Goal: Task Accomplishment & Management: Manage account settings

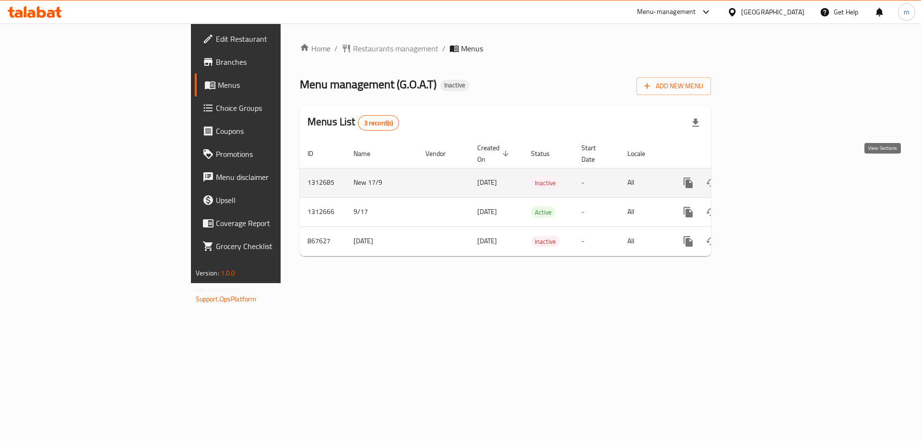
click at [762, 178] on icon "enhanced table" at bounding box center [757, 182] width 9 height 9
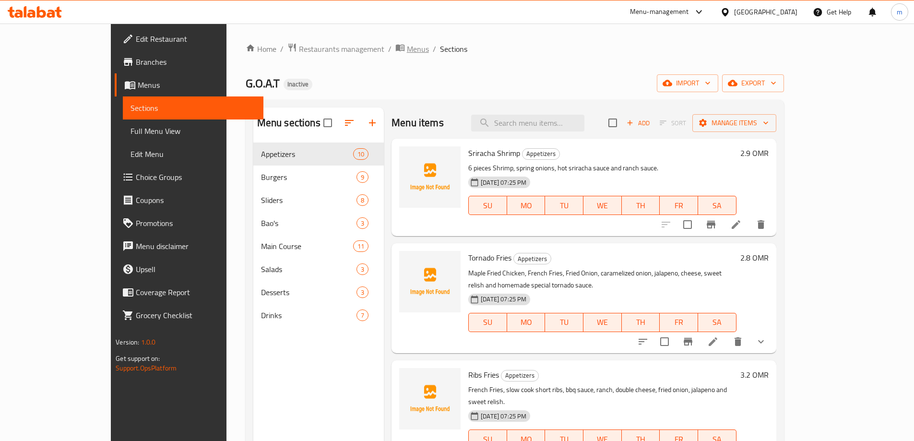
click at [407, 47] on span "Menus" at bounding box center [418, 49] width 22 height 12
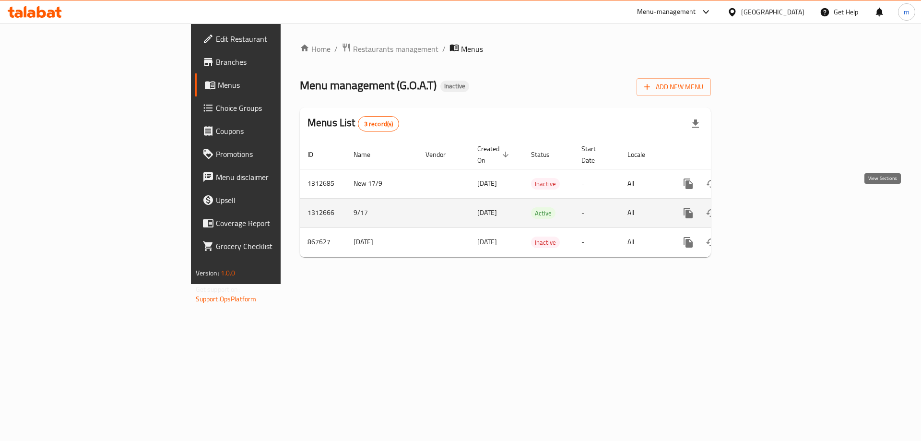
click at [769, 203] on link "enhanced table" at bounding box center [757, 212] width 23 height 23
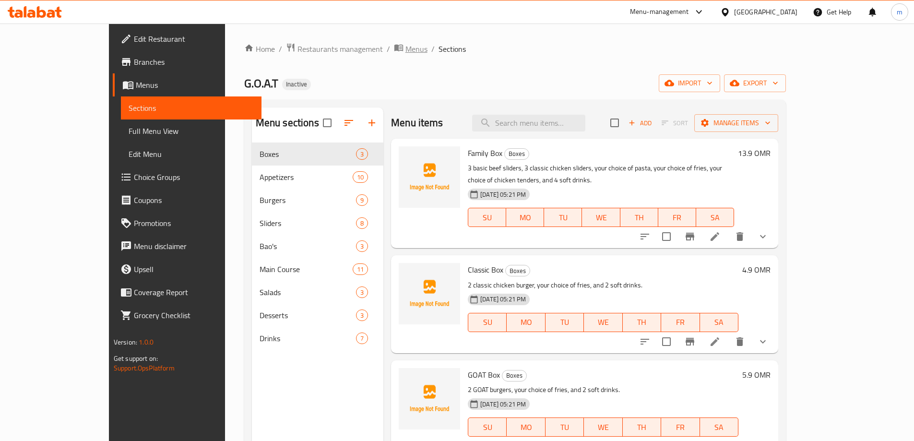
click at [405, 48] on span "Menus" at bounding box center [416, 49] width 22 height 12
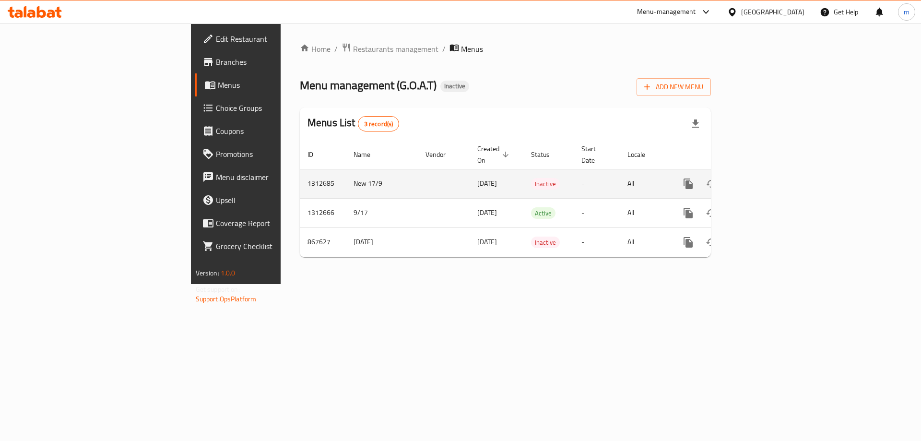
click at [763, 178] on icon "enhanced table" at bounding box center [758, 184] width 12 height 12
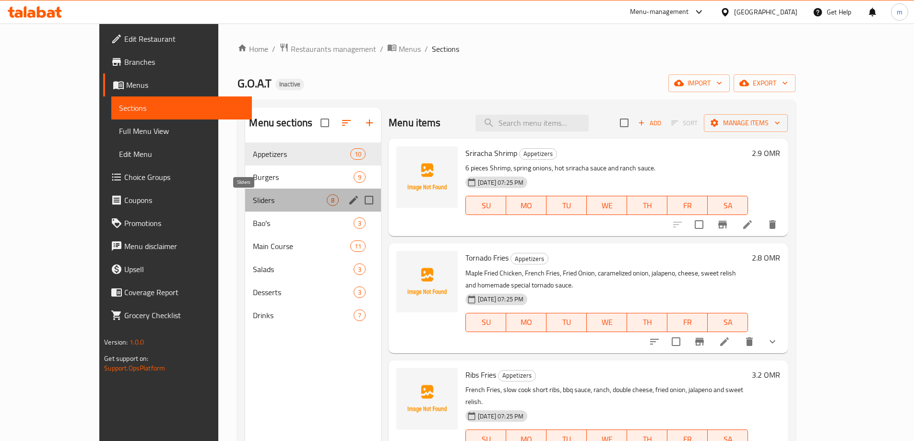
click at [297, 198] on span "Sliders" at bounding box center [290, 200] width 74 height 12
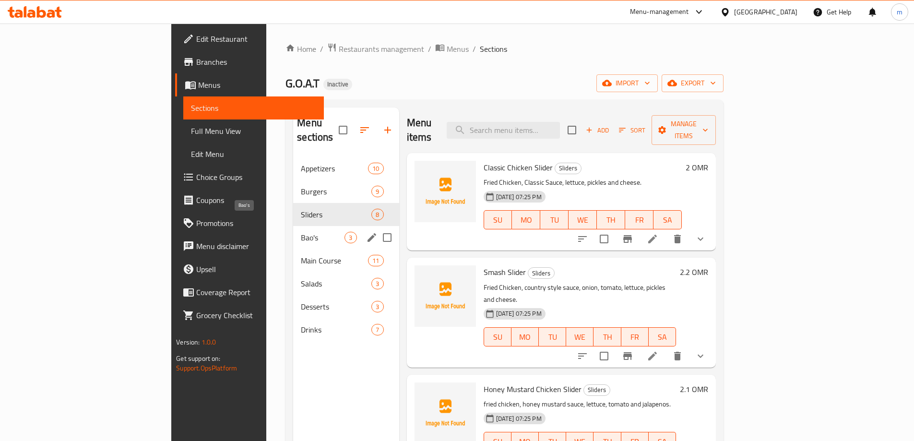
click at [301, 232] on span "Bao's" at bounding box center [323, 238] width 44 height 12
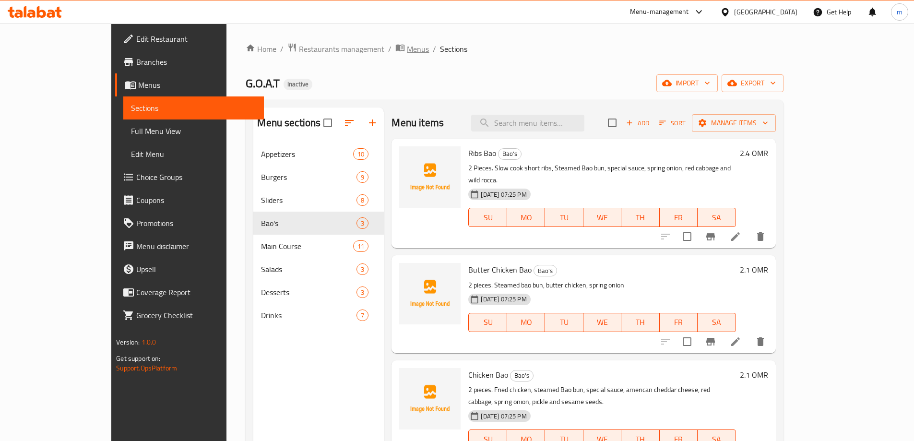
click at [395, 49] on icon "breadcrumb" at bounding box center [400, 48] width 10 height 10
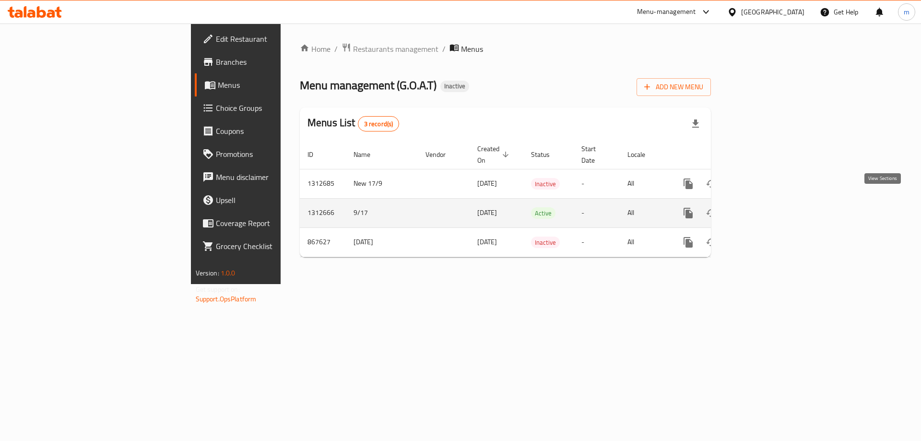
click at [763, 207] on icon "enhanced table" at bounding box center [758, 213] width 12 height 12
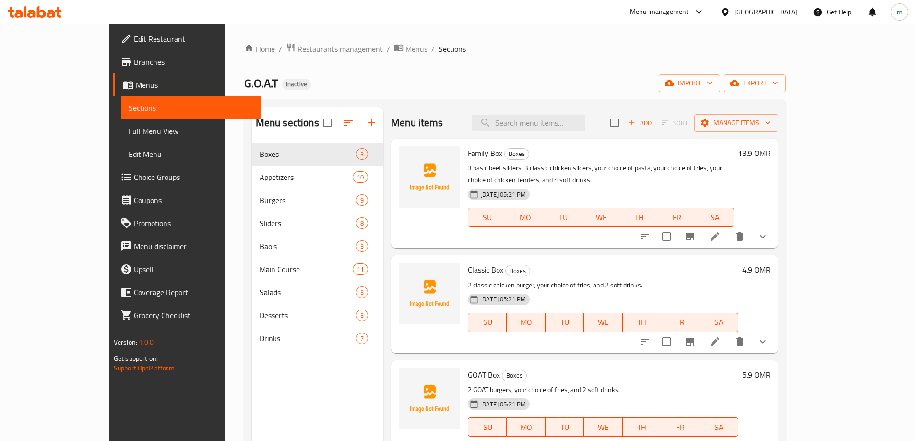
click at [136, 79] on span "Menus" at bounding box center [195, 85] width 118 height 12
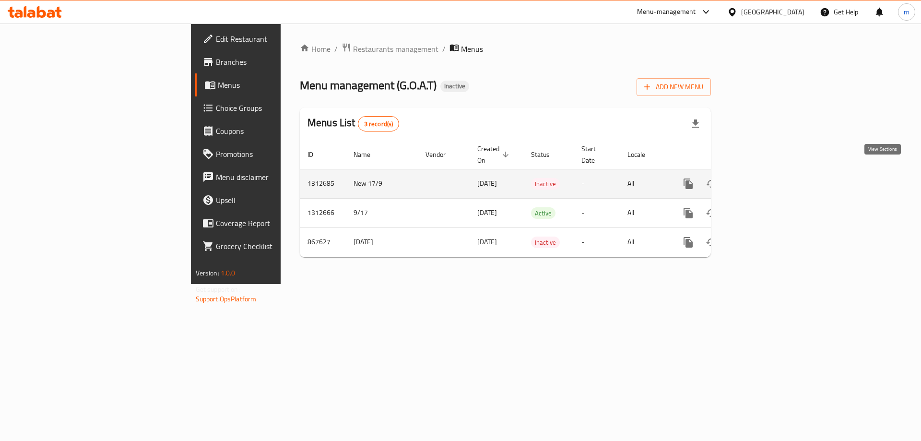
click at [763, 178] on icon "enhanced table" at bounding box center [758, 184] width 12 height 12
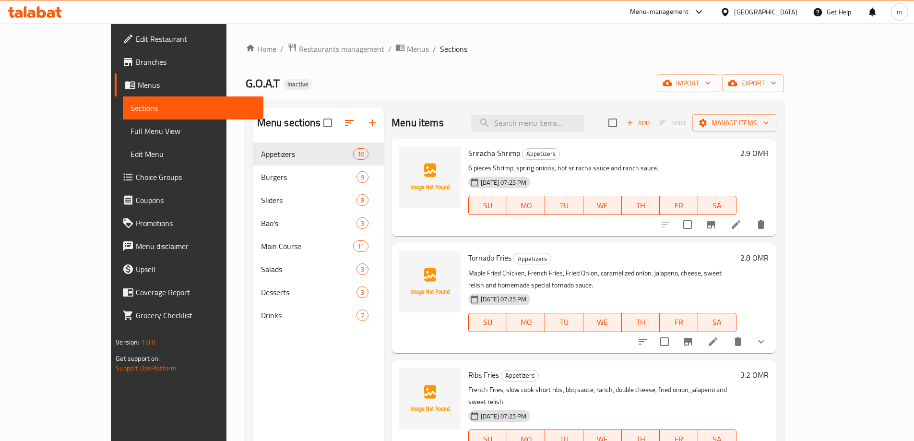
click at [130, 107] on span "Sections" at bounding box center [192, 108] width 125 height 12
click at [138, 89] on span "Menus" at bounding box center [197, 85] width 118 height 12
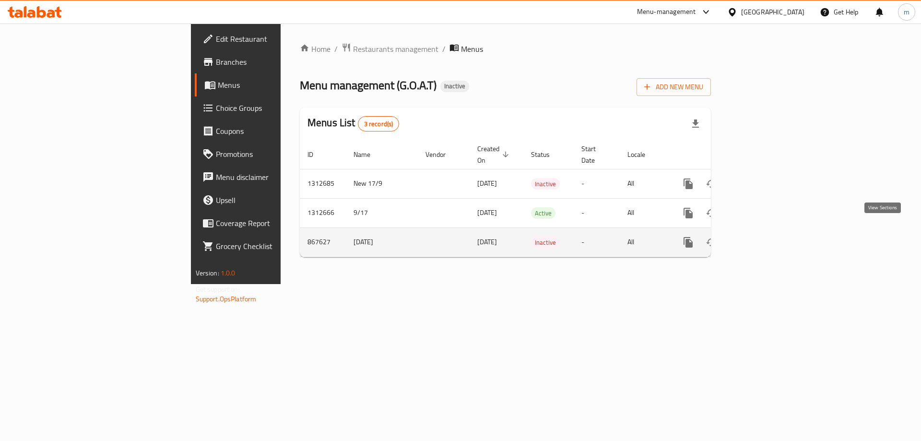
click at [763, 237] on icon "enhanced table" at bounding box center [758, 243] width 12 height 12
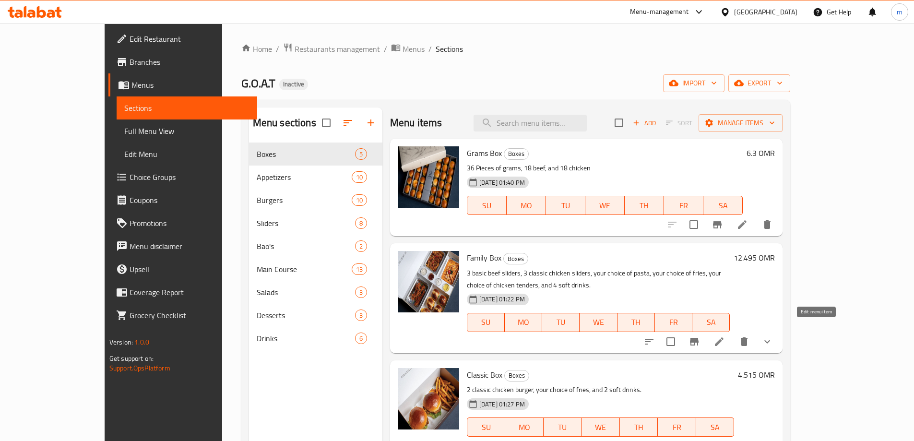
click at [733, 333] on li at bounding box center [719, 341] width 27 height 17
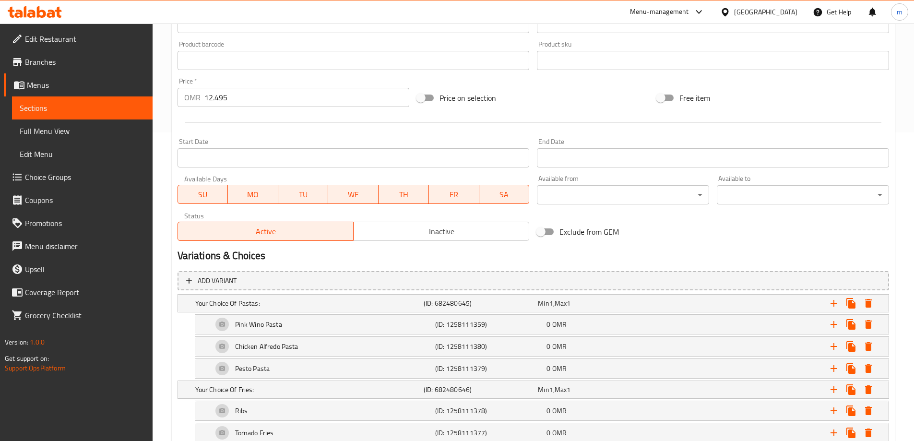
scroll to position [219, 0]
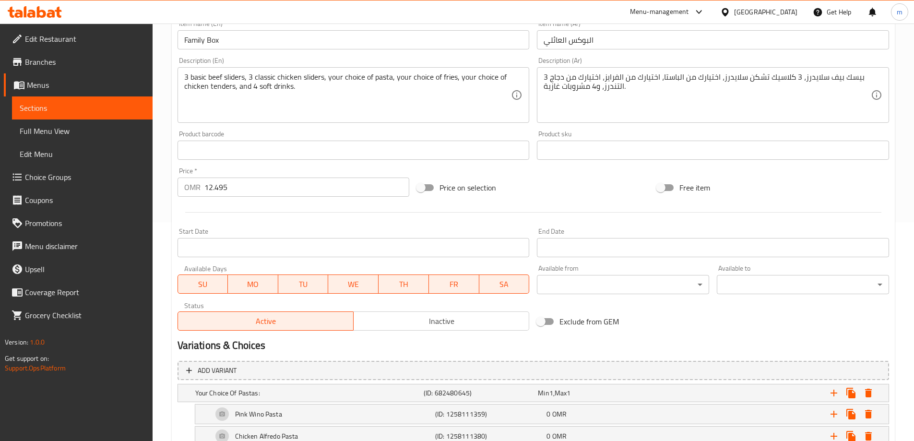
click at [56, 83] on span "Menus" at bounding box center [86, 85] width 118 height 12
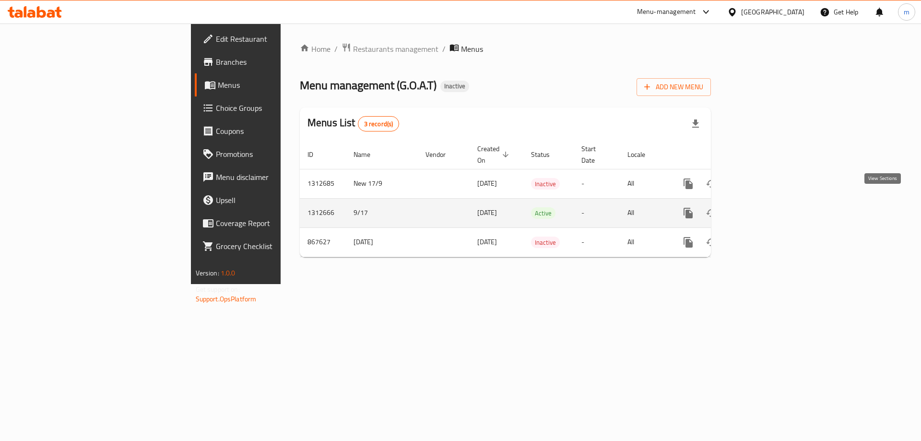
click at [763, 208] on icon "enhanced table" at bounding box center [758, 213] width 12 height 12
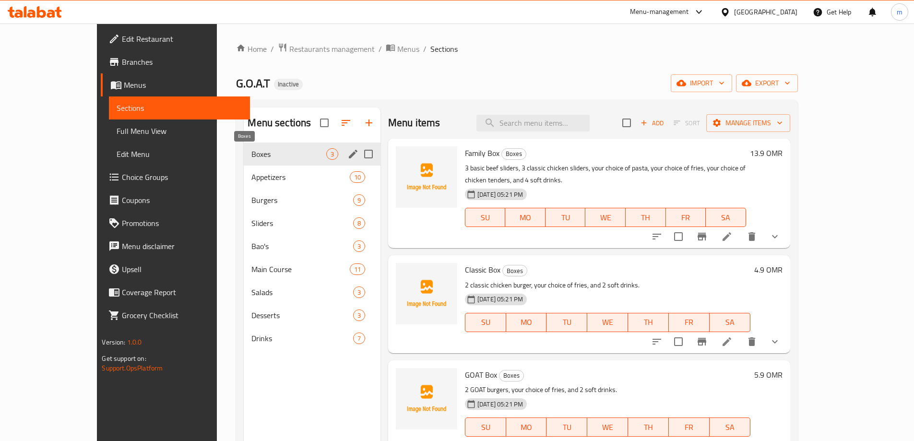
click at [251, 152] on span "Boxes" at bounding box center [288, 154] width 74 height 12
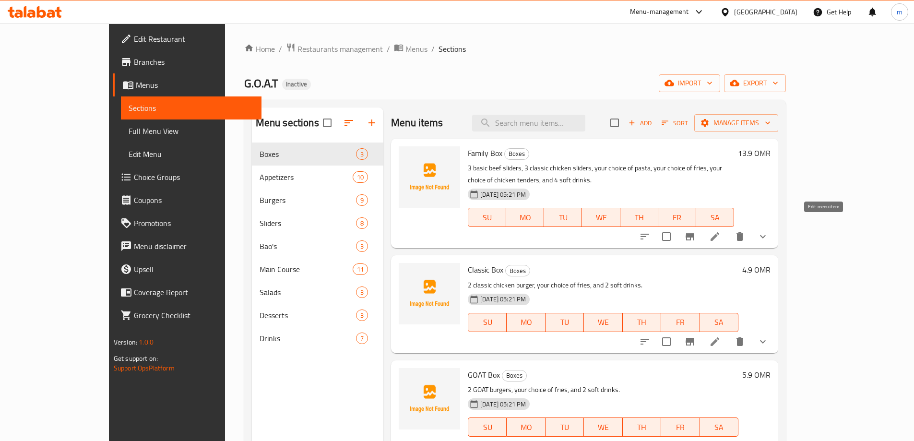
click at [719, 232] on icon at bounding box center [714, 236] width 9 height 9
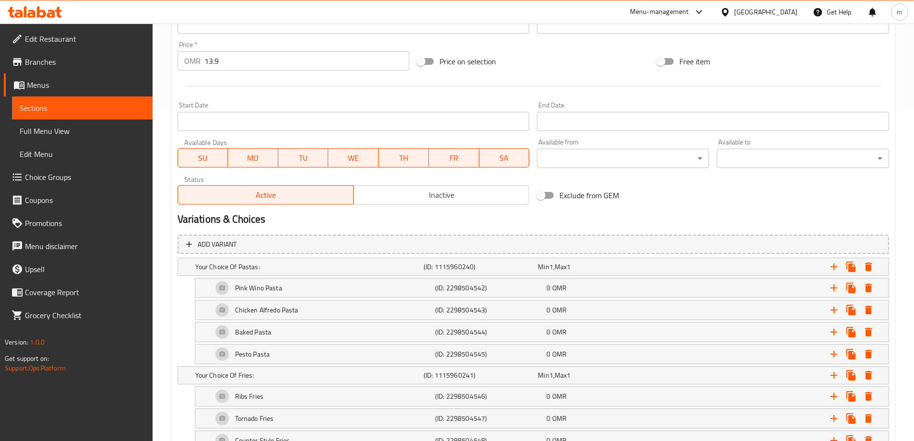
scroll to position [288, 0]
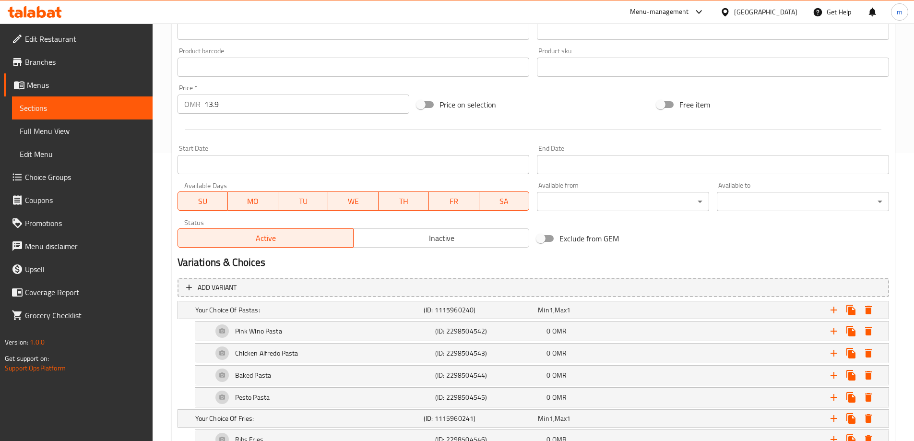
click at [102, 89] on span "Menus" at bounding box center [86, 85] width 118 height 12
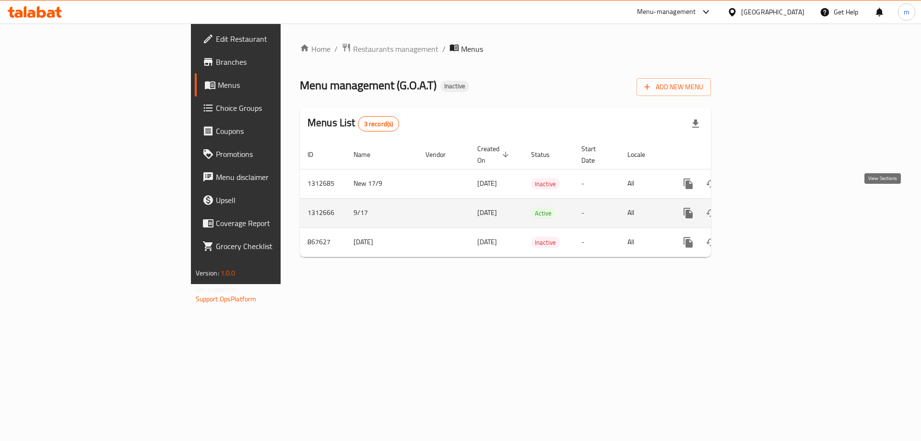
click at [763, 207] on icon "enhanced table" at bounding box center [758, 213] width 12 height 12
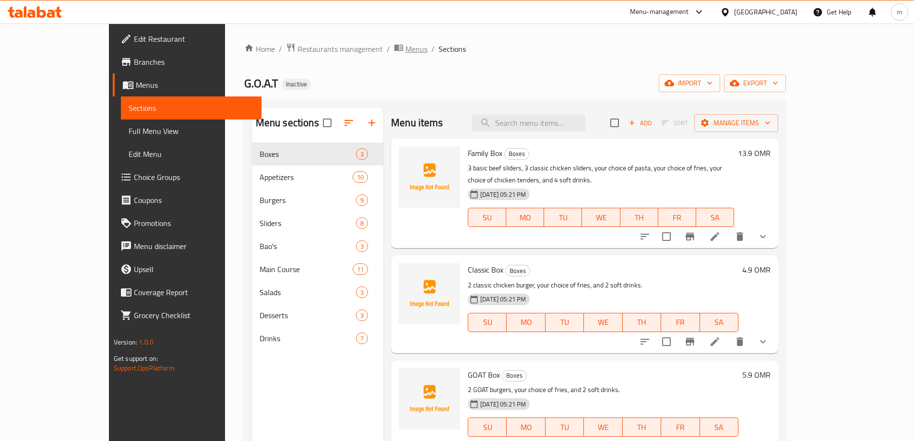
click at [405, 51] on span "Menus" at bounding box center [416, 49] width 22 height 12
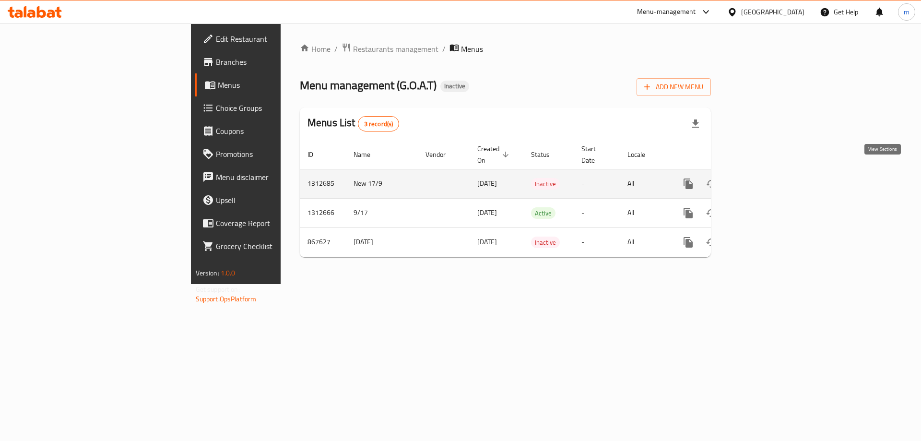
click at [763, 178] on icon "enhanced table" at bounding box center [758, 184] width 12 height 12
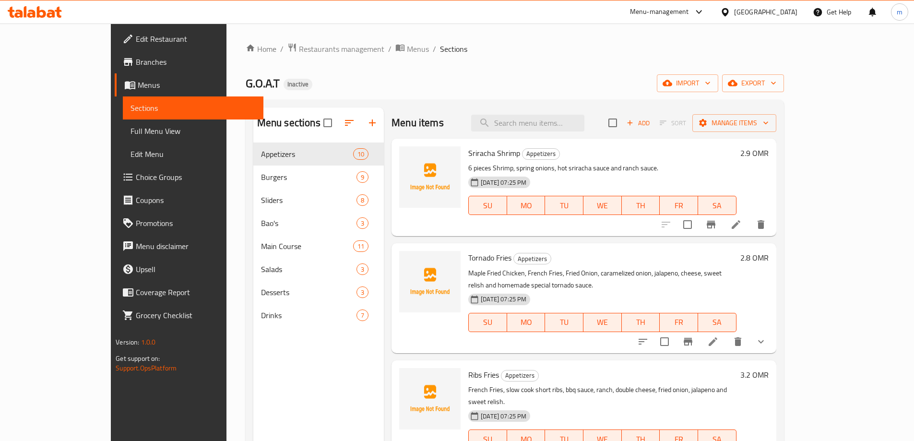
click at [138, 85] on span "Menus" at bounding box center [197, 85] width 118 height 12
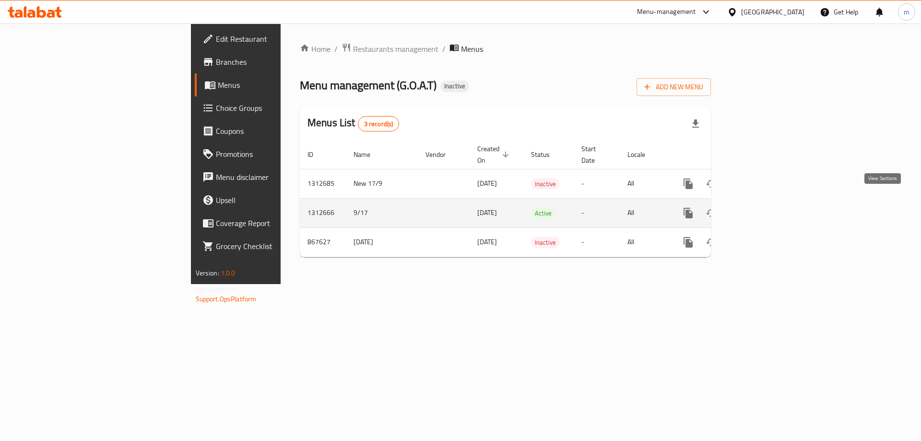
click at [763, 207] on icon "enhanced table" at bounding box center [758, 213] width 12 height 12
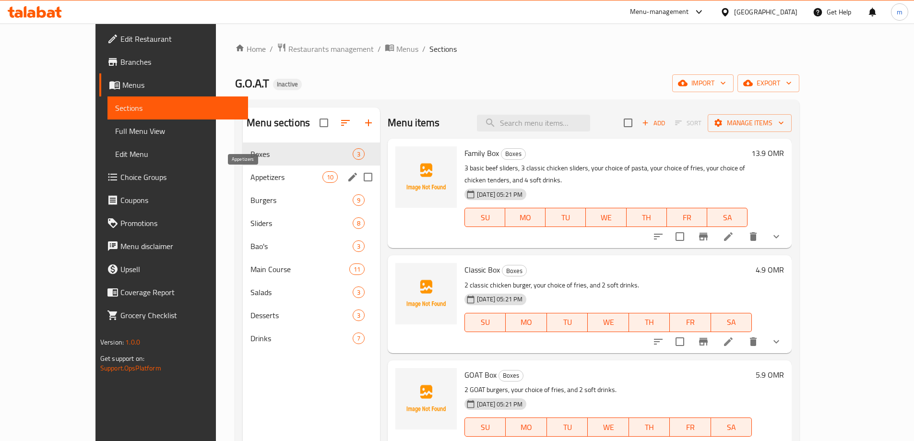
click at [284, 181] on span "Appetizers" at bounding box center [286, 177] width 72 height 12
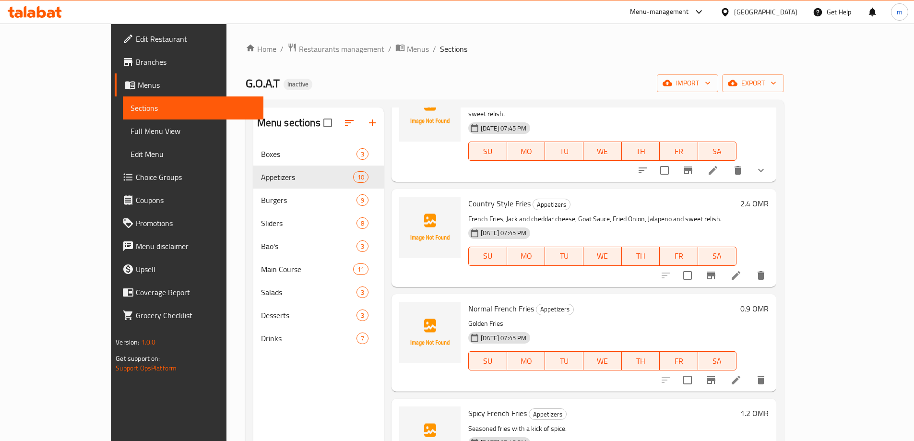
scroll to position [480, 0]
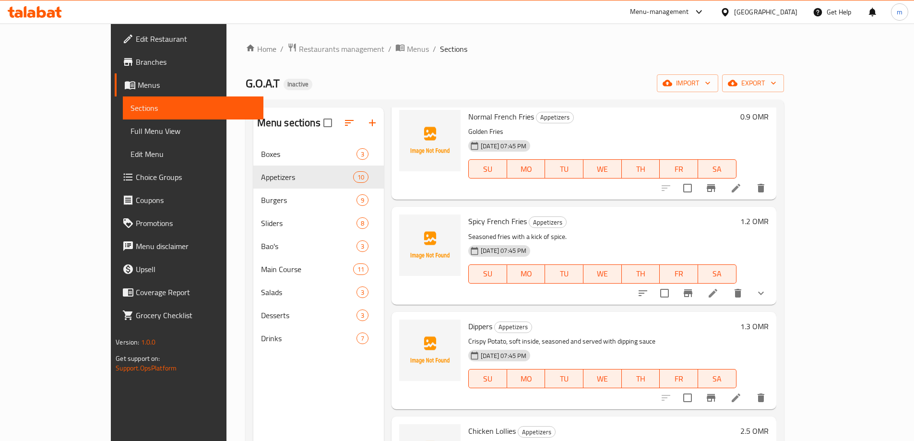
click at [130, 127] on span "Full Menu View" at bounding box center [192, 131] width 125 height 12
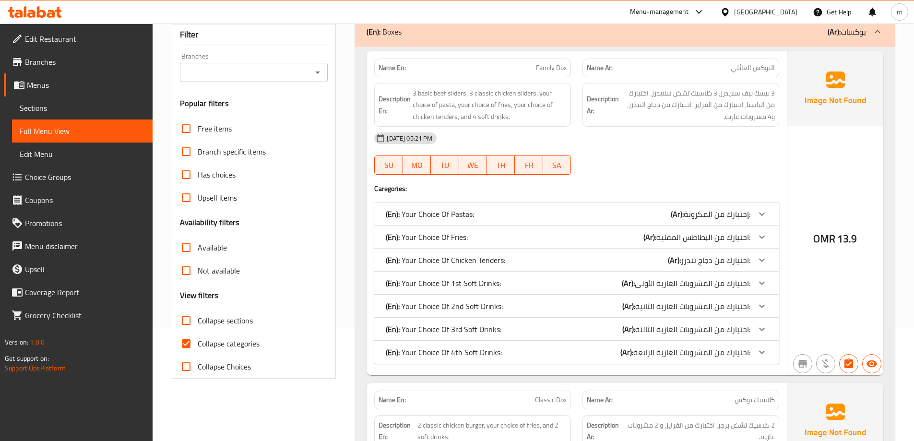
scroll to position [192, 0]
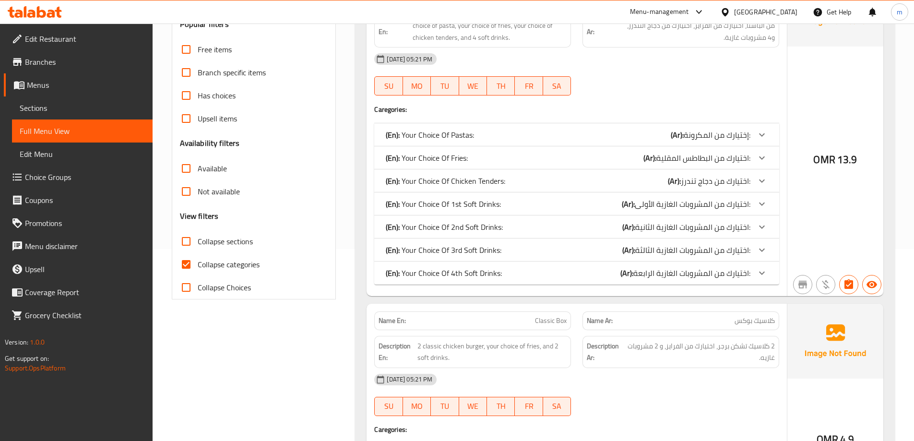
click at [241, 263] on span "Collapse categories" at bounding box center [229, 265] width 62 height 12
click at [198, 263] on input "Collapse categories" at bounding box center [186, 264] width 23 height 23
checkbox input "false"
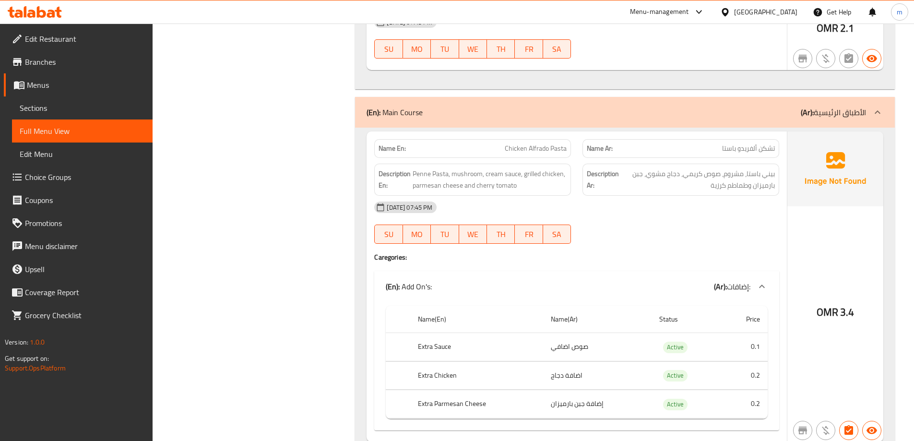
scroll to position [12442, 0]
click at [117, 175] on span "Choice Groups" at bounding box center [85, 177] width 120 height 12
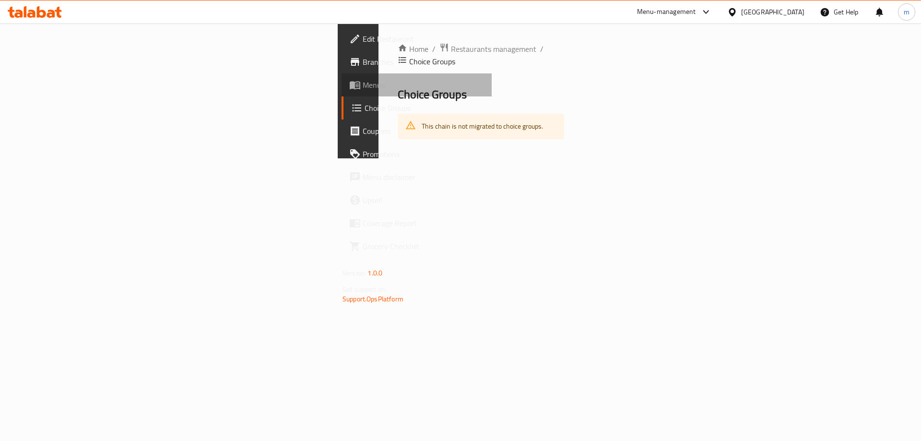
click at [363, 89] on span "Menus" at bounding box center [423, 85] width 121 height 12
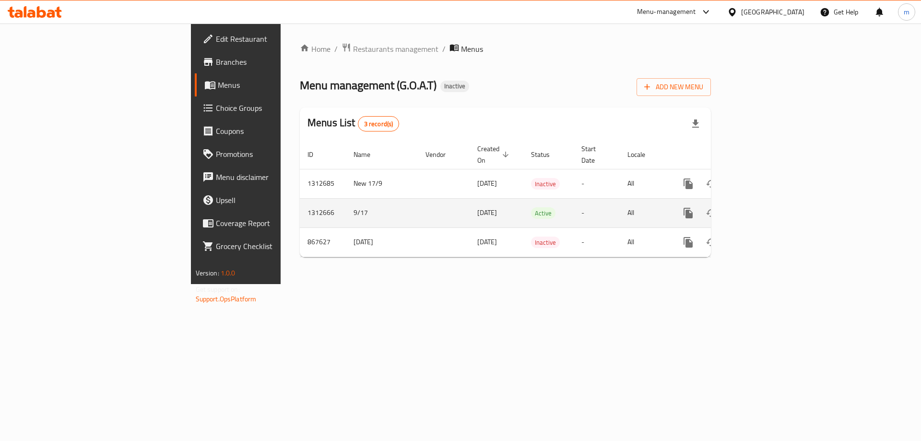
click at [763, 207] on icon "enhanced table" at bounding box center [758, 213] width 12 height 12
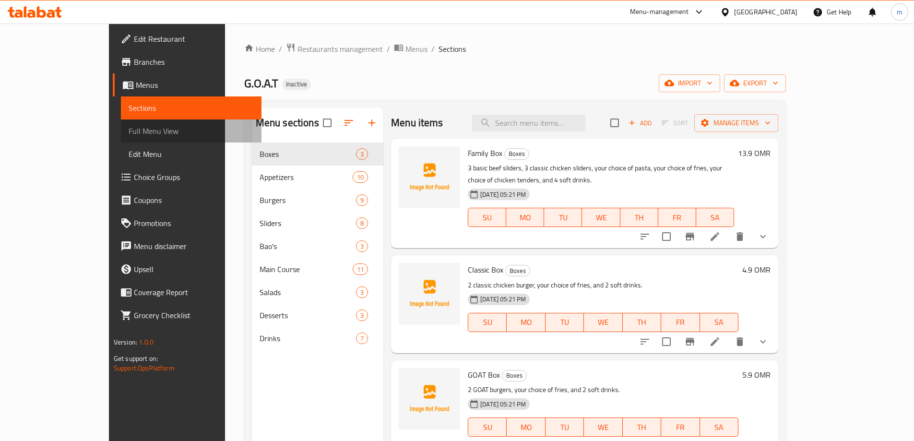
click at [121, 139] on link "Full Menu View" at bounding box center [191, 130] width 141 height 23
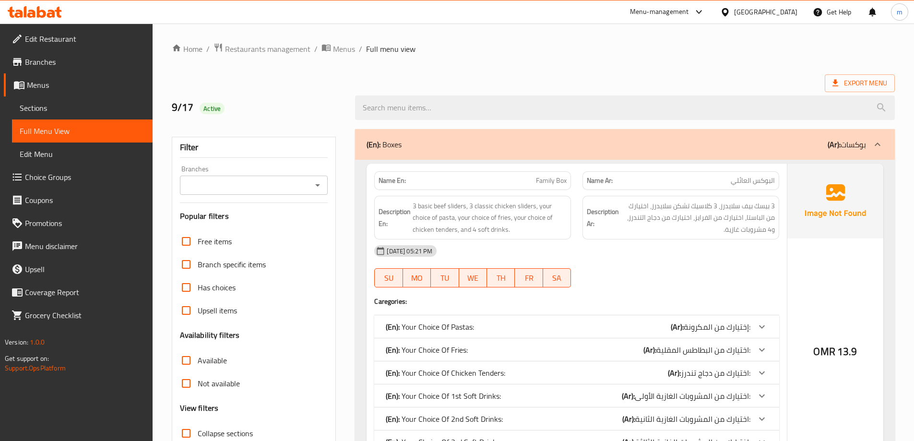
scroll to position [192, 0]
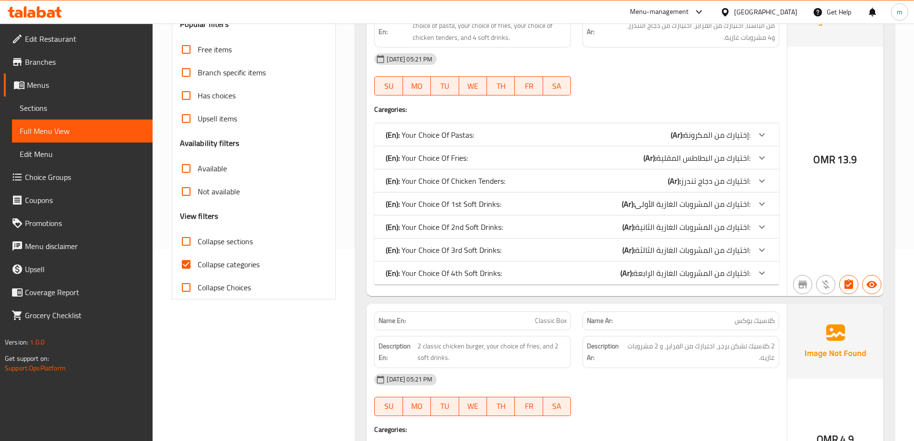
click at [244, 266] on span "Collapse categories" at bounding box center [229, 265] width 62 height 12
click at [198, 266] on input "Collapse categories" at bounding box center [186, 264] width 23 height 23
checkbox input "false"
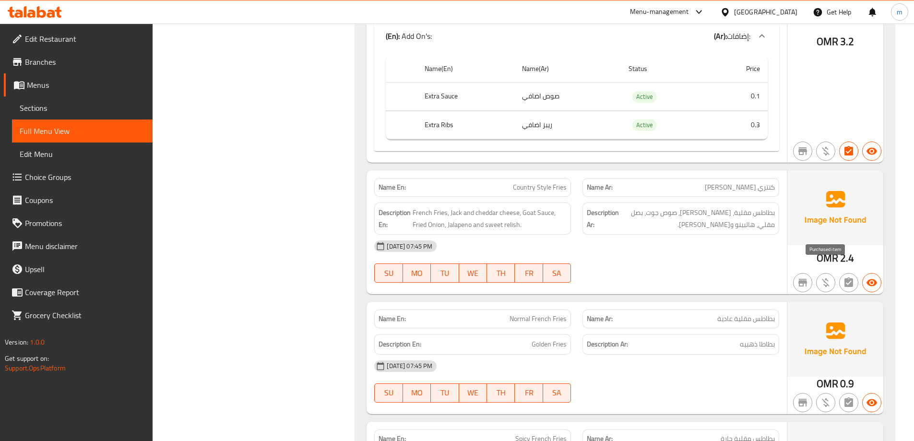
scroll to position [3765, 0]
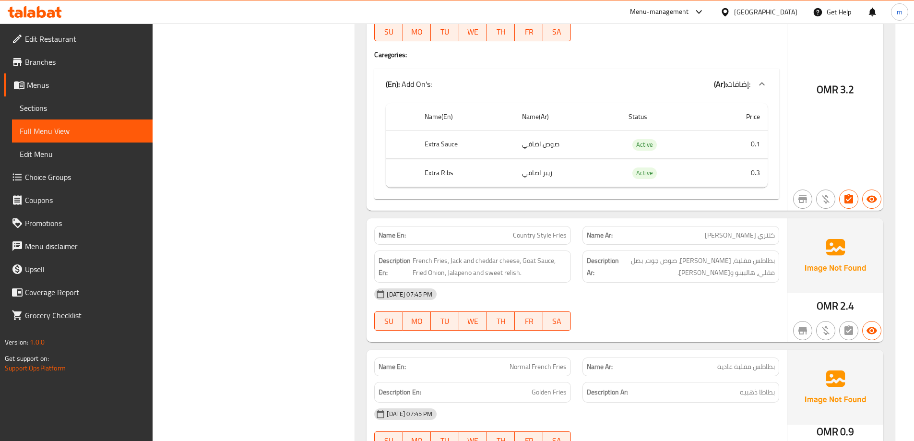
click at [536, 230] on span "Country Style Fries" at bounding box center [540, 235] width 54 height 10
copy span "Country Style Fries"
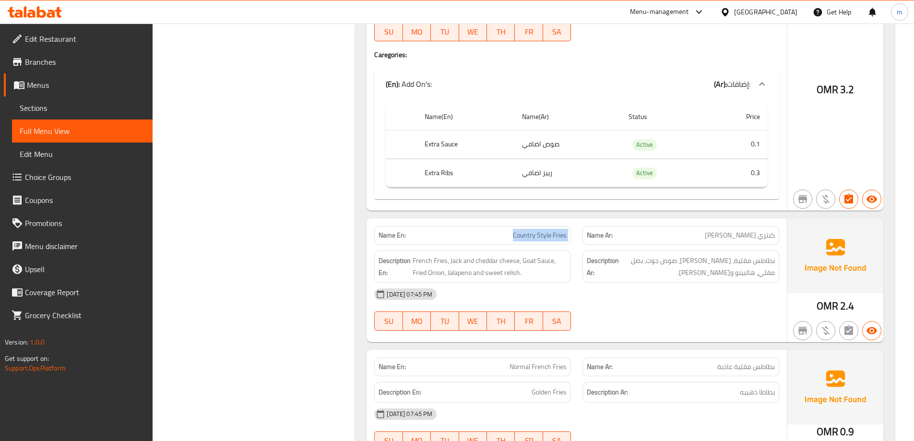
click at [44, 102] on span "Sections" at bounding box center [82, 108] width 125 height 12
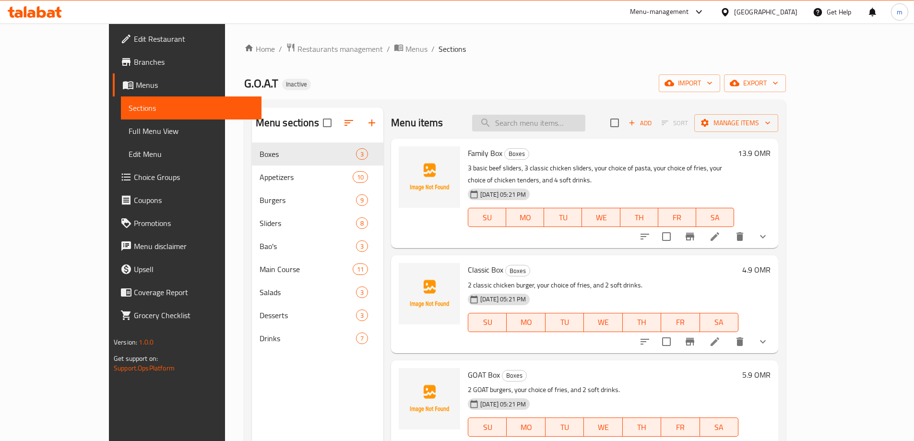
click at [559, 127] on input "search" at bounding box center [528, 123] width 113 height 17
paste input "Country Style Fries"
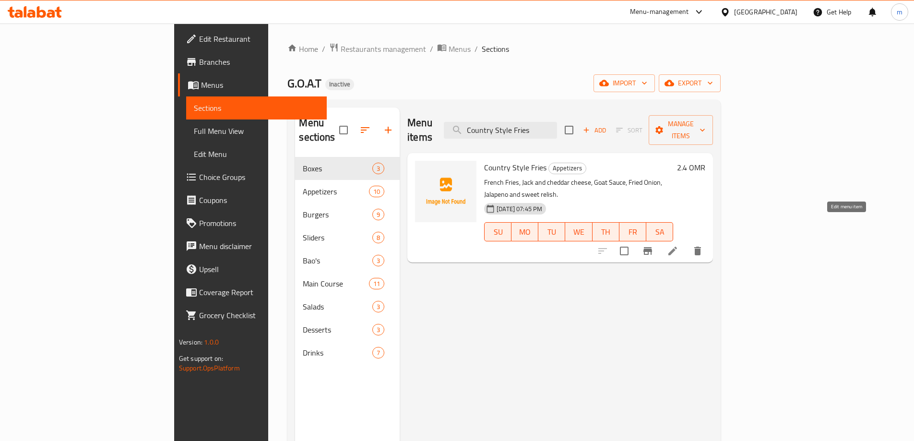
type input "Country Style Fries"
click at [678, 245] on icon at bounding box center [673, 251] width 12 height 12
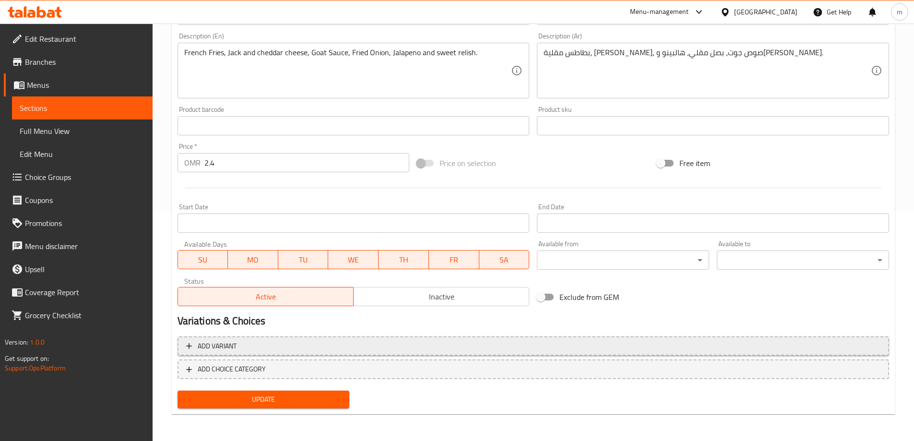
click at [488, 342] on span "Add variant" at bounding box center [533, 346] width 694 height 12
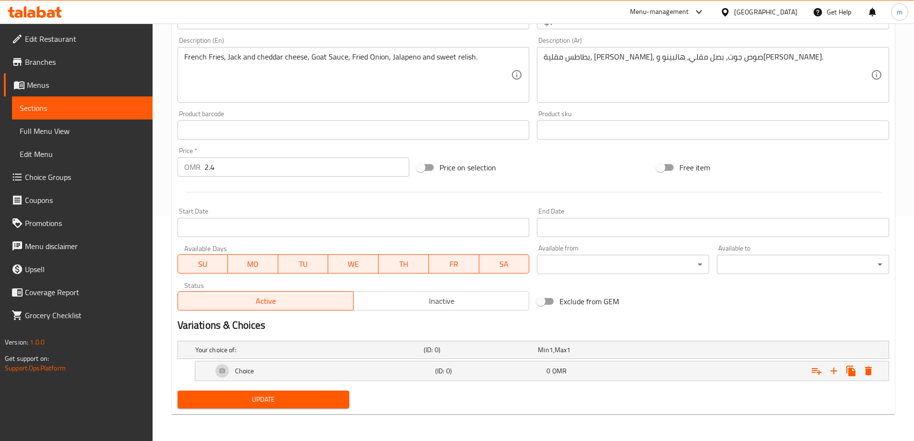
scroll to position [225, 0]
click at [499, 366] on h5 "(ID: 0)" at bounding box center [488, 371] width 107 height 10
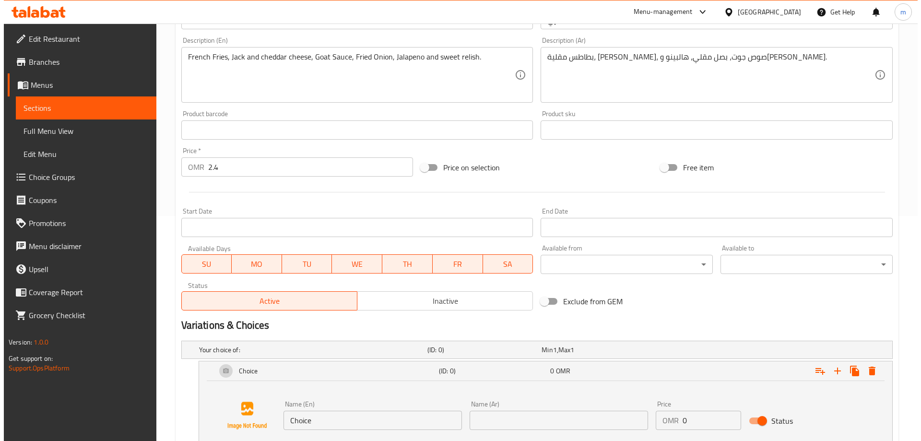
scroll to position [298, 0]
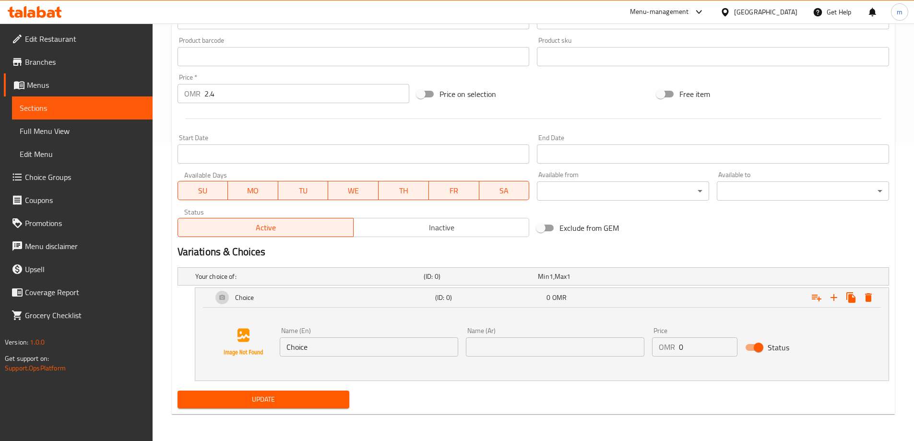
click at [367, 344] on input "Choice" at bounding box center [369, 346] width 178 height 19
click at [871, 298] on icon "Expand" at bounding box center [868, 297] width 7 height 9
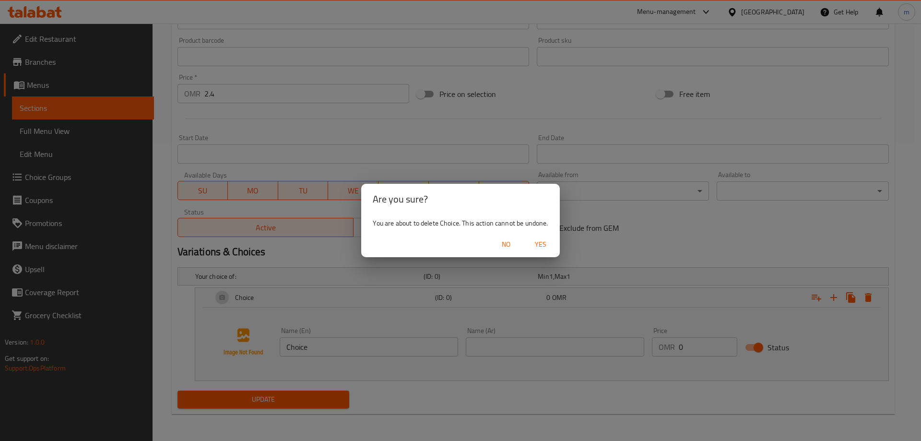
click at [536, 242] on span "Yes" at bounding box center [540, 244] width 23 height 12
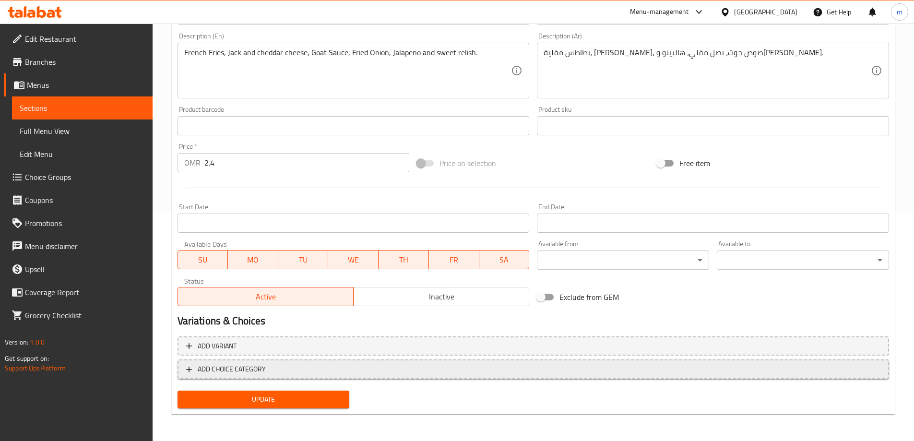
click at [386, 377] on button "ADD CHOICE CATEGORY" at bounding box center [533, 369] width 711 height 20
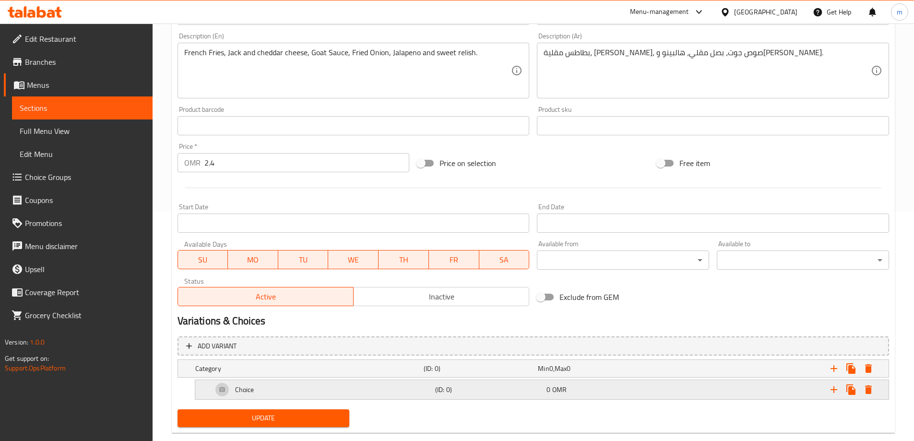
scroll to position [248, 0]
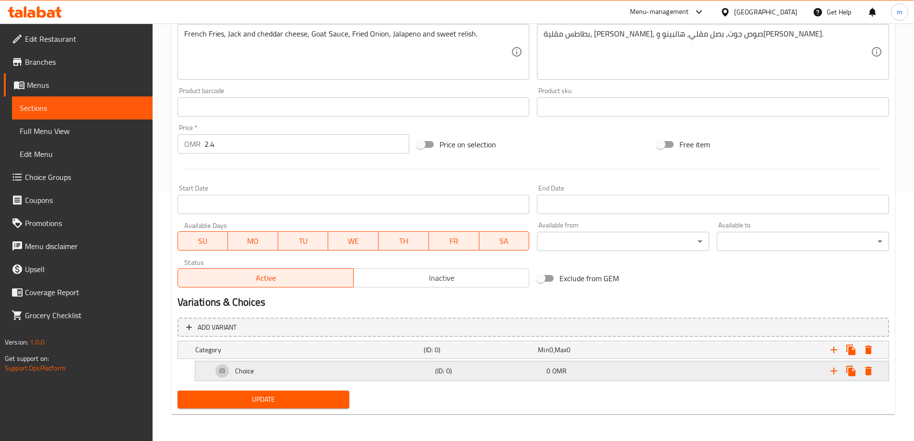
click at [417, 362] on div "Choice" at bounding box center [322, 370] width 223 height 23
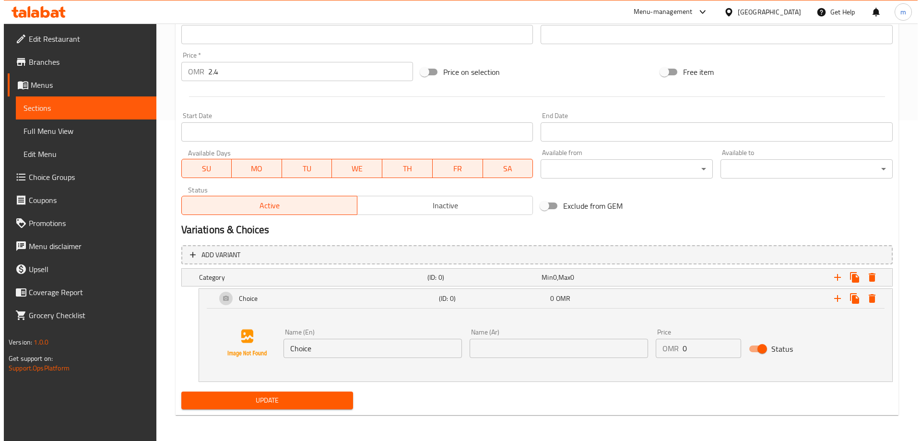
scroll to position [321, 0]
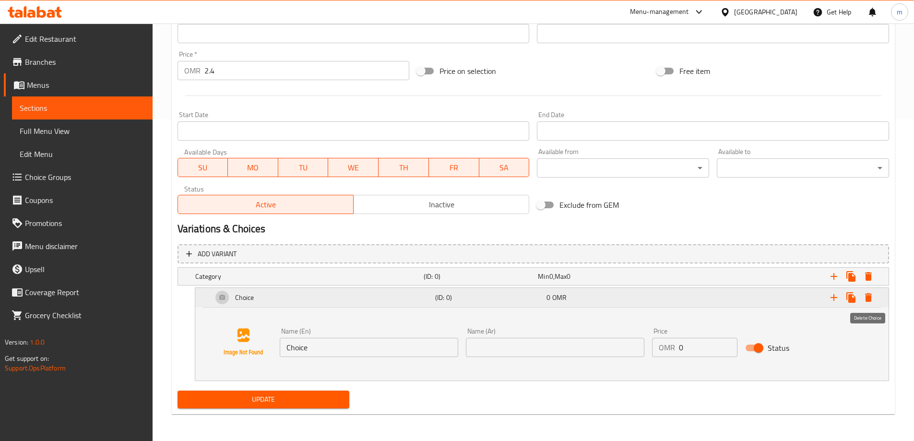
click at [871, 298] on icon "Expand" at bounding box center [868, 297] width 7 height 9
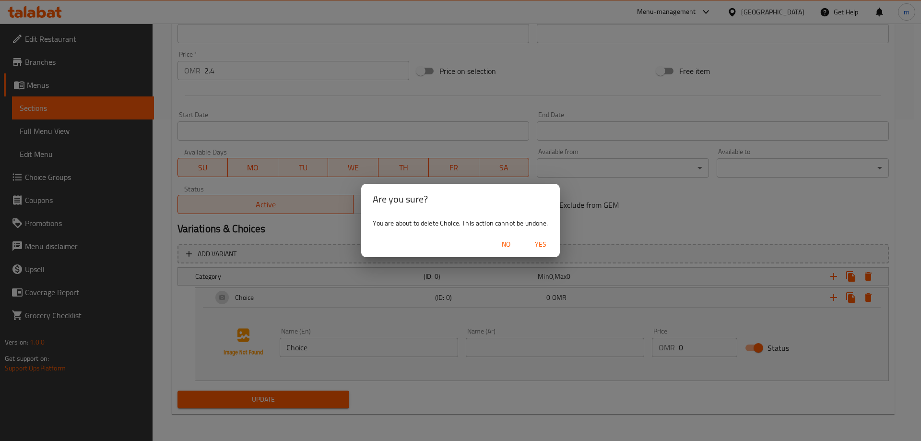
click at [543, 244] on span "Yes" at bounding box center [540, 244] width 23 height 12
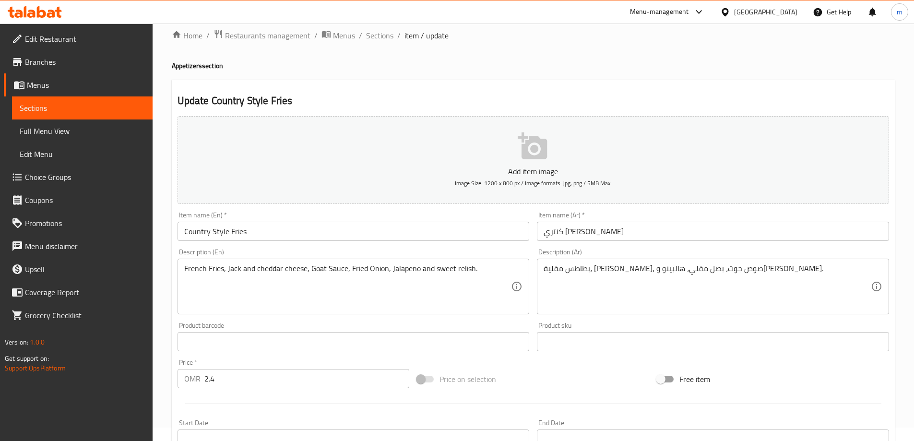
scroll to position [0, 0]
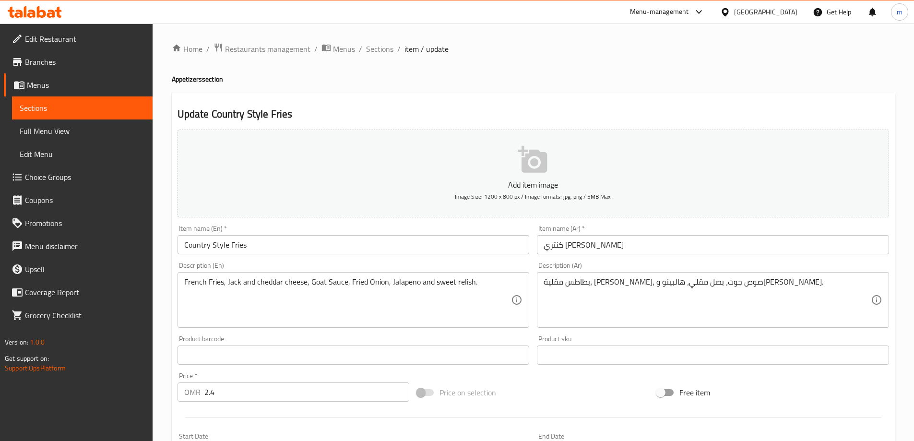
click at [370, 47] on span "Sections" at bounding box center [379, 49] width 27 height 12
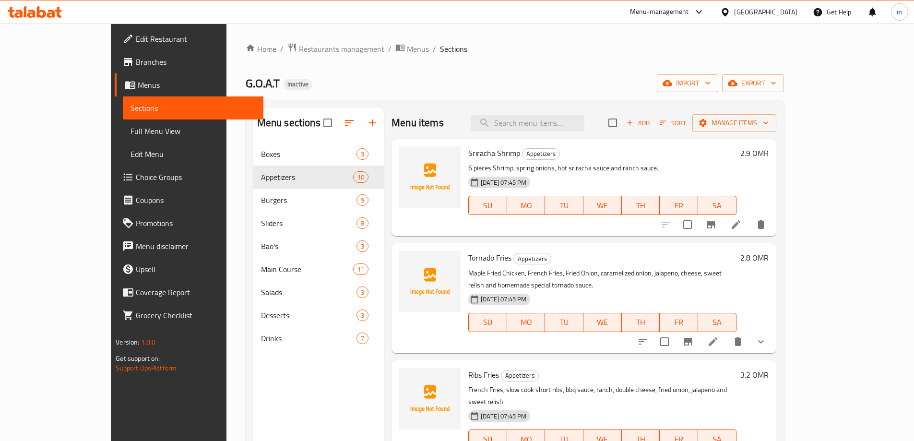
click at [575, 108] on div "Menu items Add Sort Manage items" at bounding box center [583, 122] width 384 height 31
click at [578, 116] on input "search" at bounding box center [527, 123] width 113 height 17
paste input "Normal French Fries"
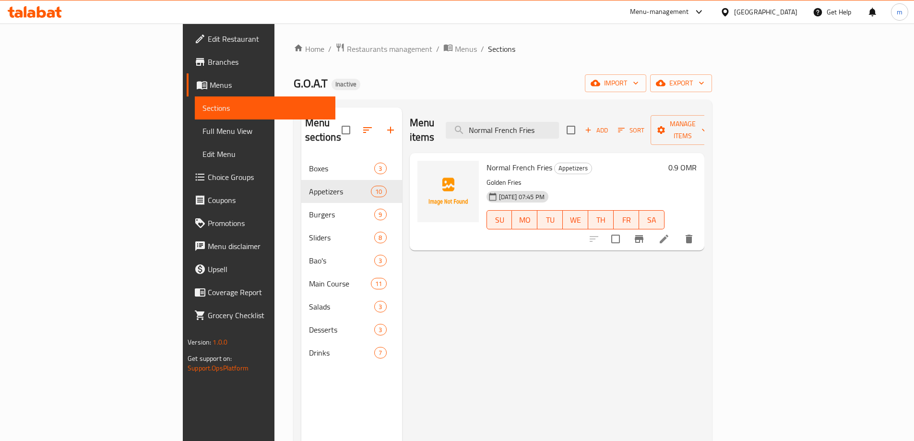
type input "Normal French Fries"
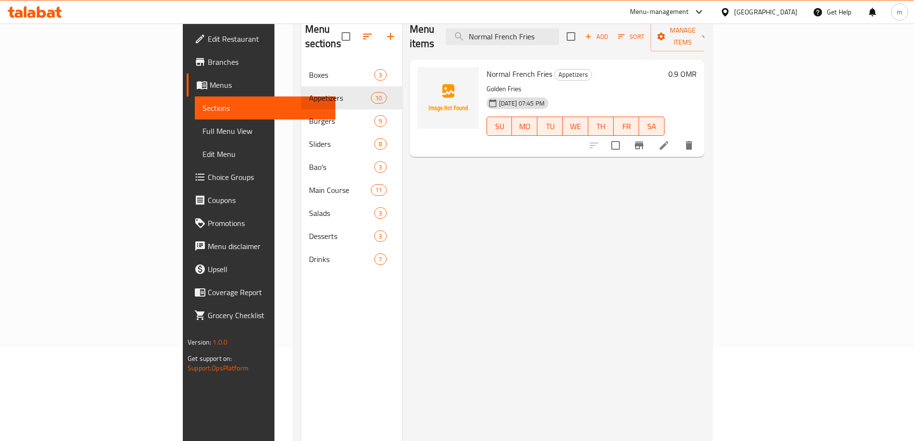
scroll to position [38, 0]
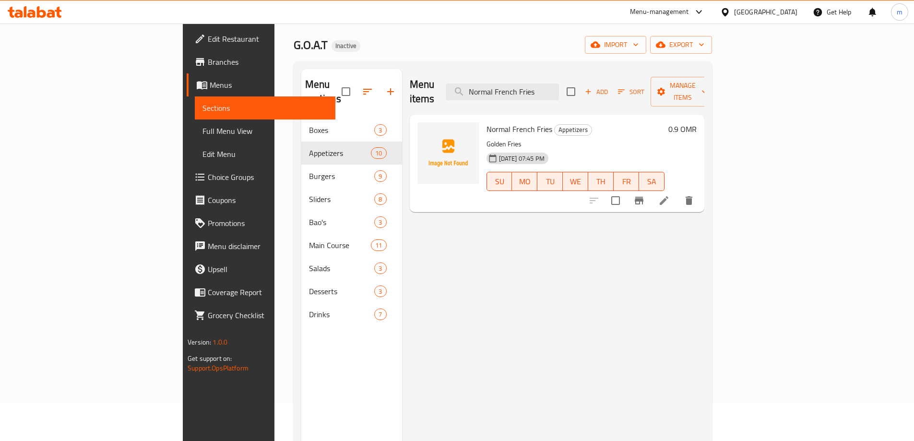
click at [670, 195] on icon at bounding box center [664, 201] width 12 height 12
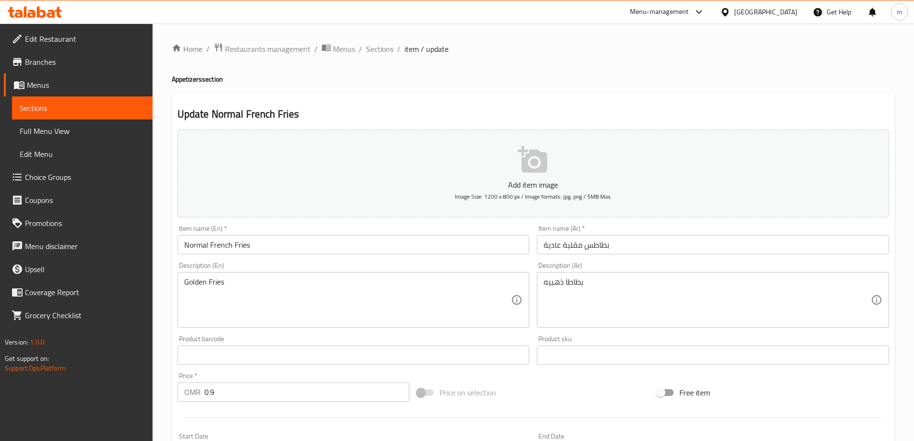
click at [372, 324] on div "Golden Fries Description (En)" at bounding box center [354, 300] width 352 height 56
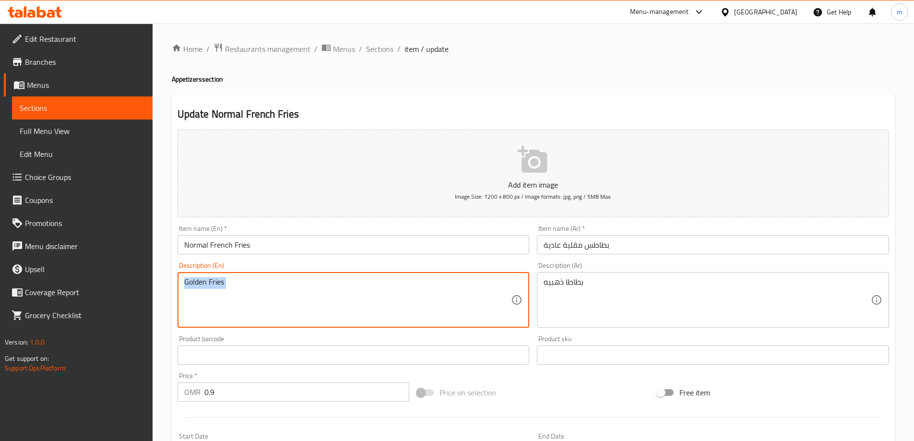
click at [372, 324] on div "Golden Fries Description (En)" at bounding box center [354, 300] width 352 height 56
paste textarea "French fries made with regular cut potatoes."
click at [372, 324] on div "French fries made with regular cut potatoes.Golden Fries Description (En)" at bounding box center [354, 300] width 352 height 56
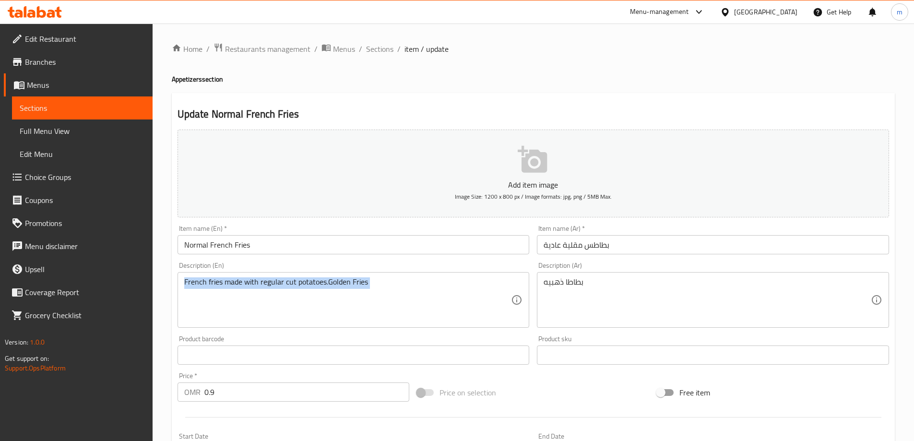
click at [372, 324] on div "French fries made with regular cut potatoes.Golden Fries Description (En)" at bounding box center [354, 300] width 352 height 56
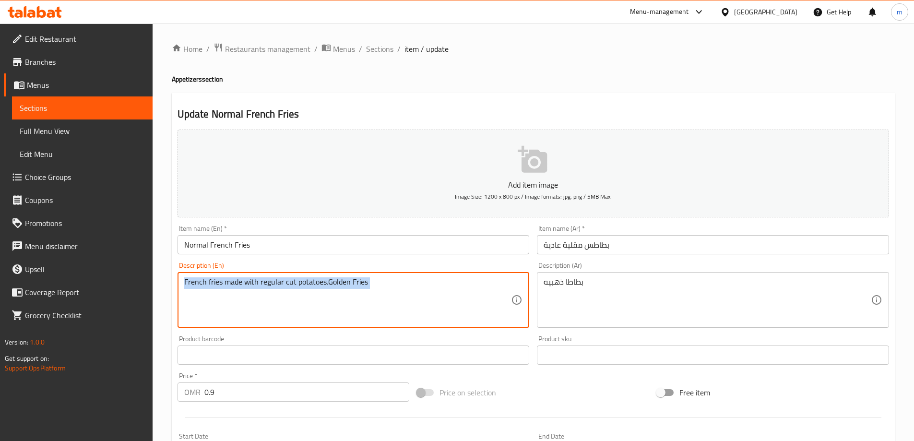
click at [372, 324] on div "French fries made with regular cut potatoes.Golden Fries Description (En)" at bounding box center [354, 300] width 352 height 56
click at [381, 318] on textarea "French fries made with regular cut potatoes.Golden Fries" at bounding box center [347, 300] width 327 height 46
paste textarea "ench fries made with regular cut potatoes."
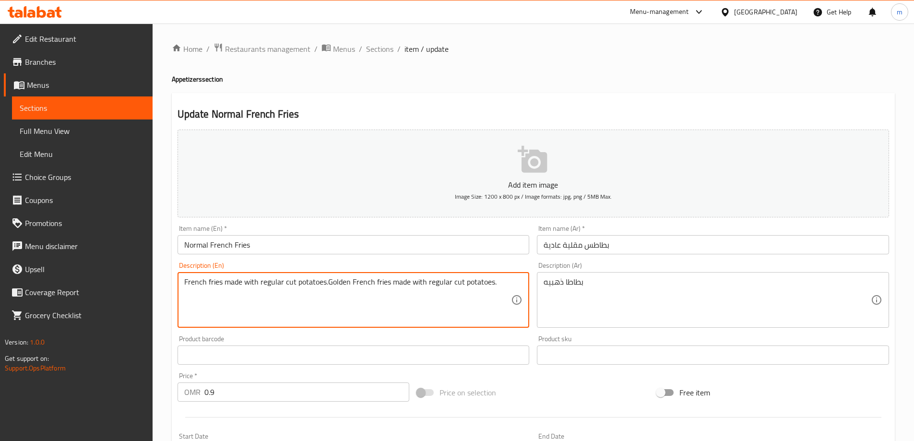
click at [381, 318] on textarea "French fries made with regular cut potatoes.Golden French fries made with regul…" at bounding box center [347, 300] width 327 height 46
paste textarea
type textarea "French fries made with regular cut potatoes."
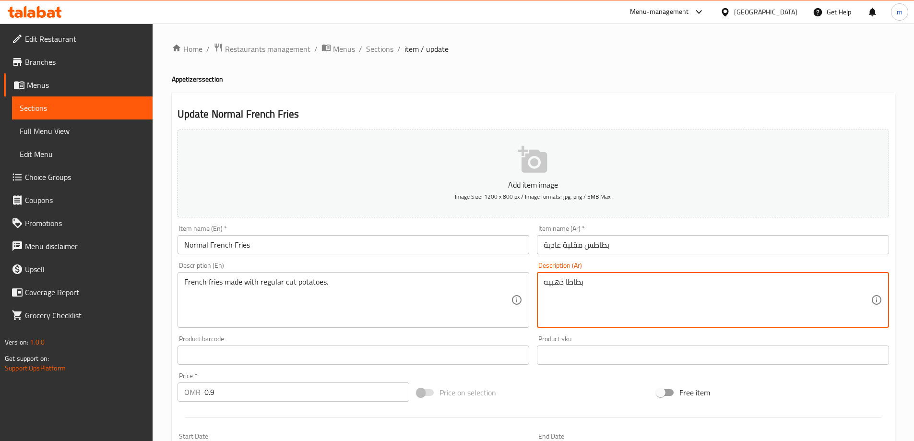
click at [607, 283] on textarea "بطاطا ذهبيه" at bounding box center [707, 300] width 327 height 46
paste textarea "طاطس مقلية مصنوعة من قطع البطاطس العادية."
click at [607, 283] on textarea "بطاطا ذهبيه" at bounding box center [707, 300] width 327 height 46
click at [607, 283] on textarea "بطاطا بطاطس مقلية مصنوعة من قطع البطاطس العادية." at bounding box center [707, 300] width 327 height 46
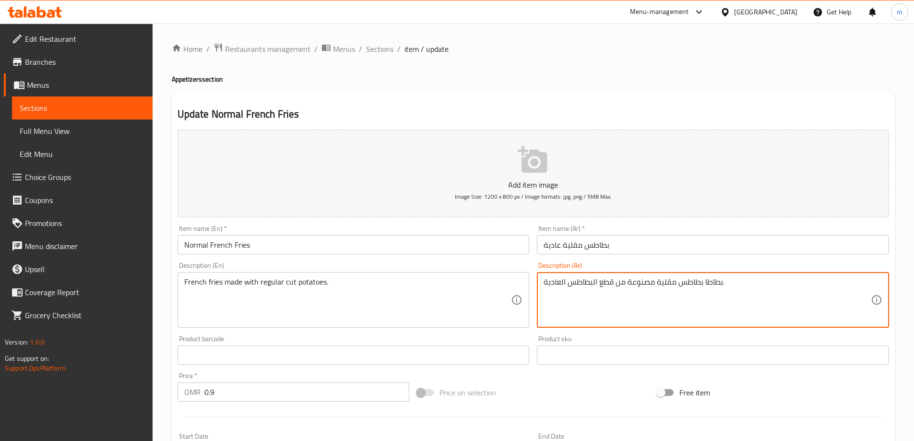
click at [607, 283] on textarea "بطاطا بطاطس مقلية مصنوعة من قطع البطاطس العادية." at bounding box center [707, 300] width 327 height 46
paste textarea
type textarea "بطاطس مقلية مصنوعة من قطع البطاطس العادية."
click at [601, 374] on div "Add item image Image Size: 1200 x 800 px / Image formats: jpg, png / 5MB Max. I…" at bounding box center [533, 333] width 719 height 414
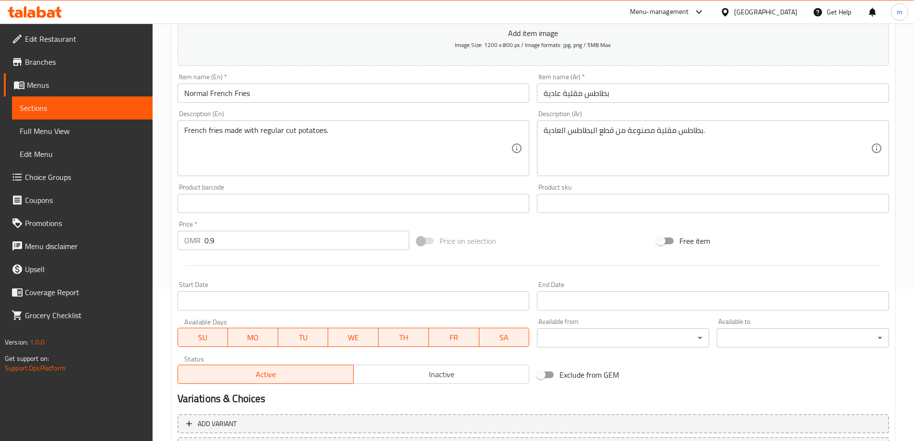
scroll to position [229, 0]
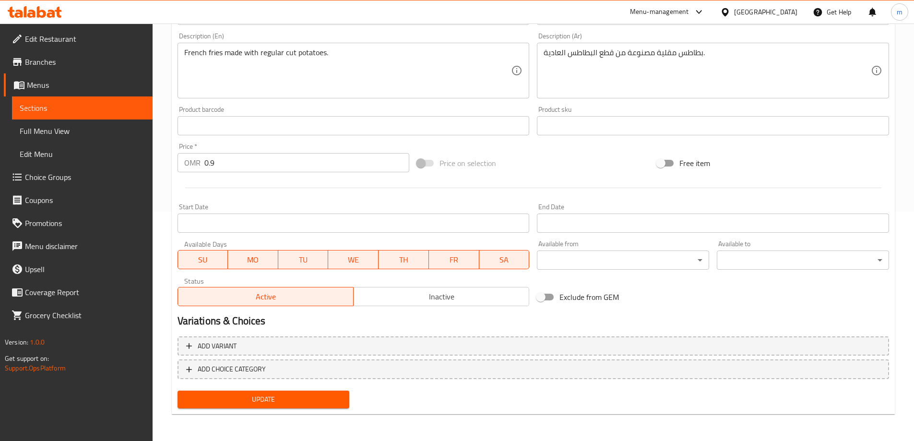
click at [275, 394] on span "Update" at bounding box center [263, 399] width 157 height 12
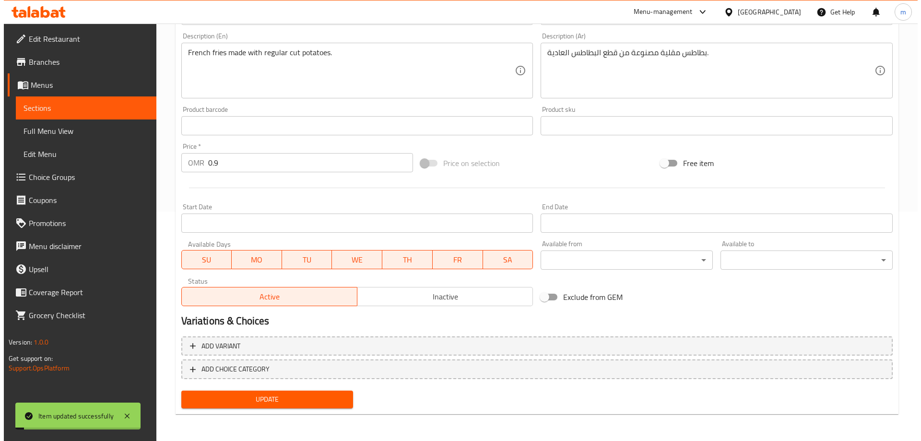
scroll to position [0, 0]
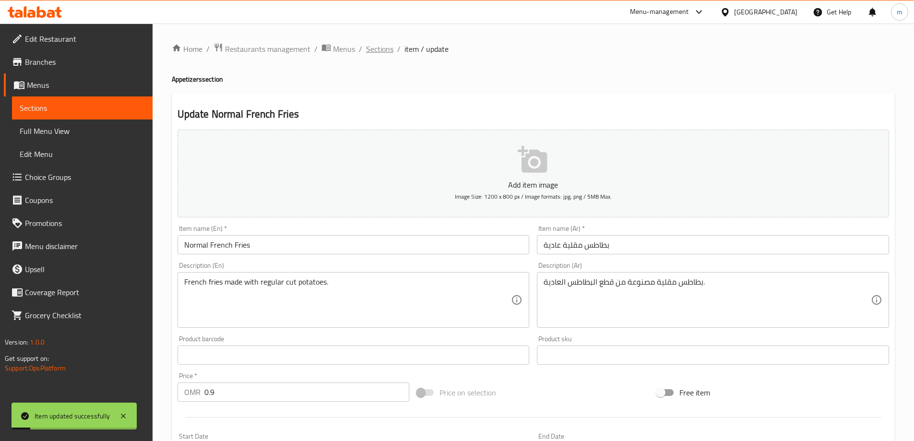
click at [377, 49] on span "Sections" at bounding box center [379, 49] width 27 height 12
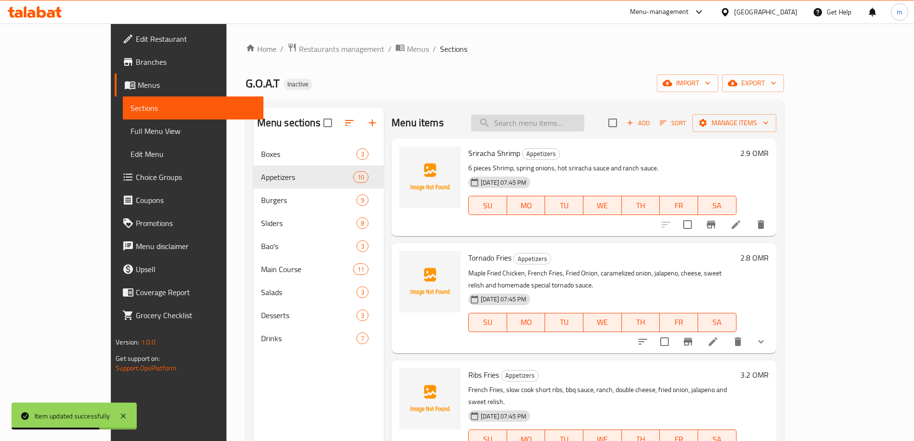
click at [567, 119] on input "search" at bounding box center [527, 123] width 113 height 17
paste input "Spicy French Fries"
type input "Spicy French Fries"
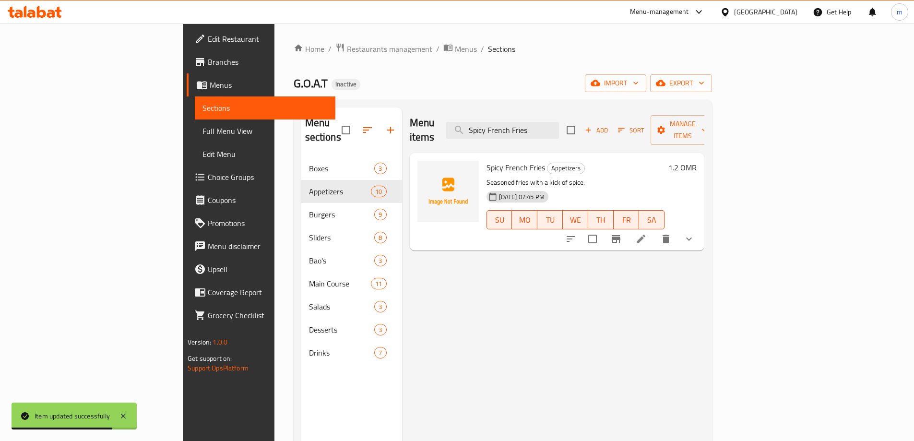
click at [647, 233] on icon at bounding box center [641, 239] width 12 height 12
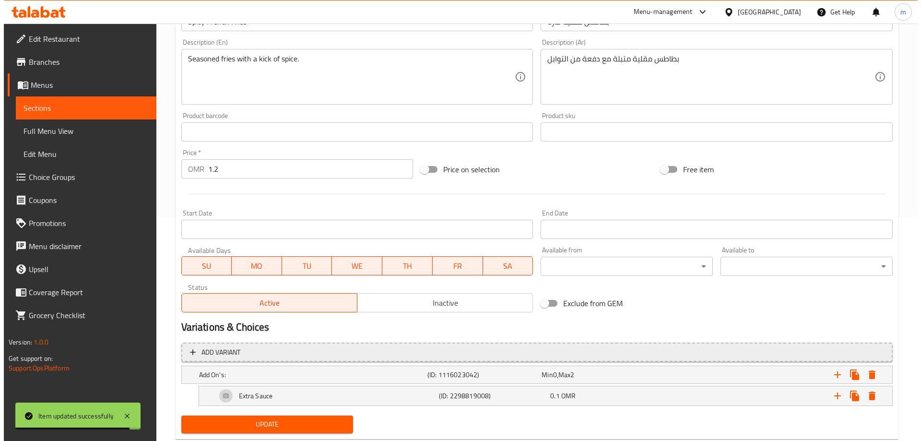
scroll to position [248, 0]
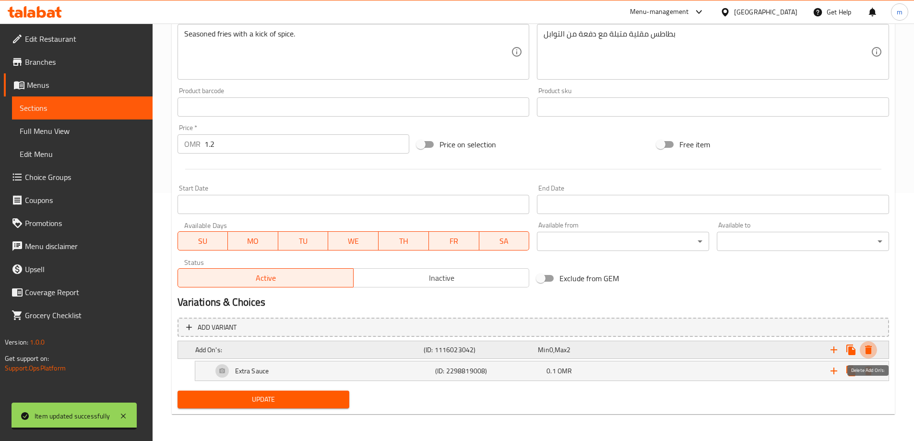
click at [872, 354] on icon "Expand" at bounding box center [869, 350] width 12 height 12
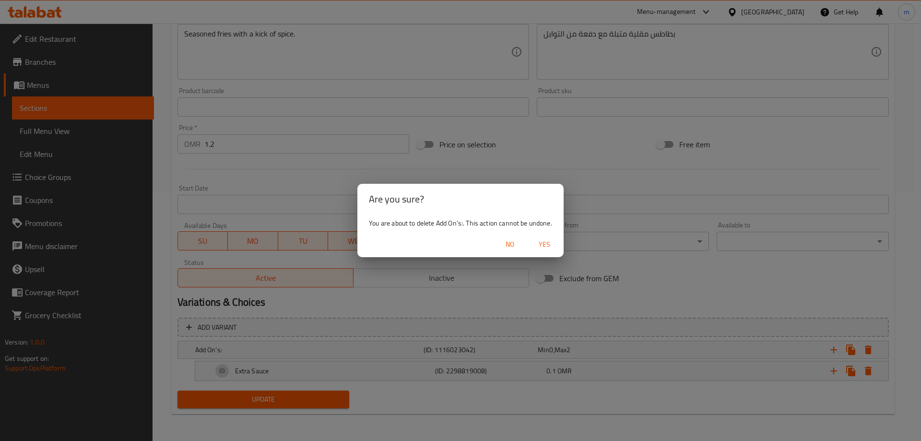
click at [556, 248] on span "Yes" at bounding box center [544, 244] width 23 height 12
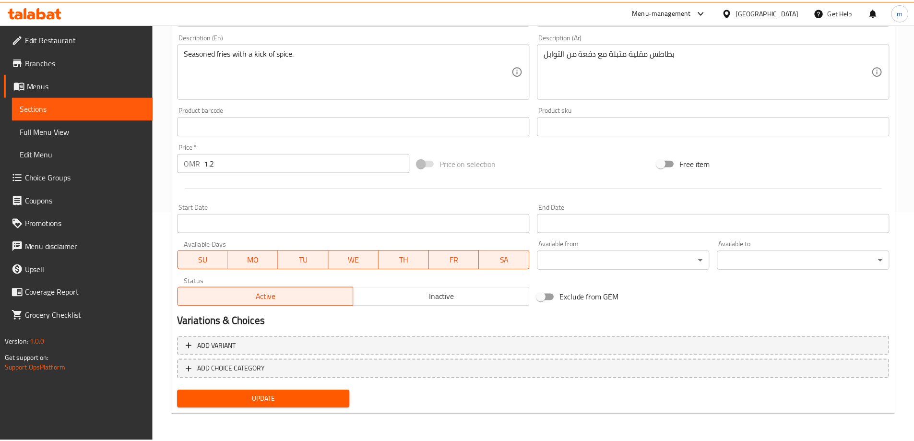
scroll to position [229, 0]
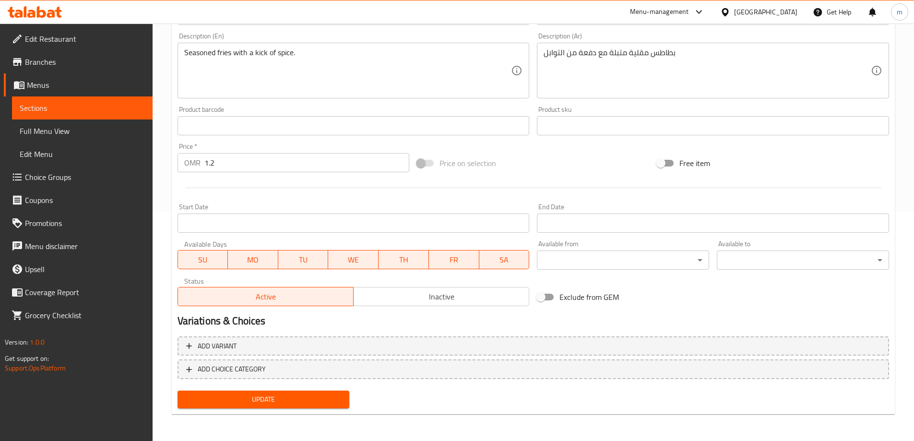
click at [235, 403] on span "Update" at bounding box center [263, 399] width 157 height 12
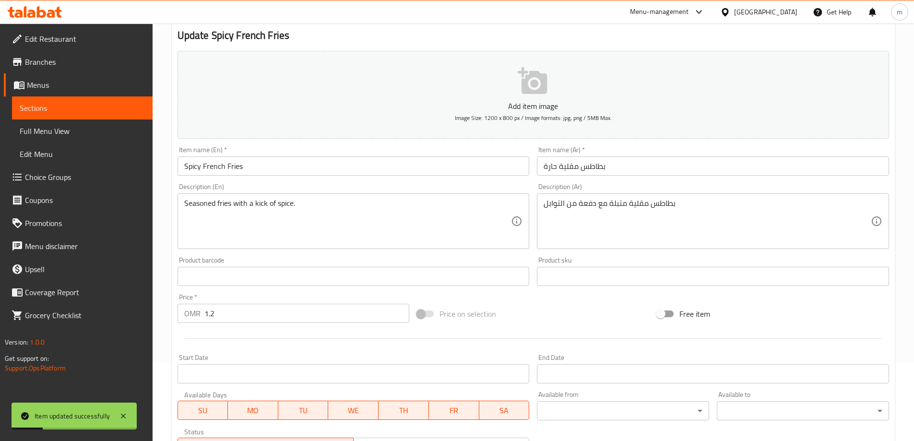
scroll to position [0, 0]
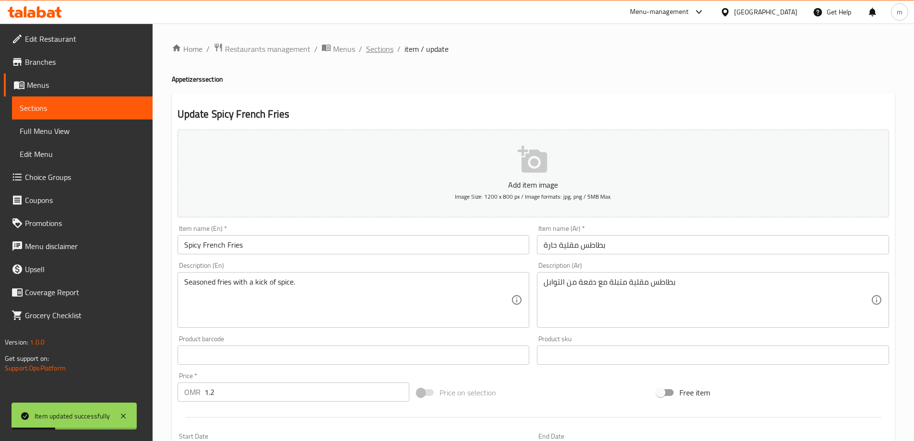
click at [378, 51] on span "Sections" at bounding box center [379, 49] width 27 height 12
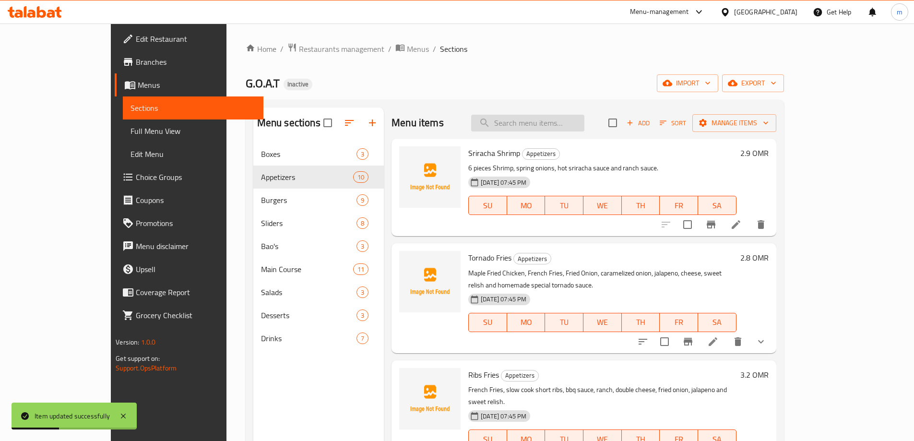
click at [555, 126] on input "search" at bounding box center [527, 123] width 113 height 17
click at [554, 124] on input "search" at bounding box center [527, 123] width 113 height 17
paste input "Dippers"
click at [570, 122] on input "Dippers" at bounding box center [527, 123] width 113 height 17
click at [575, 127] on input "Dippers" at bounding box center [527, 123] width 113 height 17
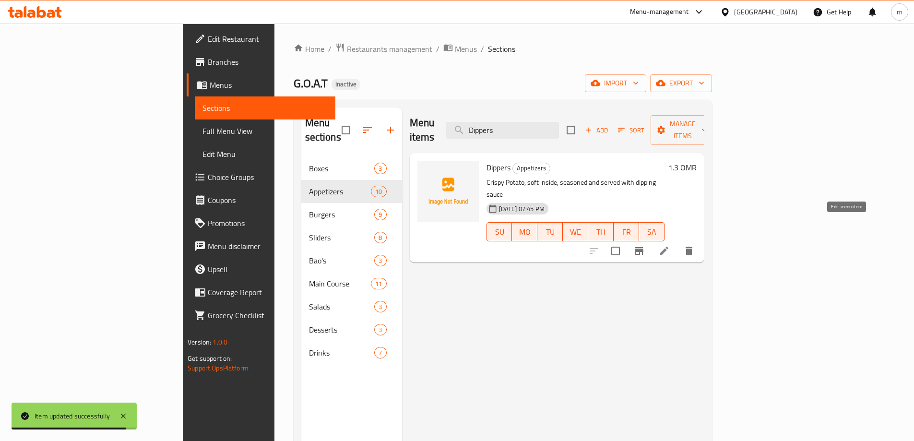
type input "Dippers"
click at [668, 247] on icon at bounding box center [664, 251] width 9 height 9
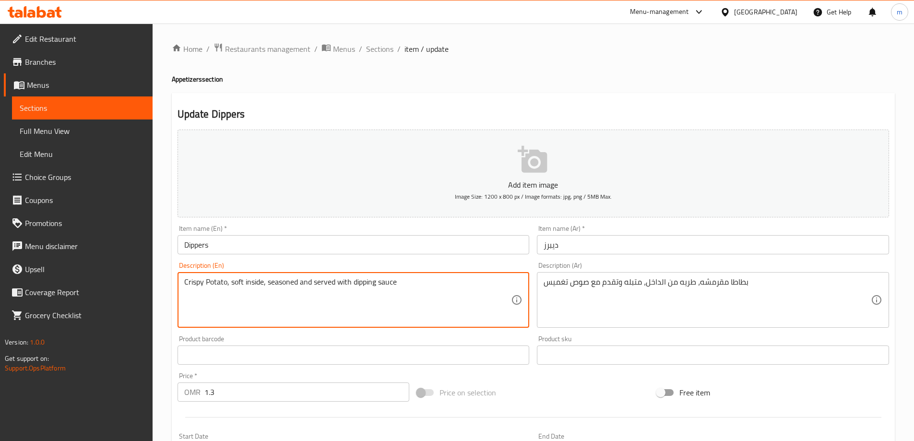
click at [493, 294] on textarea "Crispy Potato, soft inside, seasoned and served with dipping sauce" at bounding box center [347, 300] width 327 height 46
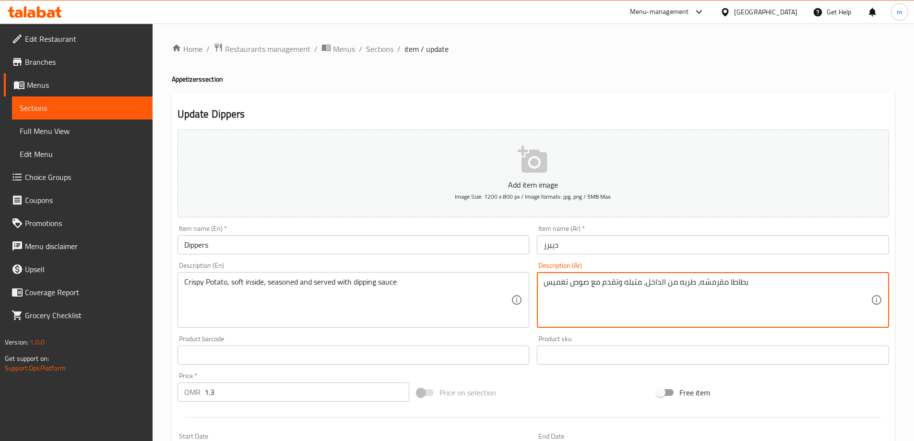
click at [743, 291] on textarea "بطاطا مقرمشه، طريه من الداخل، متبله وتقدم مع صوص تغميس" at bounding box center [707, 300] width 327 height 46
paste textarea "ناعمه"
type textarea "بطاطا مقرمشه، ناعمه الداخل، متبله وتقدم مع صوص تغميس"
click at [602, 401] on div "Price on selection" at bounding box center [533, 392] width 240 height 26
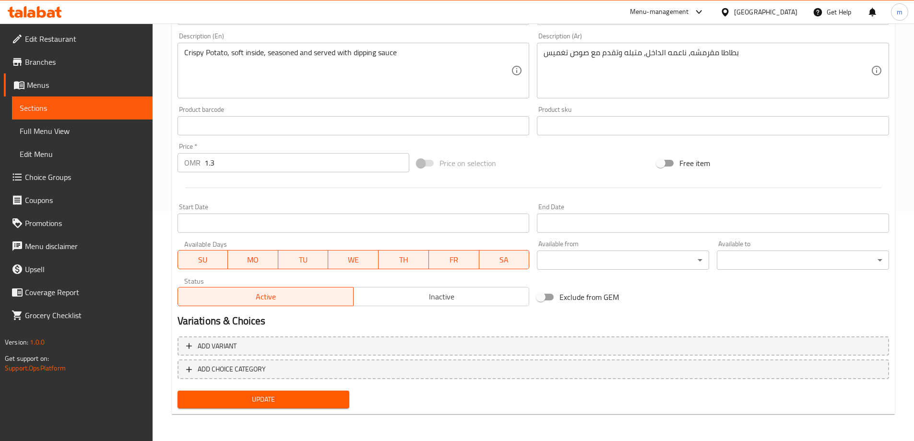
click at [327, 399] on span "Update" at bounding box center [263, 399] width 157 height 12
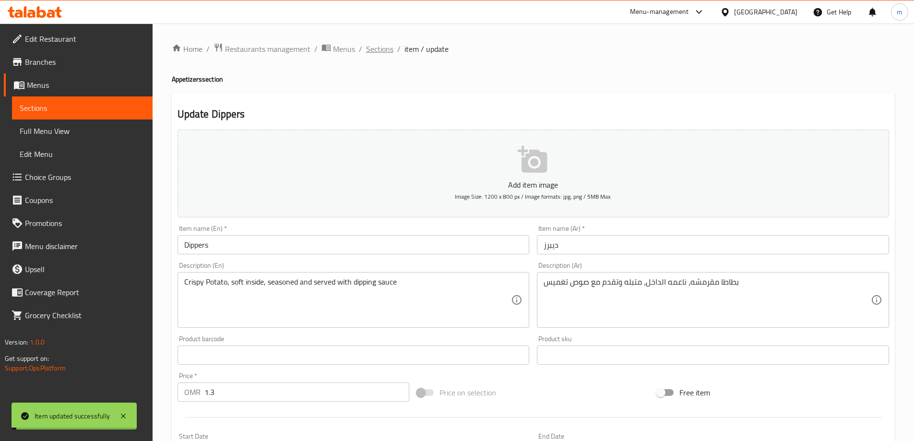
click at [382, 49] on span "Sections" at bounding box center [379, 49] width 27 height 12
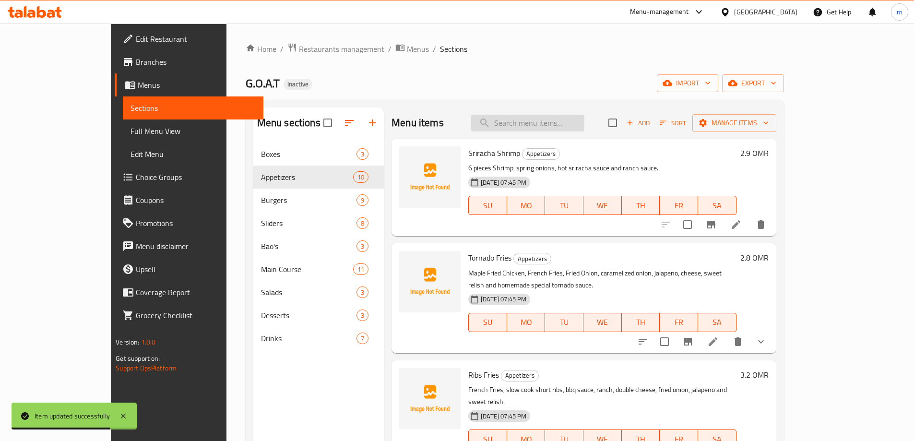
click at [583, 114] on div "Menu items Add Sort Manage items" at bounding box center [583, 122] width 384 height 31
click at [577, 117] on input "search" at bounding box center [527, 123] width 113 height 17
paste input "Big Bang Burger"
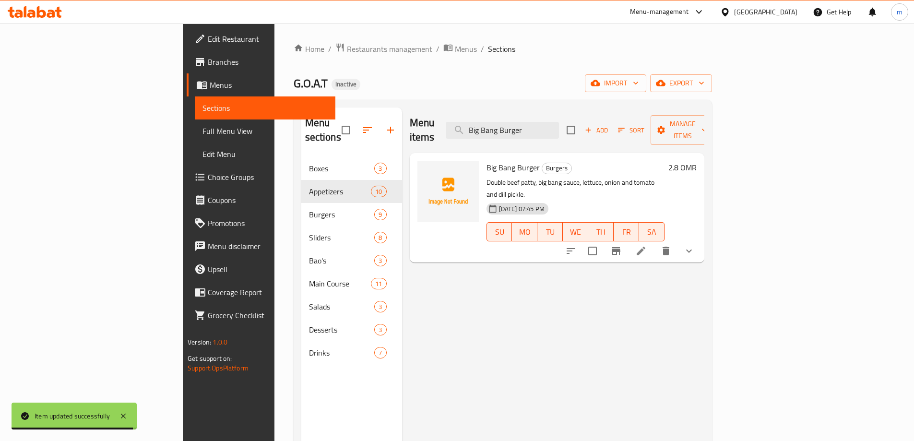
type input "Big Bang Burger"
click at [645, 247] on icon at bounding box center [641, 251] width 9 height 9
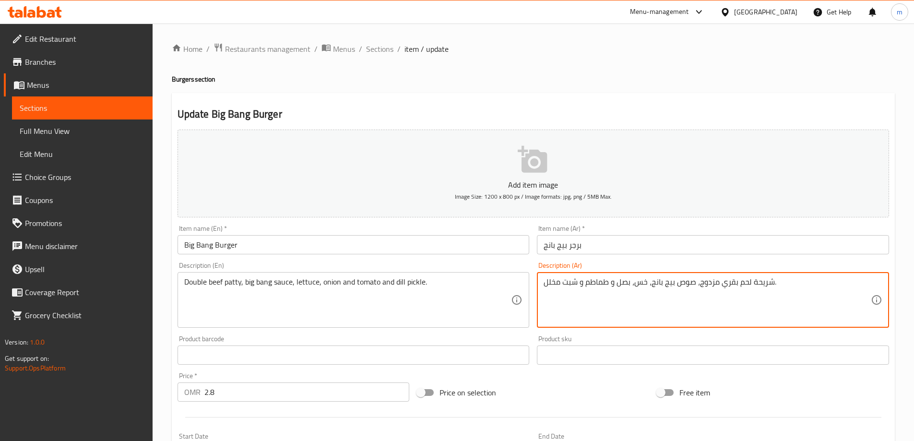
click at [706, 285] on textarea "شريحة لحم بقري مزدوج، صوص بيج بانج، خس، بصل و طماطم و شبت مخلل." at bounding box center [707, 300] width 327 height 46
type textarea "شريحة لحم بقري دوبل، صوص بيج بانج، خس، بصل و طماطم و شبت مخلل."
click at [580, 396] on div "Price on selection" at bounding box center [533, 392] width 240 height 26
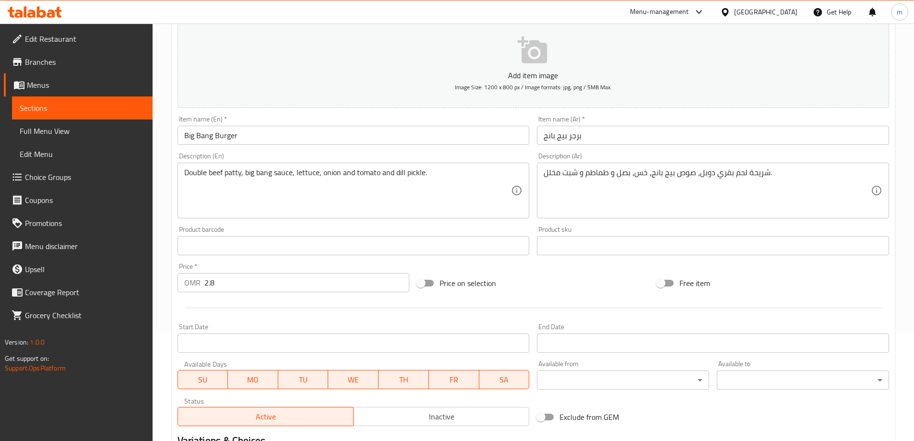
scroll to position [288, 0]
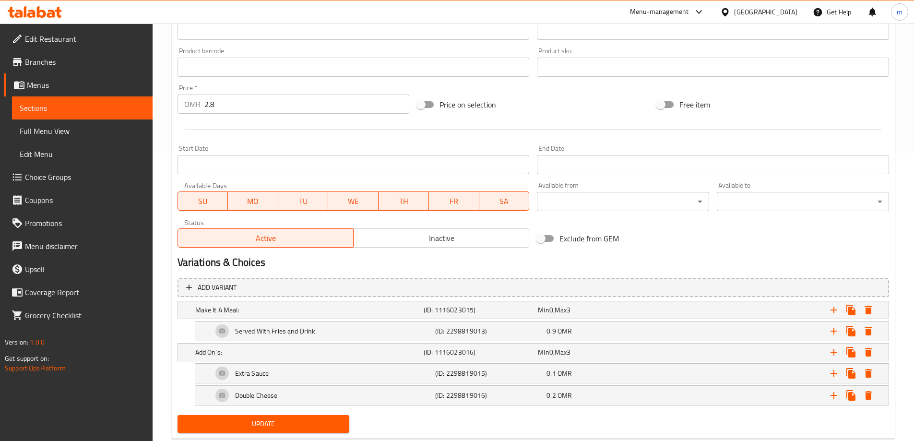
click at [318, 430] on span "Update" at bounding box center [263, 424] width 157 height 12
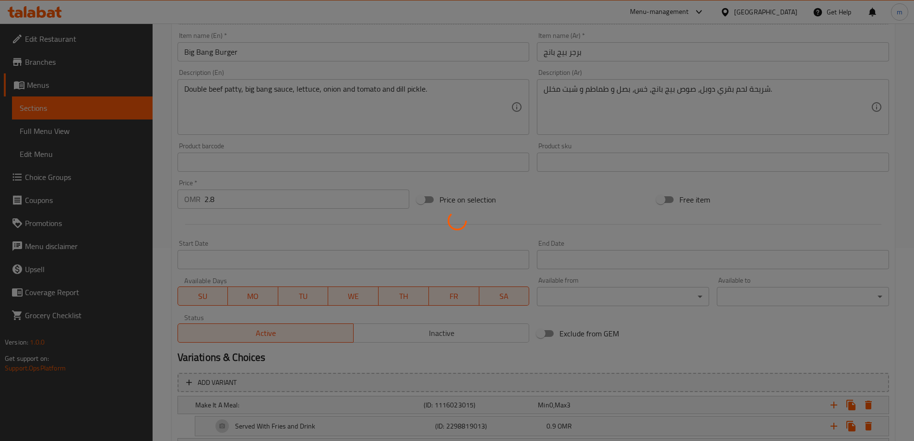
scroll to position [0, 0]
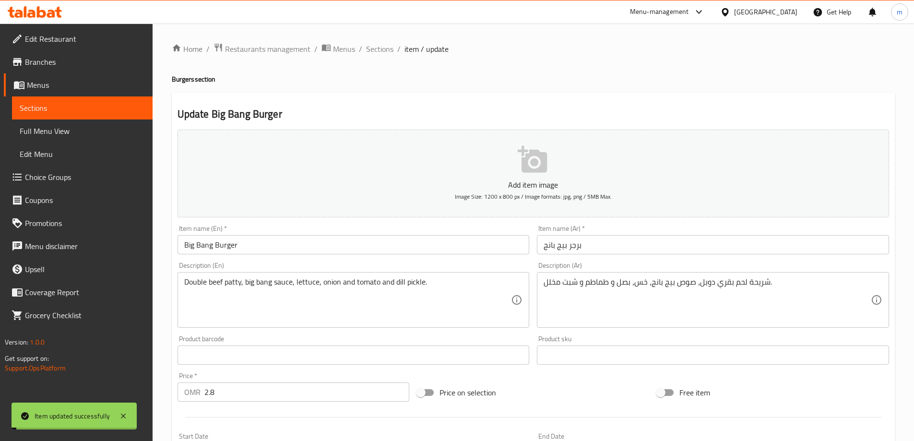
click at [372, 47] on span "Sections" at bounding box center [379, 49] width 27 height 12
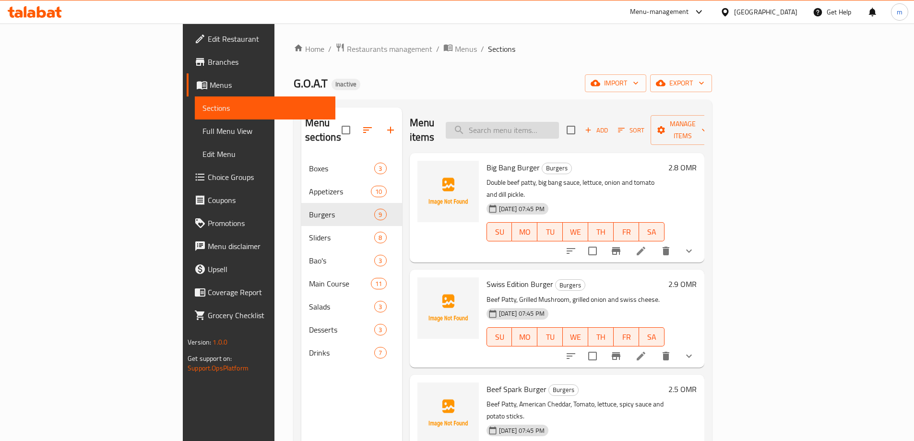
click at [559, 124] on input "search" at bounding box center [502, 130] width 113 height 17
paste input "Goat Burger"
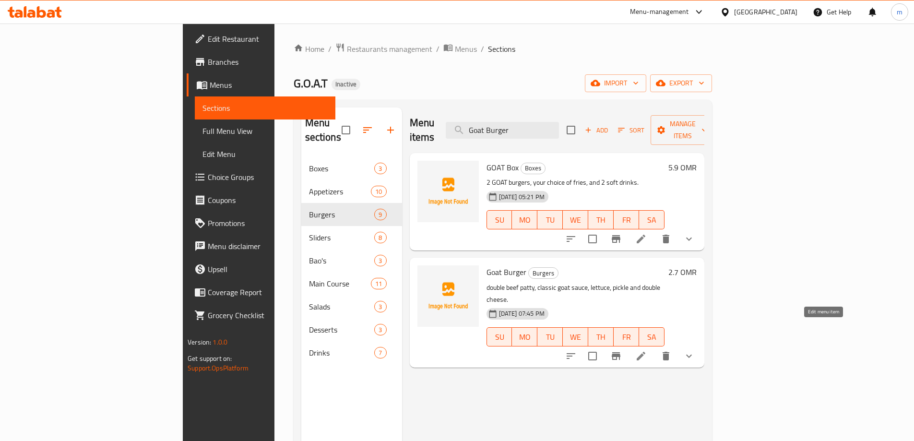
type input "Goat Burger"
click at [647, 350] on icon at bounding box center [641, 356] width 12 height 12
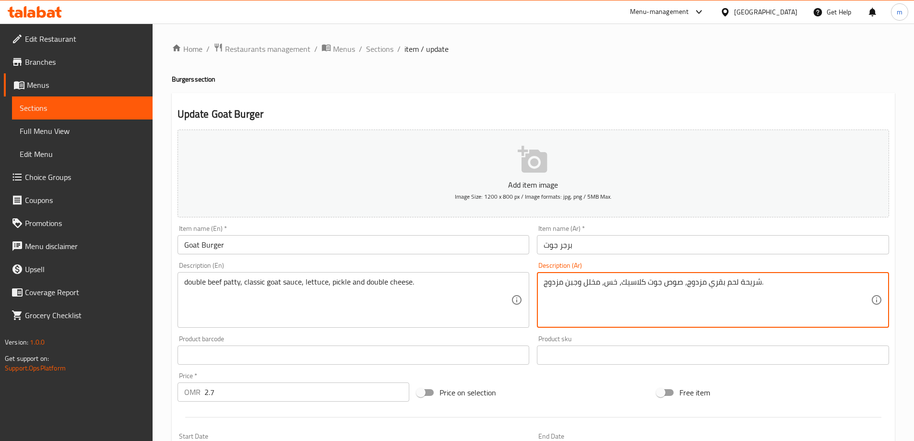
click at [695, 281] on textarea "شريحة لحم بقري مزدوج، صوص جوت كلاسيك، خس، مخلل وجبن مزدوج." at bounding box center [707, 300] width 327 height 46
click at [556, 285] on textarea "شريحة لحم بقري دوبل، صوص جوت كلاسيك، خس، مخلل وجبن مزدوج." at bounding box center [707, 300] width 327 height 46
type textarea "شريحة لحم بقري دوبل، صوص جوت كلاسيك، خس، مخلل وجبن دوبل."
click at [550, 384] on div "Price on selection" at bounding box center [533, 392] width 240 height 26
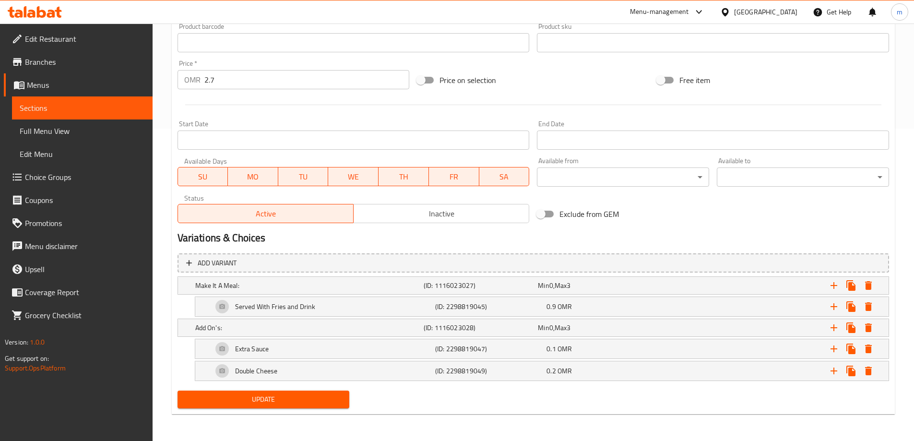
click at [308, 401] on span "Update" at bounding box center [263, 399] width 157 height 12
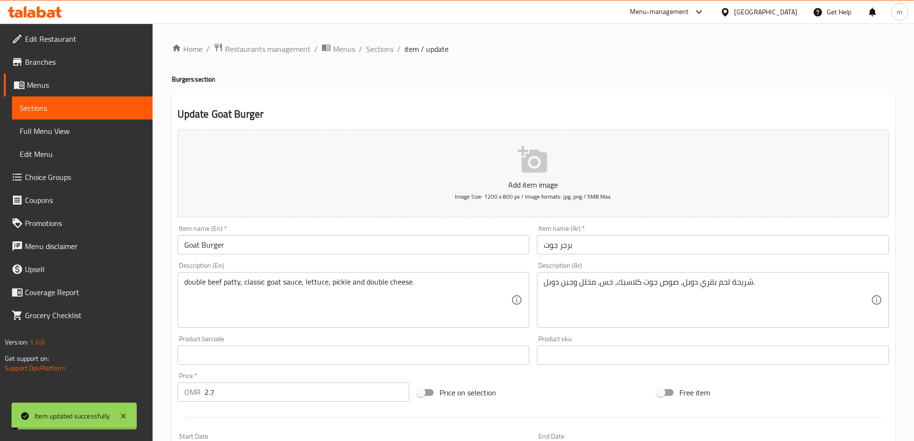
click at [385, 48] on span "Sections" at bounding box center [379, 49] width 27 height 12
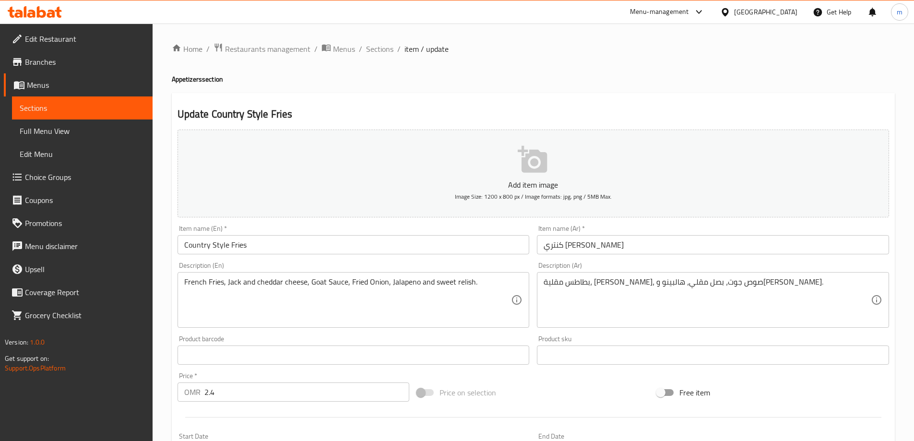
drag, startPoint x: 0, startPoint y: 0, endPoint x: 86, endPoint y: 135, distance: 160.1
click at [86, 135] on span "Full Menu View" at bounding box center [82, 131] width 125 height 12
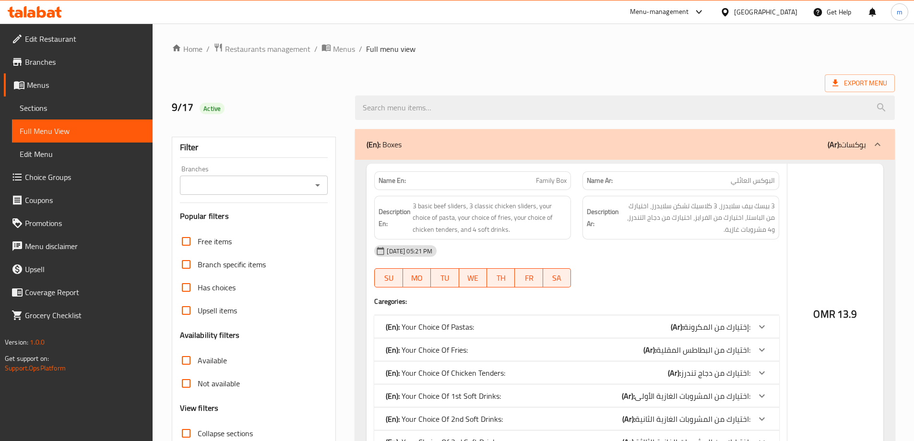
click at [235, 291] on div at bounding box center [457, 220] width 914 height 441
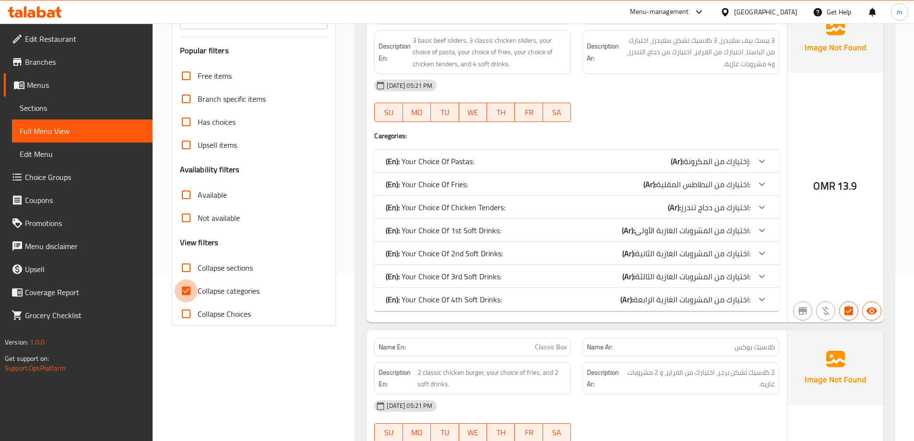
click at [196, 287] on input "Collapse categories" at bounding box center [186, 290] width 23 height 23
checkbox input "false"
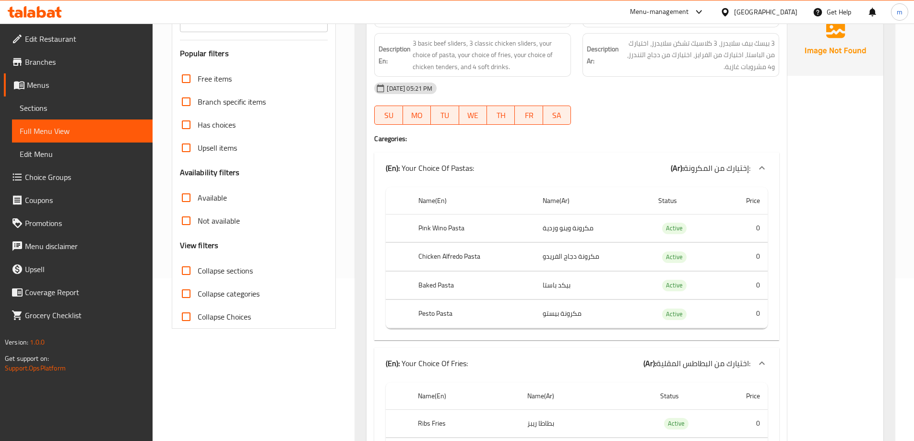
click at [238, 276] on span "Collapse sections" at bounding box center [225, 271] width 55 height 12
click at [198, 282] on input "Collapse sections" at bounding box center [186, 270] width 23 height 23
checkbox input "true"
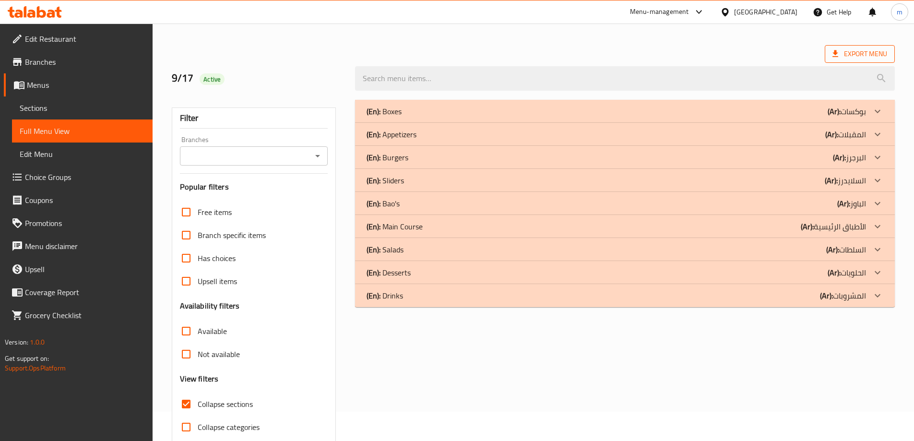
scroll to position [0, 0]
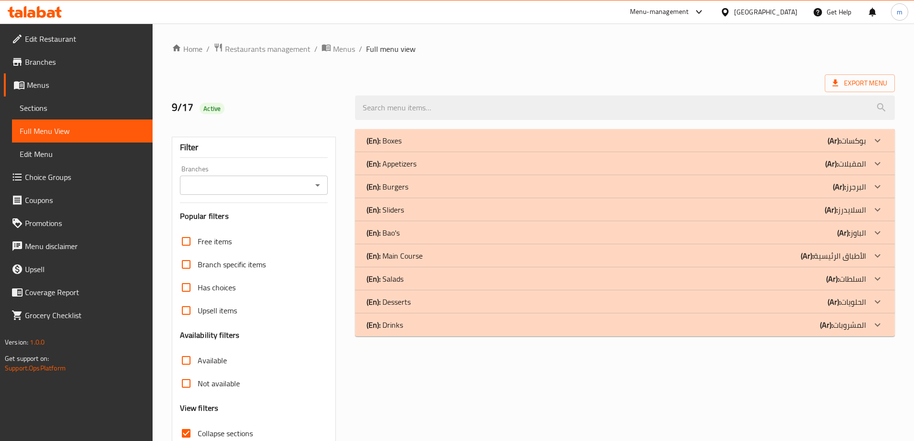
click at [855, 140] on p "(Ar): بوكسات" at bounding box center [847, 141] width 38 height 12
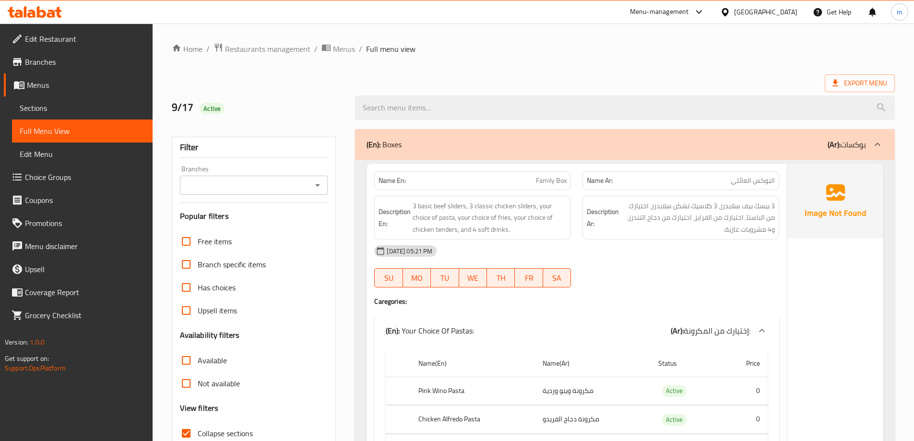
click at [855, 141] on p "(Ar): بوكسات" at bounding box center [847, 145] width 38 height 12
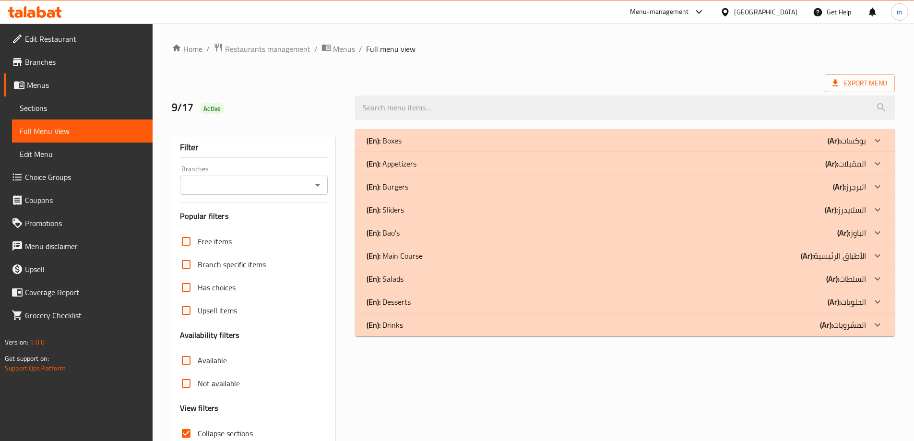
click at [862, 166] on p "(Ar): المقبلات" at bounding box center [845, 164] width 41 height 12
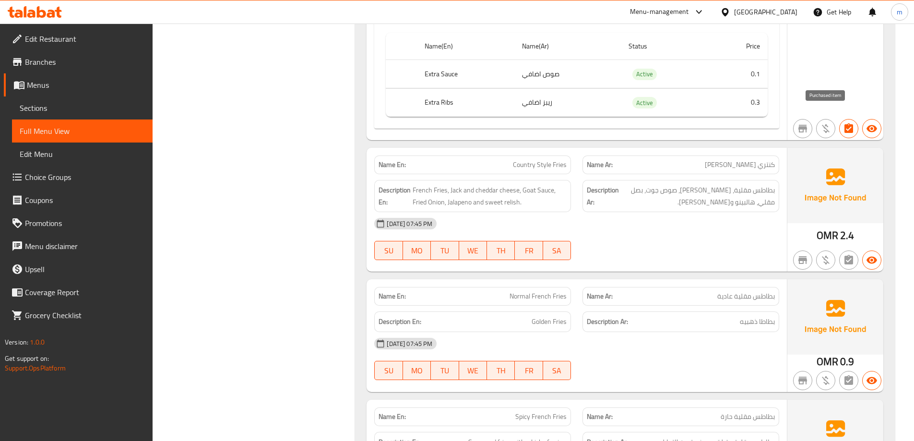
scroll to position [842, 0]
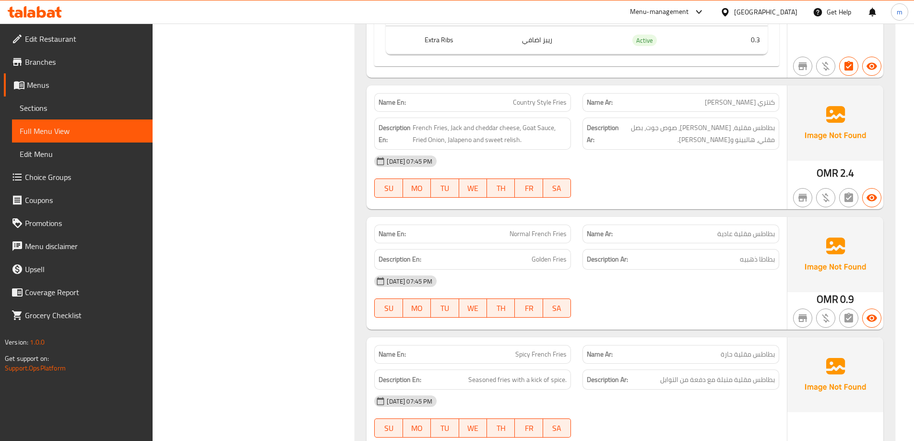
click at [544, 229] on span "Normal French Fries" at bounding box center [537, 234] width 57 height 10
copy span "Normal French Fries"
click at [50, 115] on link "Sections" at bounding box center [82, 107] width 141 height 23
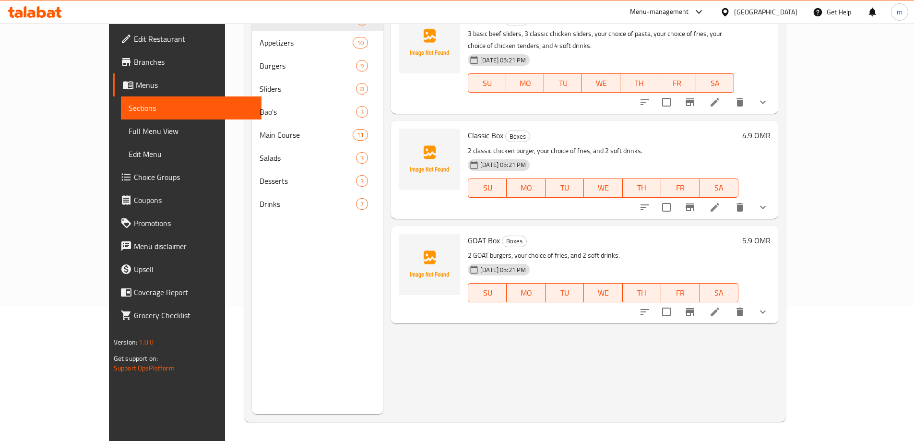
scroll to position [134, 0]
click at [129, 135] on span "Full Menu View" at bounding box center [191, 131] width 125 height 12
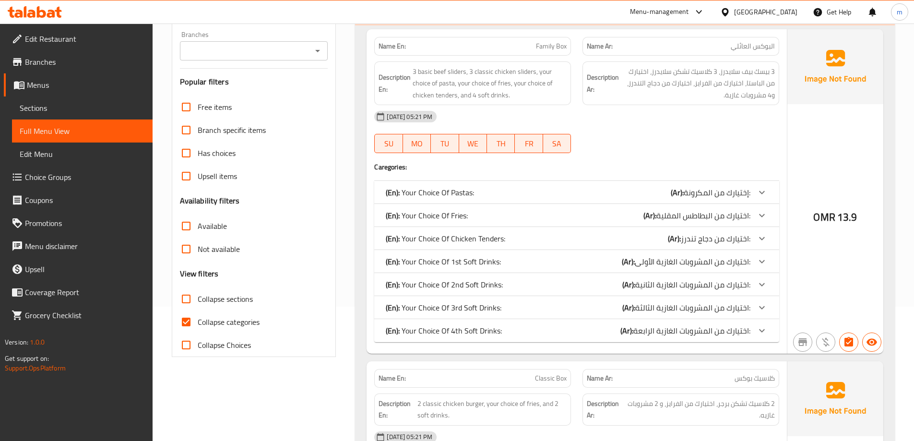
click at [241, 316] on span "Collapse categories" at bounding box center [229, 322] width 62 height 12
click at [198, 310] on input "Collapse categories" at bounding box center [186, 321] width 23 height 23
checkbox input "false"
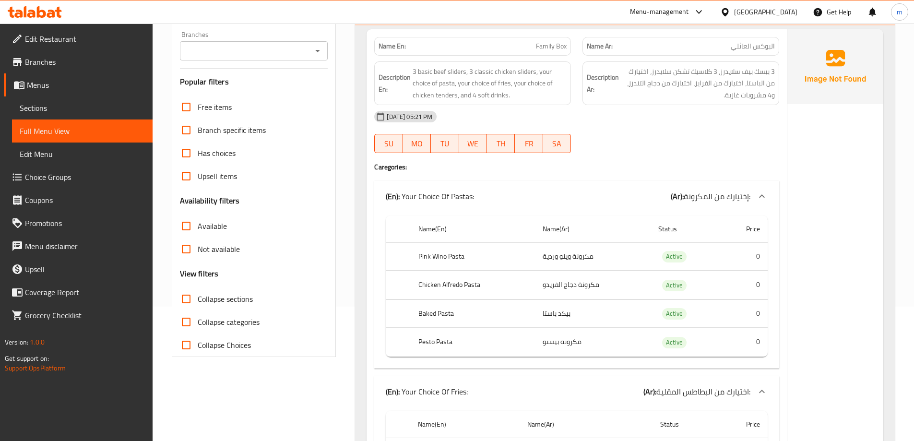
scroll to position [182, 0]
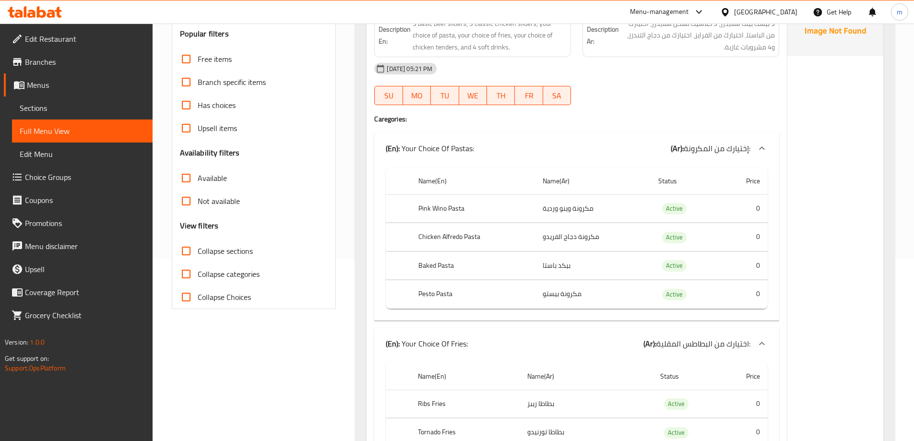
click at [226, 257] on span "Collapse sections" at bounding box center [225, 251] width 55 height 12
click at [198, 257] on input "Collapse sections" at bounding box center [186, 250] width 23 height 23
checkbox input "true"
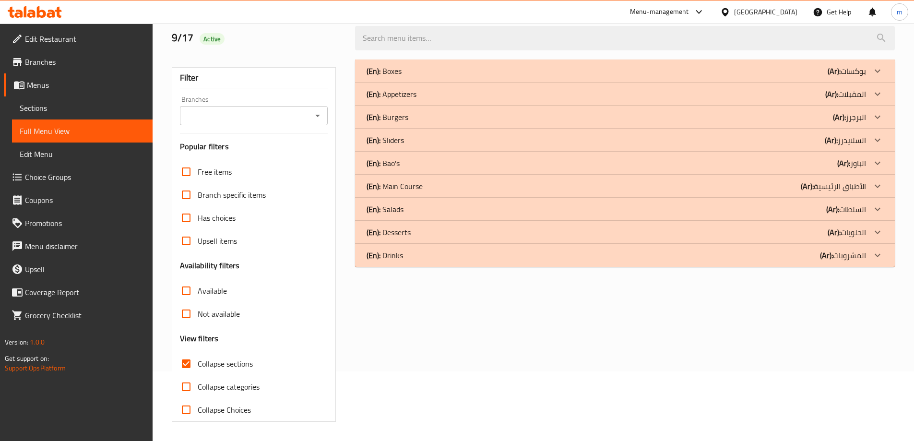
scroll to position [70, 0]
click at [816, 87] on div "(En): Appetizers (Ar): المقبلات" at bounding box center [625, 94] width 540 height 23
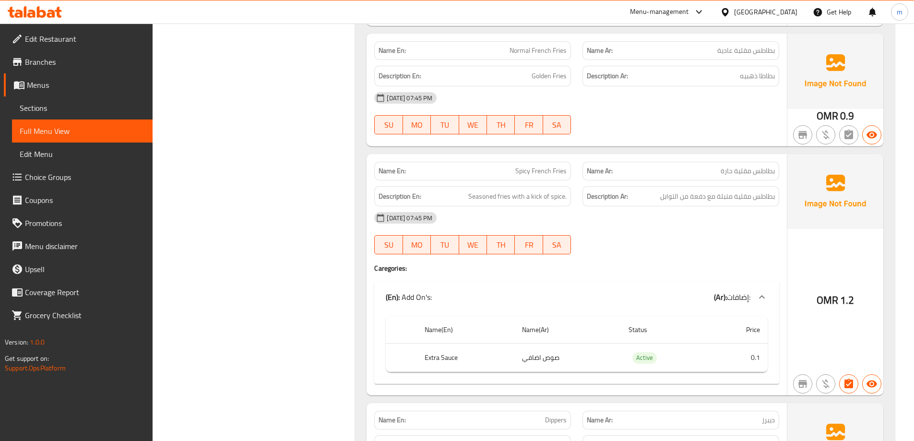
scroll to position [1029, 0]
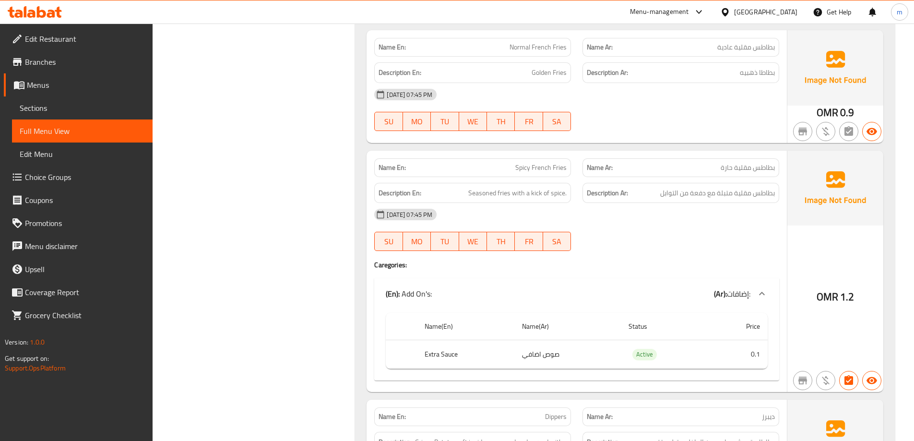
click at [544, 163] on span "Spicy French Fries" at bounding box center [540, 168] width 51 height 10
copy span "Spicy French Fries"
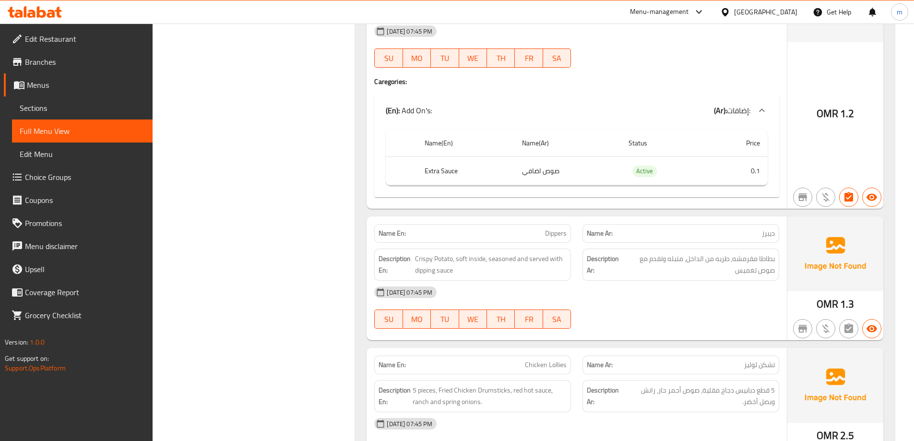
scroll to position [1221, 0]
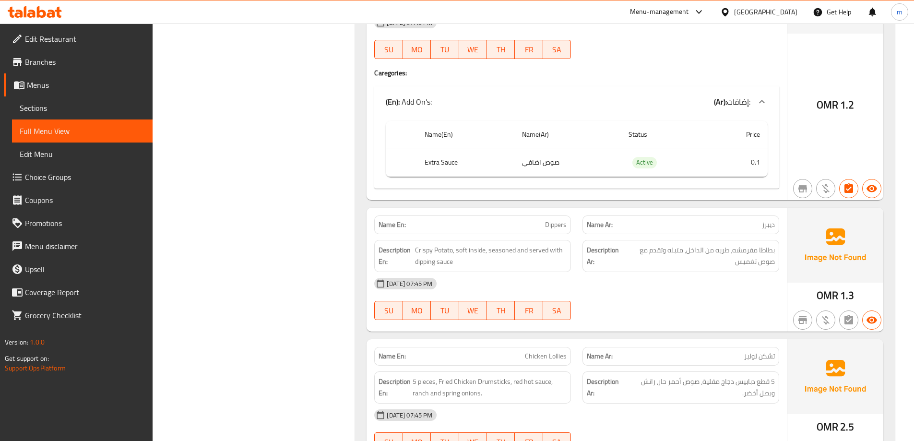
click at [712, 296] on div "[DATE] 07:45 PM SU MO TU WE TH FR SA" at bounding box center [576, 299] width 416 height 54
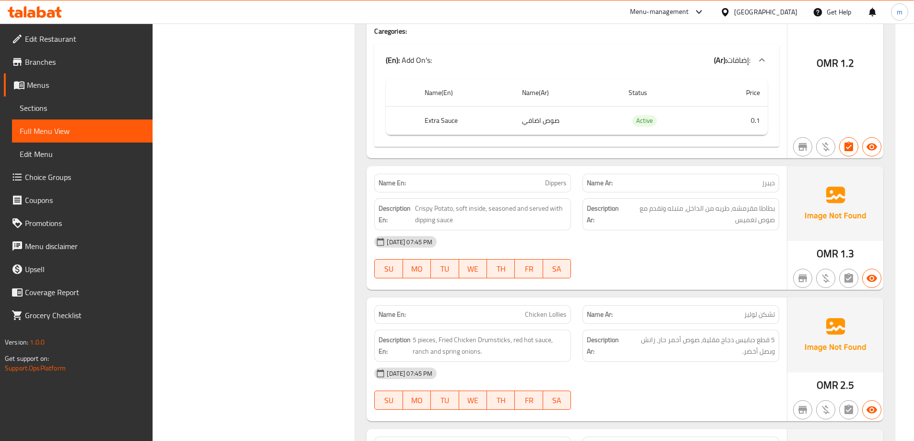
scroll to position [1317, 0]
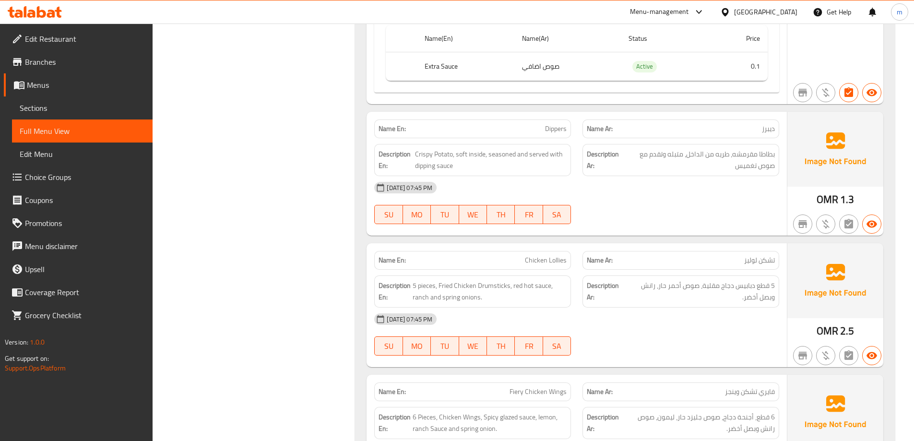
click at [548, 124] on span "Dippers" at bounding box center [556, 129] width 22 height 10
copy span "Dippers"
click at [656, 176] on div "[DATE] 07:45 PM" at bounding box center [576, 187] width 416 height 23
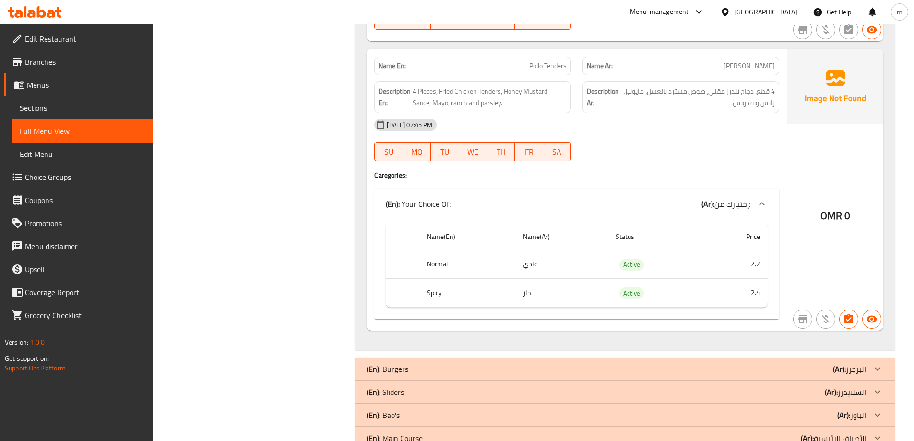
scroll to position [1797, 0]
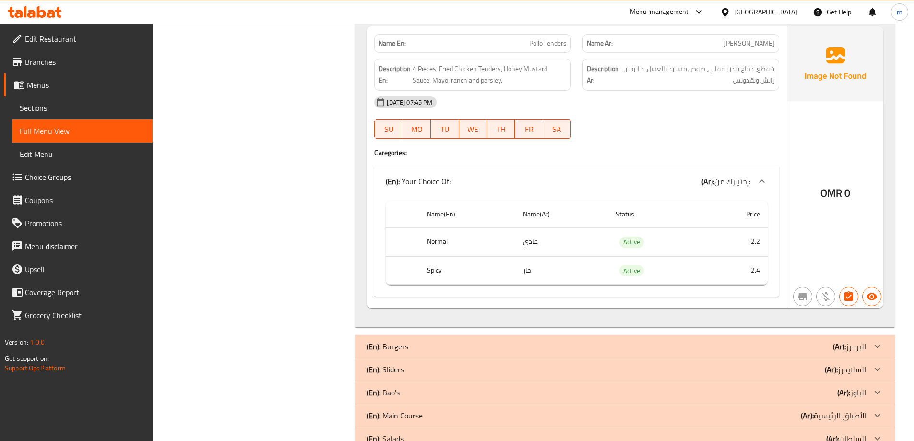
click at [518, 341] on div "(En): Burgers (Ar): البرجرز" at bounding box center [616, 347] width 499 height 12
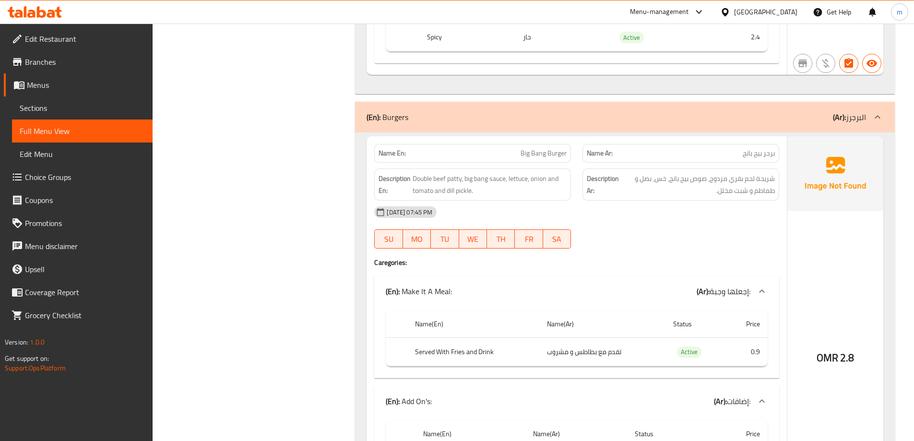
scroll to position [1988, 0]
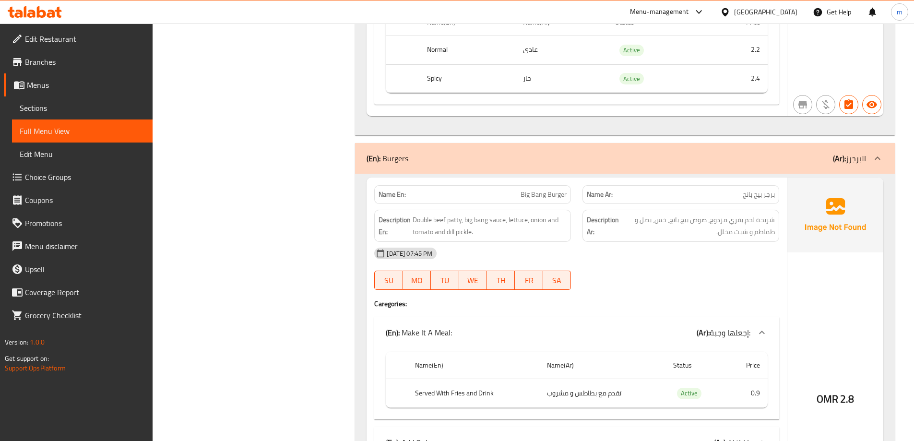
click at [540, 189] on span "Big Bang Burger" at bounding box center [544, 194] width 46 height 10
copy span "Big Bang Burger"
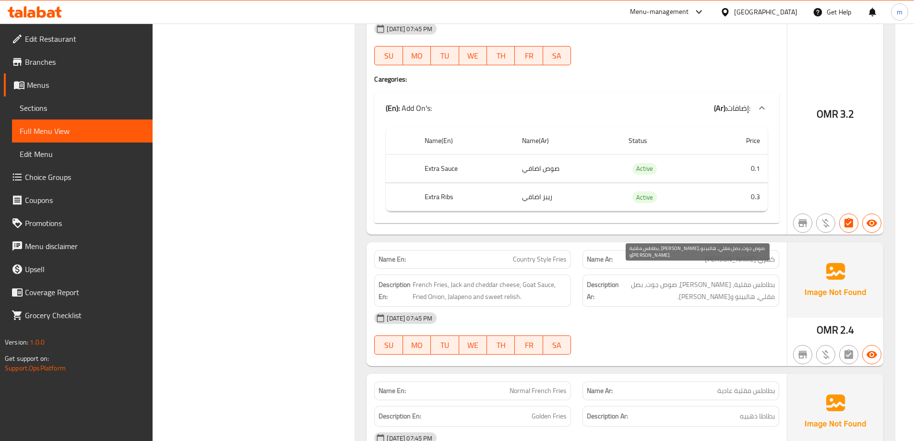
scroll to position [741, 0]
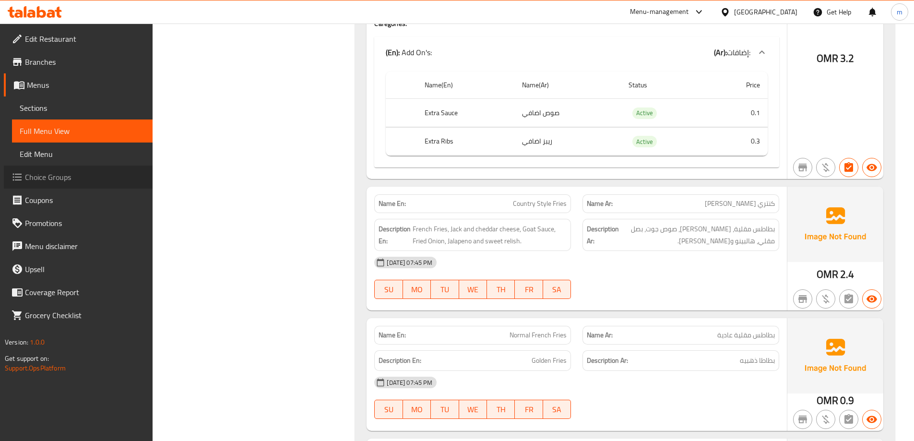
click at [111, 168] on link "Choice Groups" at bounding box center [78, 177] width 149 height 23
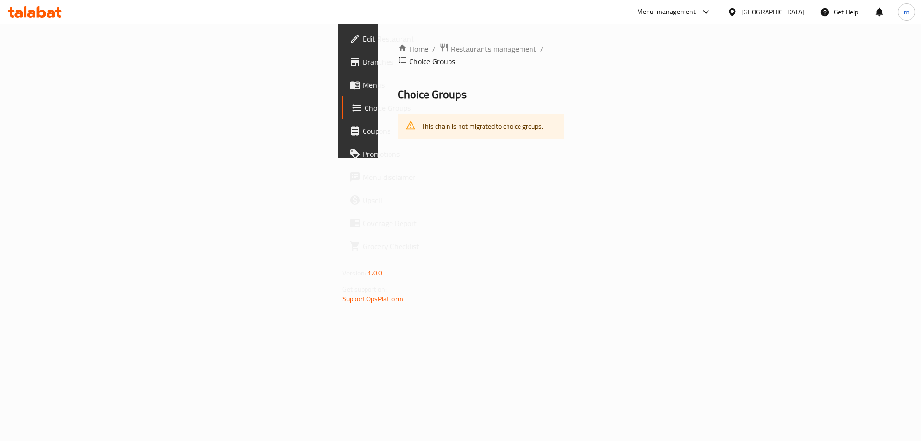
click at [363, 87] on span "Menus" at bounding box center [423, 85] width 121 height 12
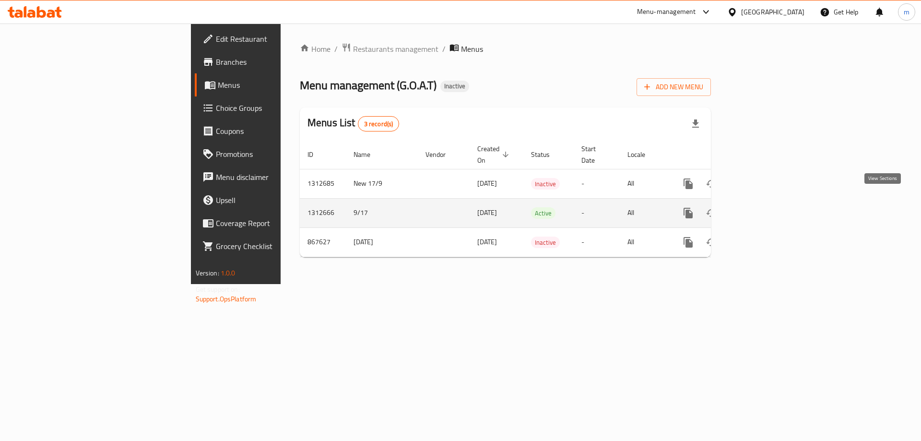
click at [769, 208] on link "enhanced table" at bounding box center [757, 212] width 23 height 23
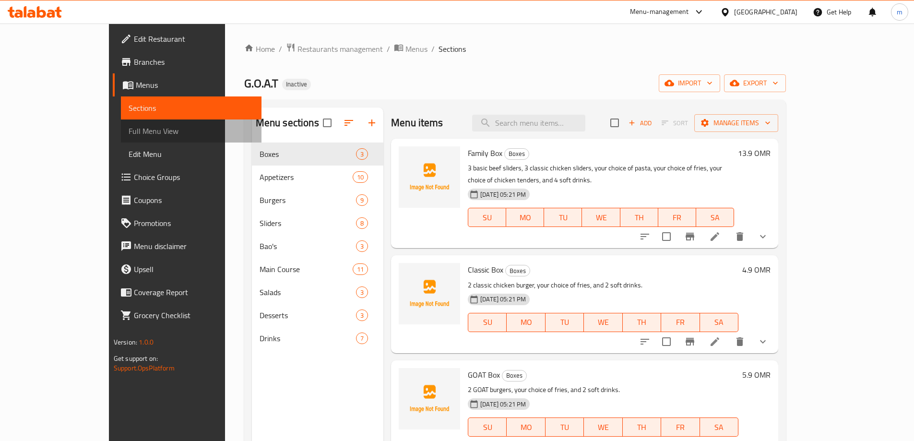
click at [129, 136] on span "Full Menu View" at bounding box center [191, 131] width 125 height 12
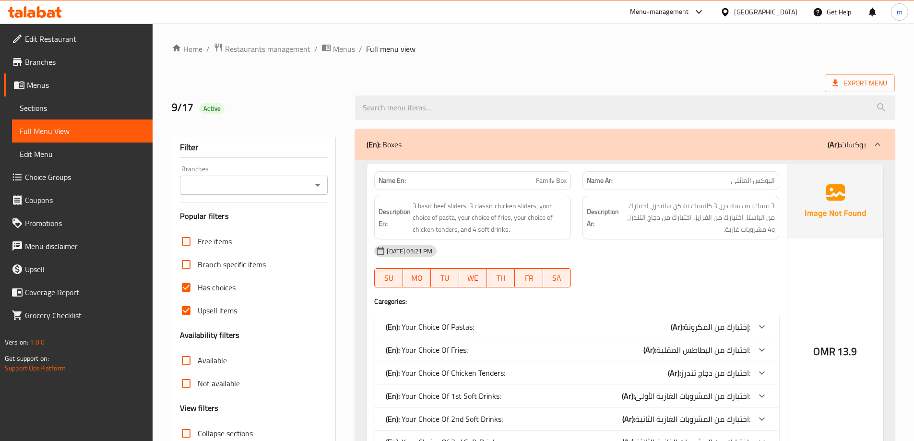
scroll to position [134, 0]
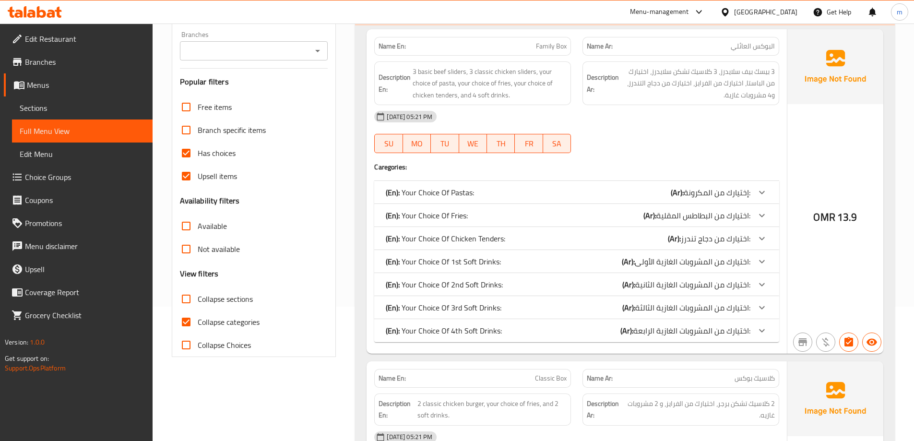
click at [187, 301] on input "Collapse sections" at bounding box center [186, 298] width 23 height 23
checkbox input "true"
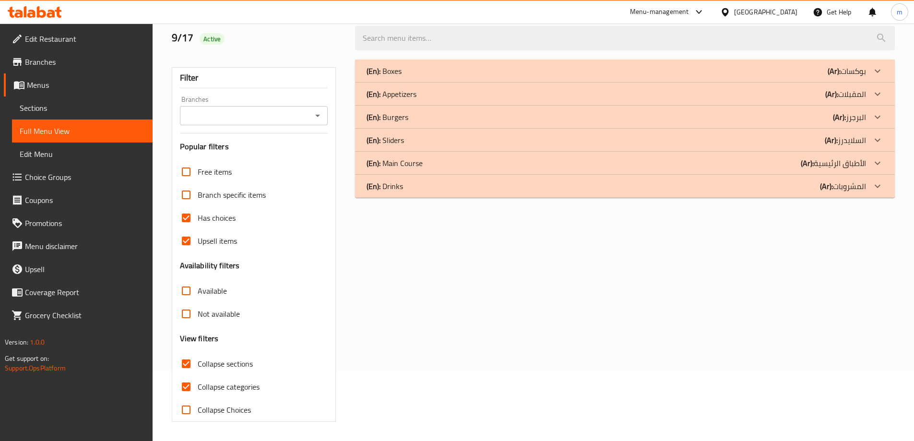
click at [187, 375] on input "Collapse categories" at bounding box center [186, 386] width 23 height 23
checkbox input "false"
click at [528, 118] on div "(En): Burgers (Ar): البرجرز" at bounding box center [616, 117] width 499 height 12
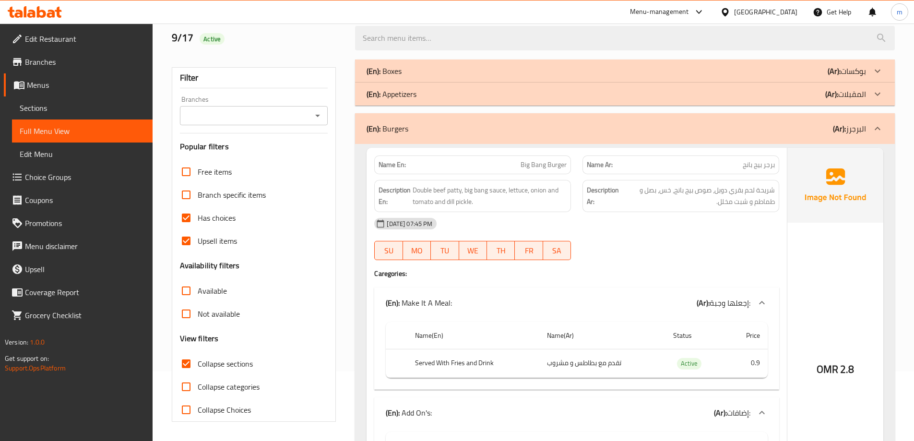
click at [525, 100] on div "(En): Appetizers (Ar): المقبلات" at bounding box center [625, 94] width 540 height 23
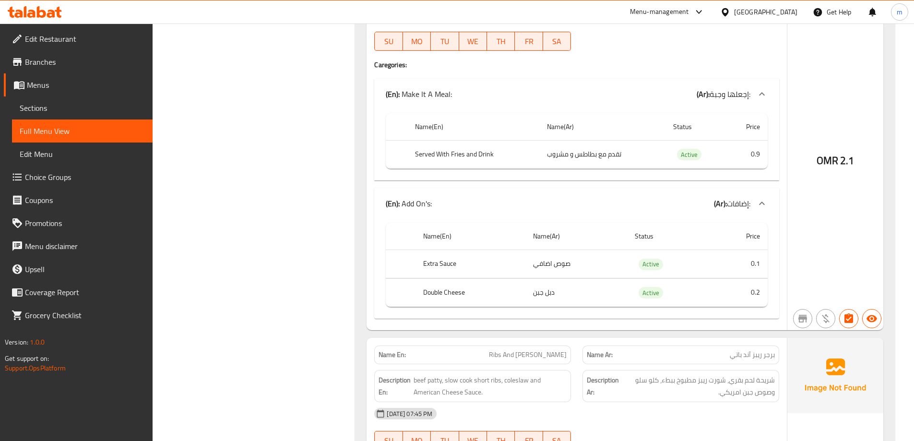
scroll to position [2755, 0]
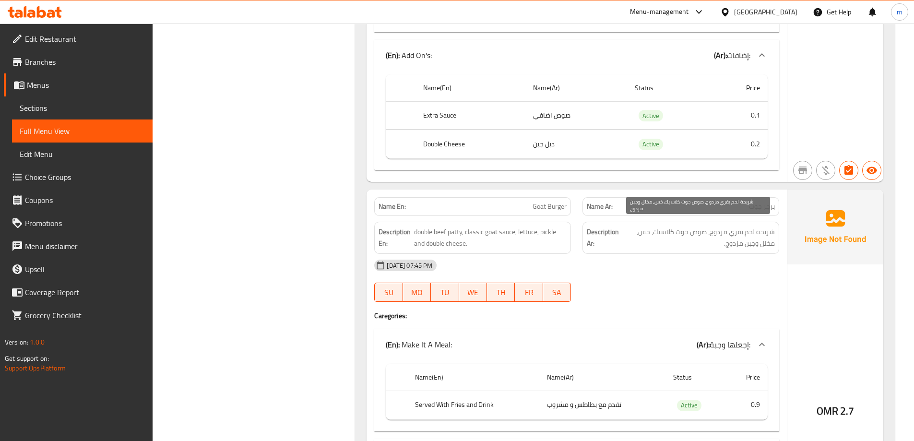
click at [715, 226] on span "شريحة لحم بقري مزدوج، صوص جوت كلاسيك، خس، مخلل وجبن مزدوج." at bounding box center [698, 238] width 153 height 24
click at [554, 201] on span "Goat Burger" at bounding box center [550, 206] width 34 height 10
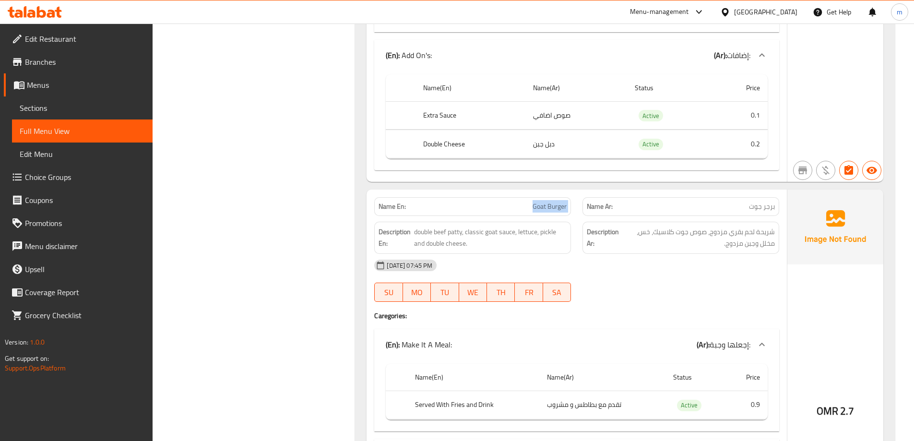
click at [554, 201] on span "Goat Burger" at bounding box center [550, 206] width 34 height 10
copy span "Goat Burger"
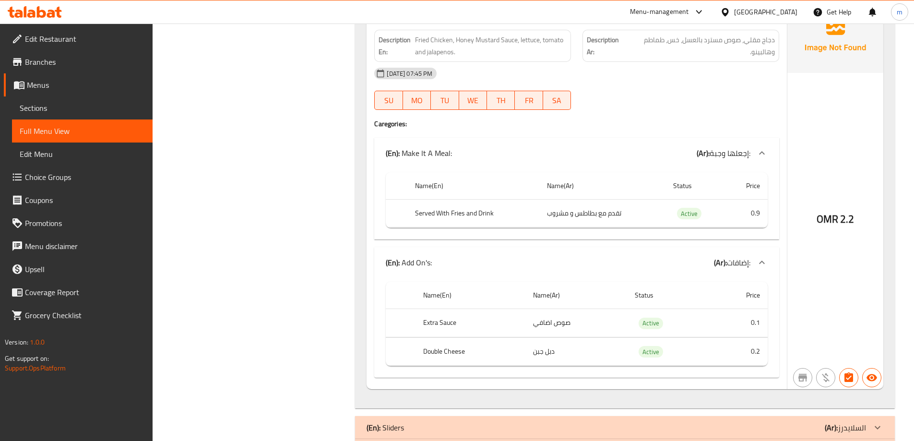
scroll to position [4386, 0]
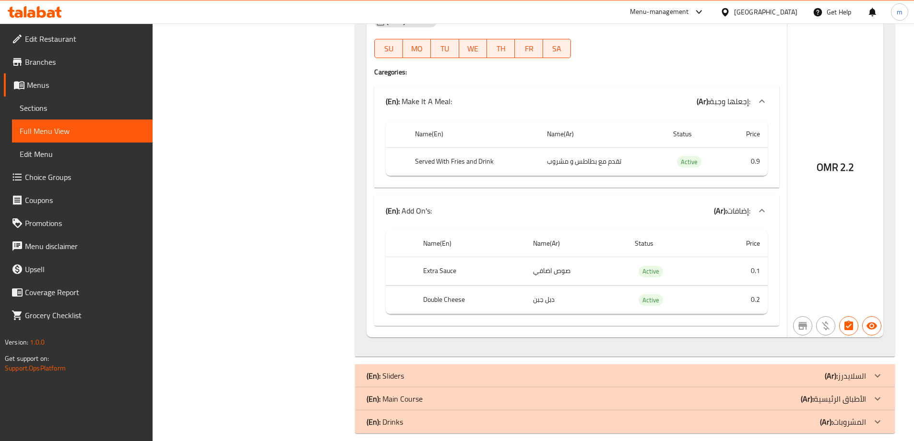
click at [869, 364] on div at bounding box center [877, 375] width 23 height 23
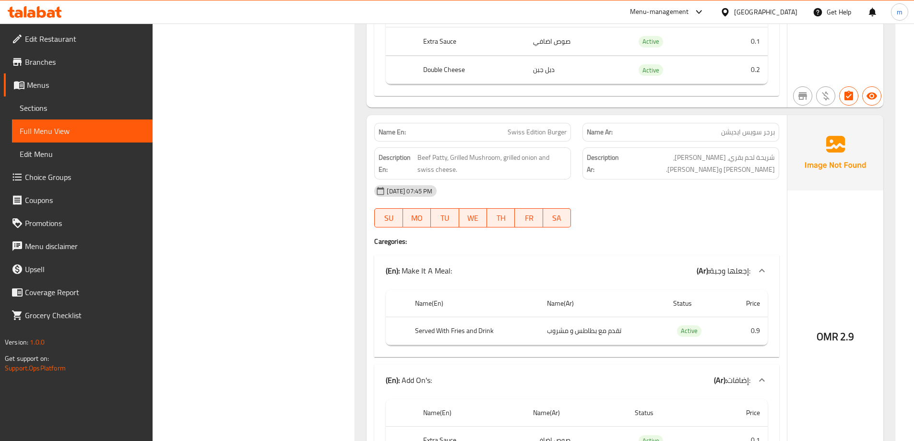
scroll to position [1315, 0]
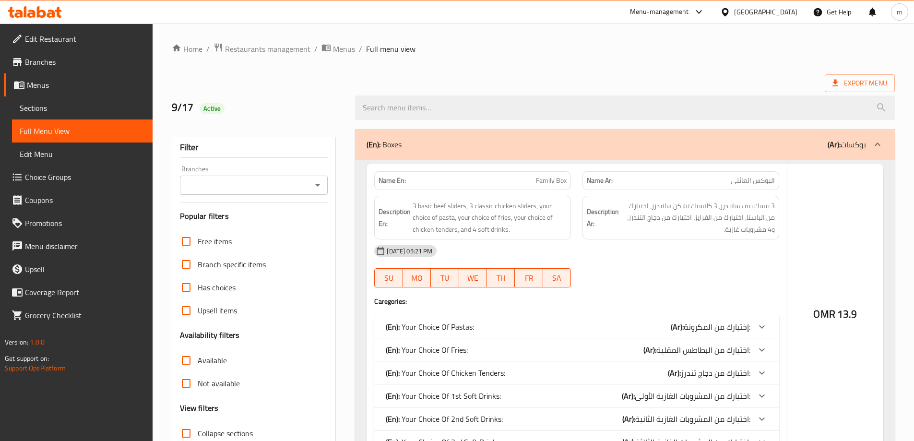
click at [221, 386] on div at bounding box center [457, 220] width 914 height 441
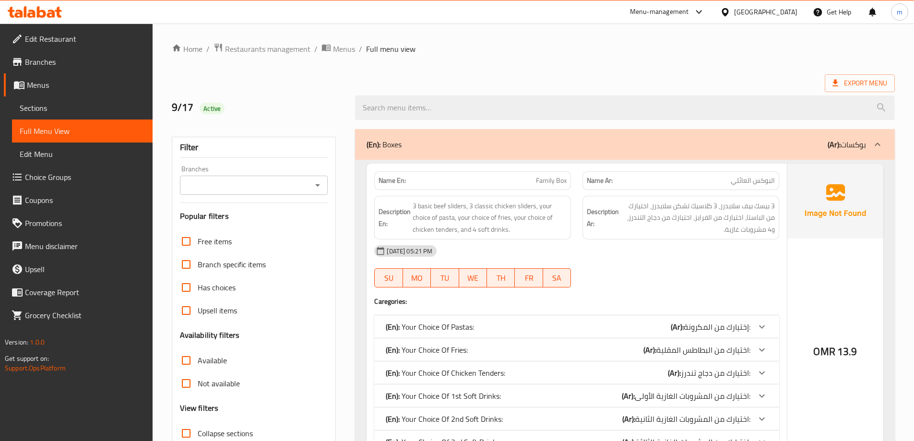
scroll to position [70, 0]
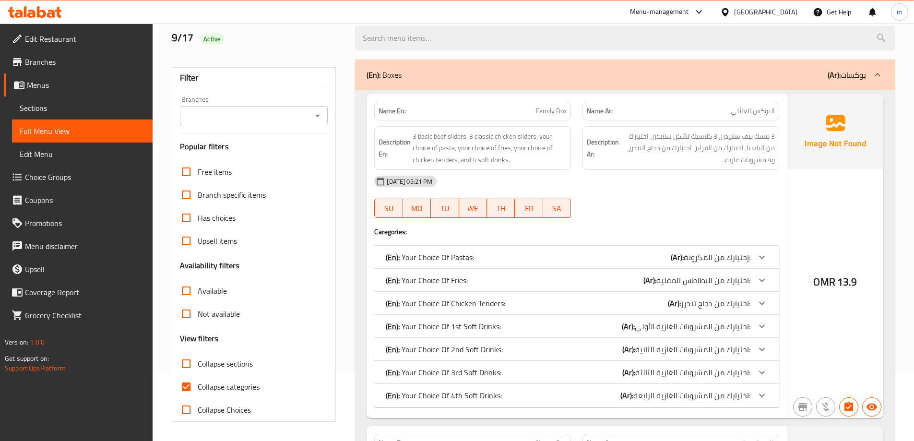
click at [193, 386] on input "Collapse categories" at bounding box center [186, 386] width 23 height 23
checkbox input "false"
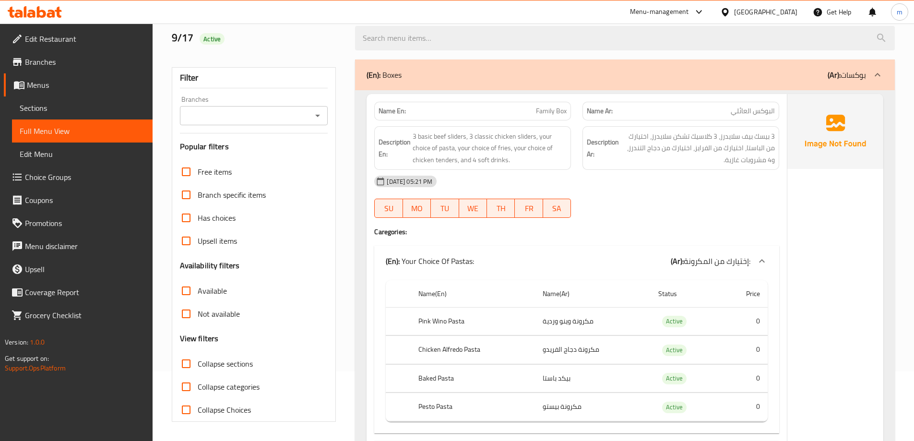
click at [188, 361] on input "Collapse sections" at bounding box center [186, 363] width 23 height 23
checkbox input "true"
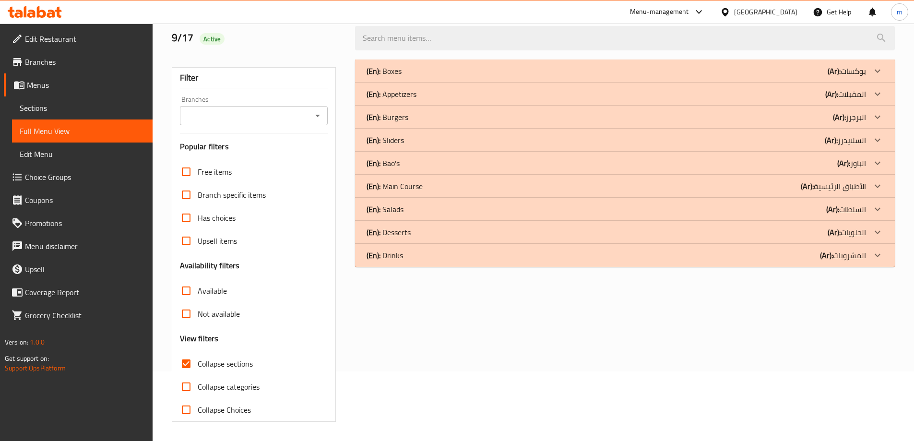
click at [409, 144] on div "(En): Sliders (Ar): السلايدرز" at bounding box center [616, 140] width 499 height 12
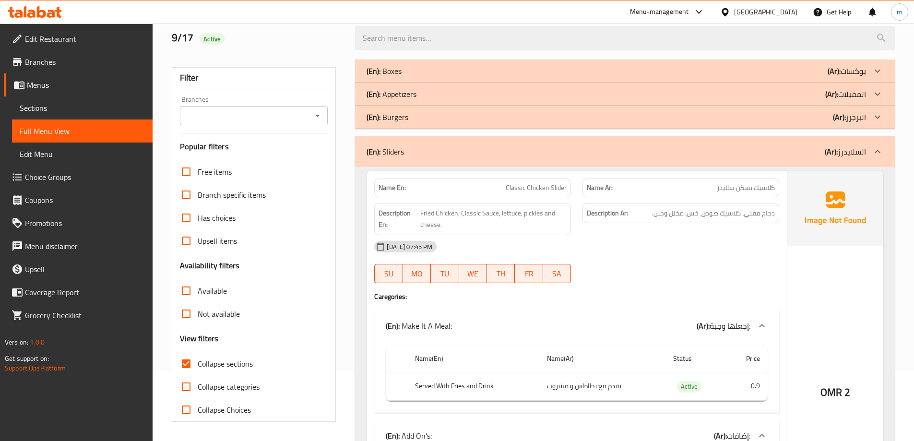
click at [409, 123] on div "(En): Burgers (Ar): البرجرز" at bounding box center [625, 117] width 540 height 23
click at [425, 97] on div "(En): Appetizers (Ar): المقبلات" at bounding box center [616, 94] width 499 height 12
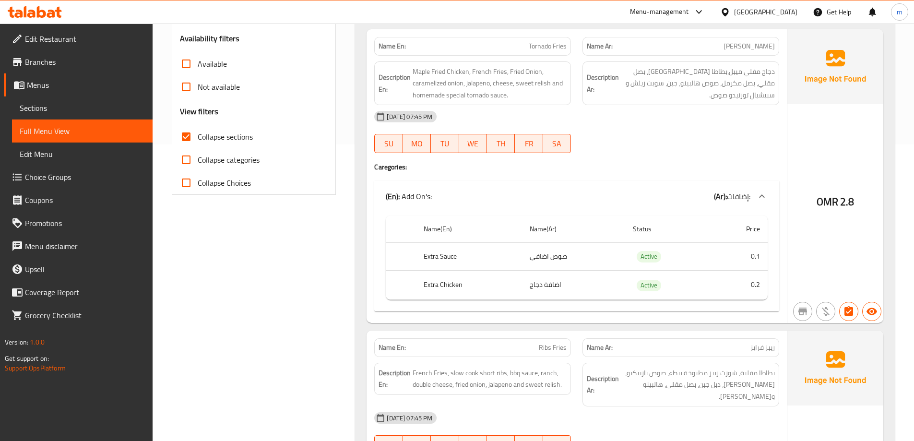
scroll to position [0, 0]
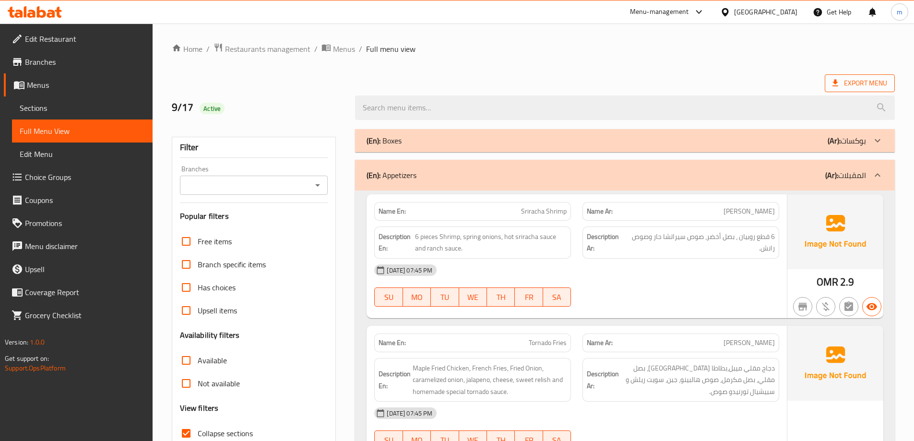
click at [853, 88] on span "Export Menu" at bounding box center [859, 83] width 55 height 12
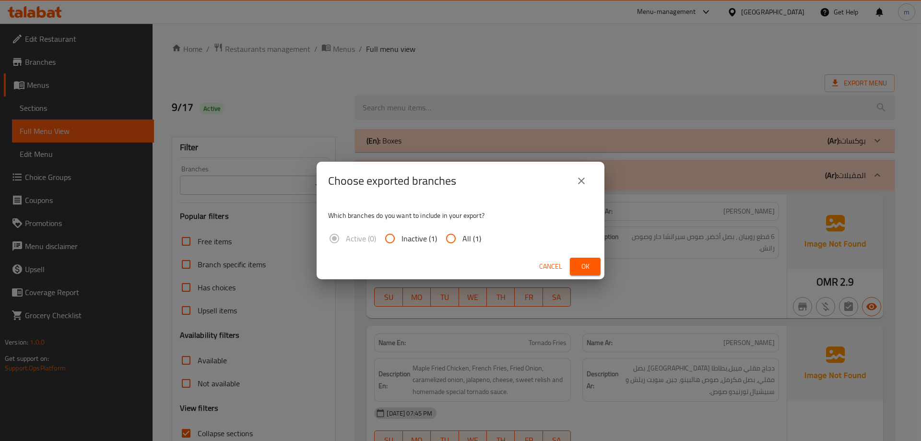
click at [470, 236] on span "All (1)" at bounding box center [471, 239] width 19 height 12
click at [462, 236] on input "All (1)" at bounding box center [450, 238] width 23 height 23
radio input "true"
click at [587, 175] on icon "close" at bounding box center [582, 181] width 12 height 12
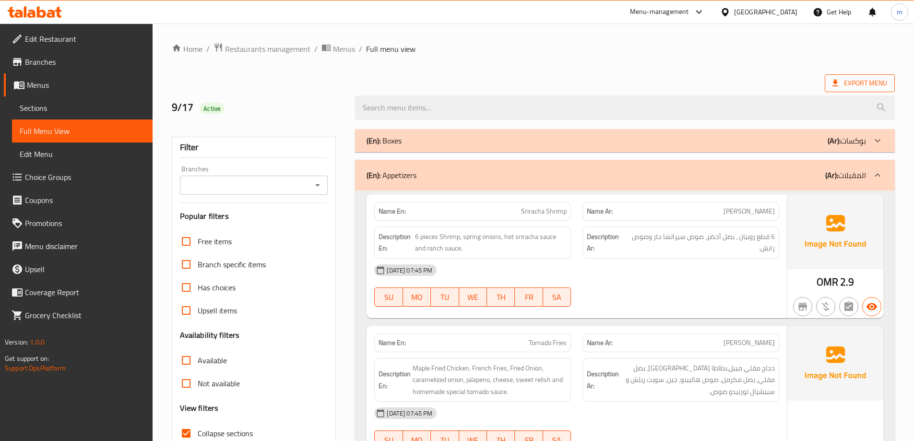
click at [841, 90] on span "Export Menu" at bounding box center [860, 83] width 70 height 18
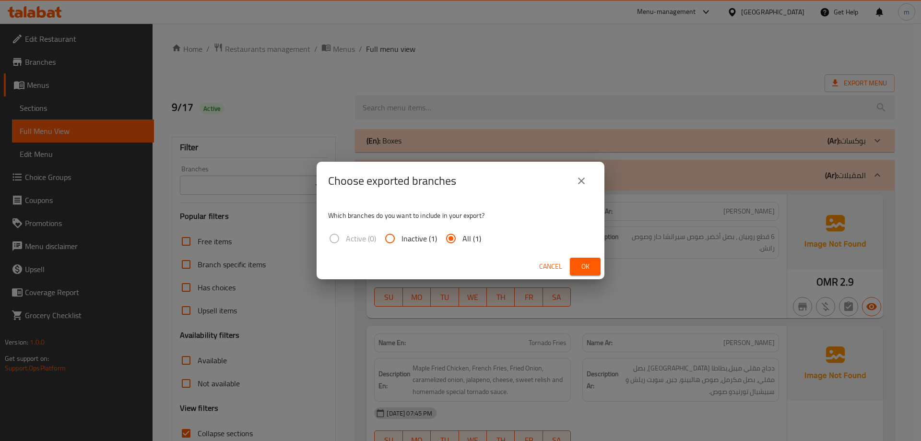
click at [579, 267] on span "Ok" at bounding box center [585, 266] width 15 height 12
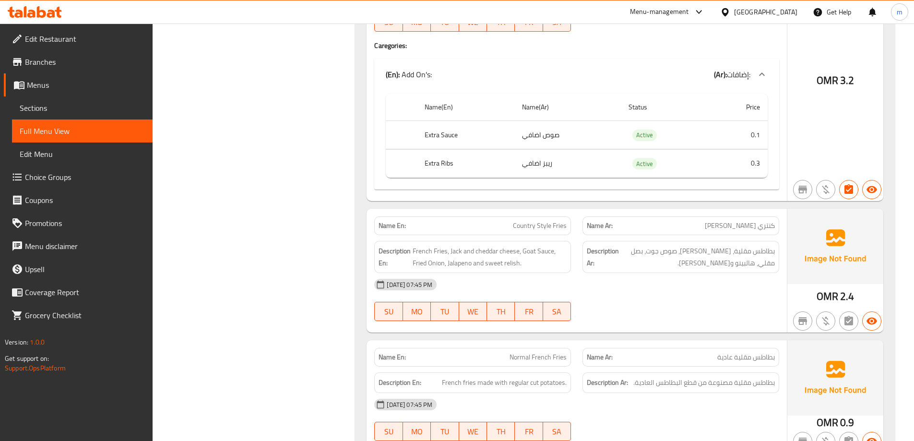
scroll to position [768, 0]
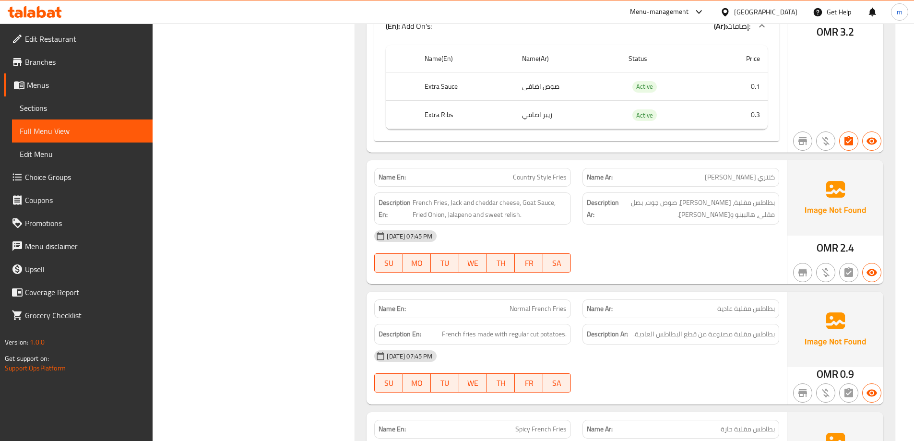
click at [760, 172] on span "كنتري [PERSON_NAME]" at bounding box center [740, 177] width 70 height 10
click at [547, 172] on span "Country Style Fries" at bounding box center [540, 177] width 54 height 10
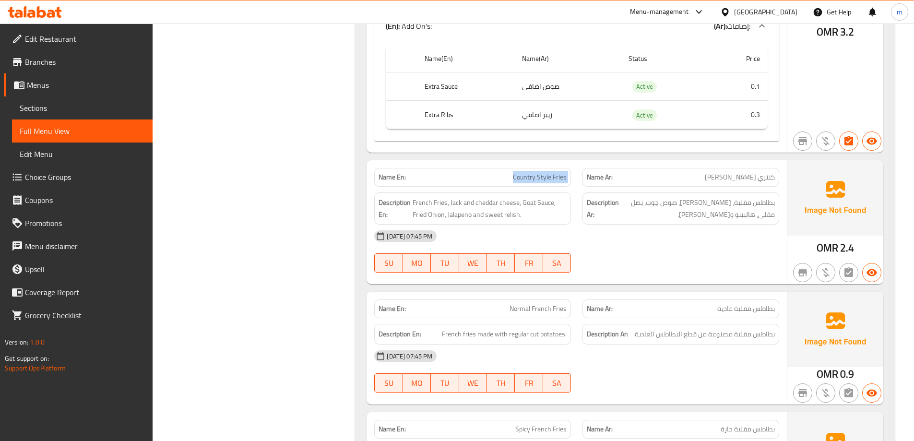
click at [547, 172] on span "Country Style Fries" at bounding box center [540, 177] width 54 height 10
copy span "Country Style Fries"
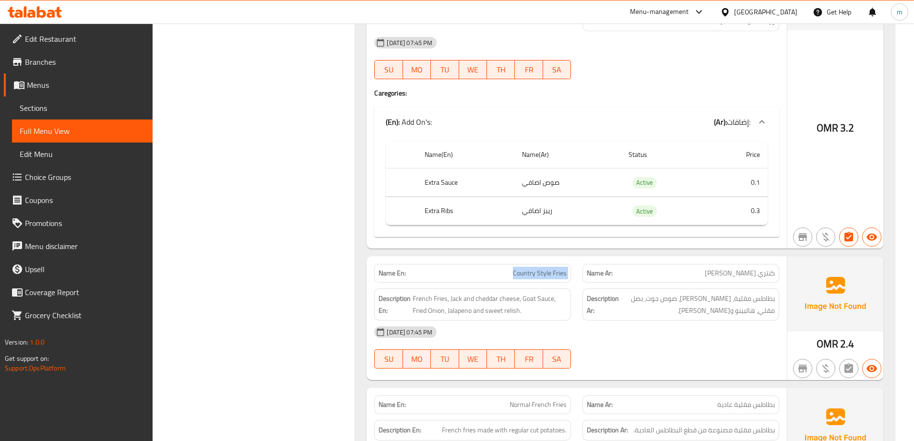
click at [356, 267] on div "Name En: Sriracha Shrimp Name Ar: سيراتشا شريمب Description En: 6 pieces Shrimp…" at bounding box center [625, 421] width 540 height 1804
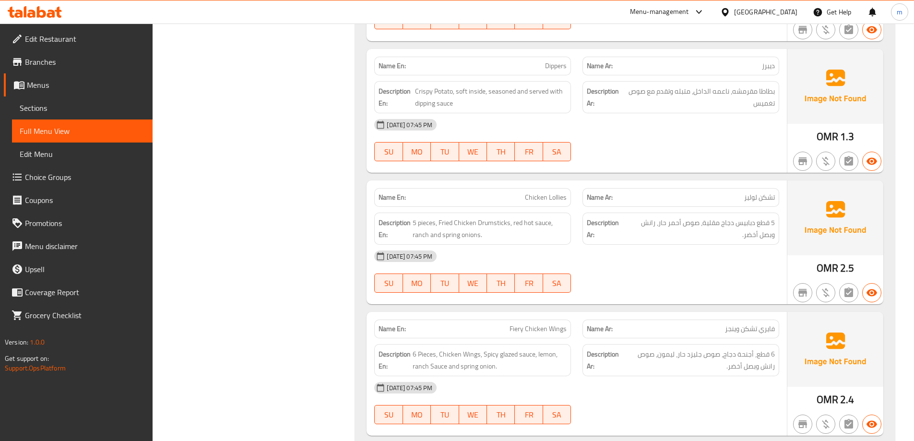
scroll to position [1247, 0]
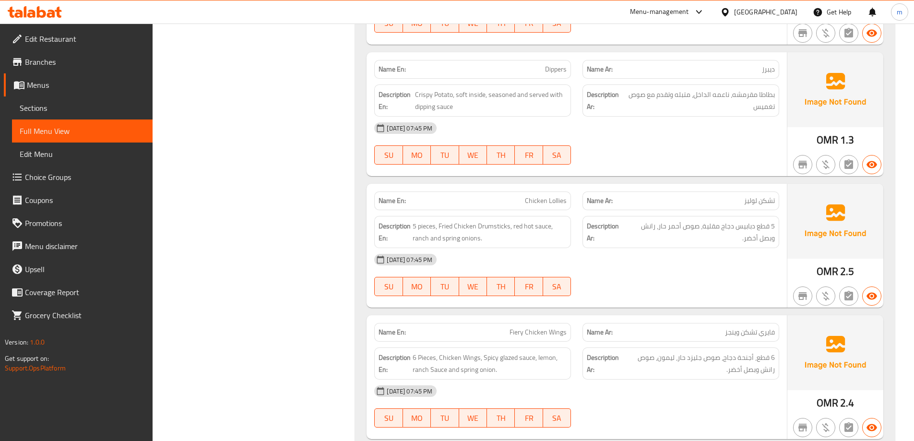
click at [59, 106] on span "Sections" at bounding box center [82, 108] width 125 height 12
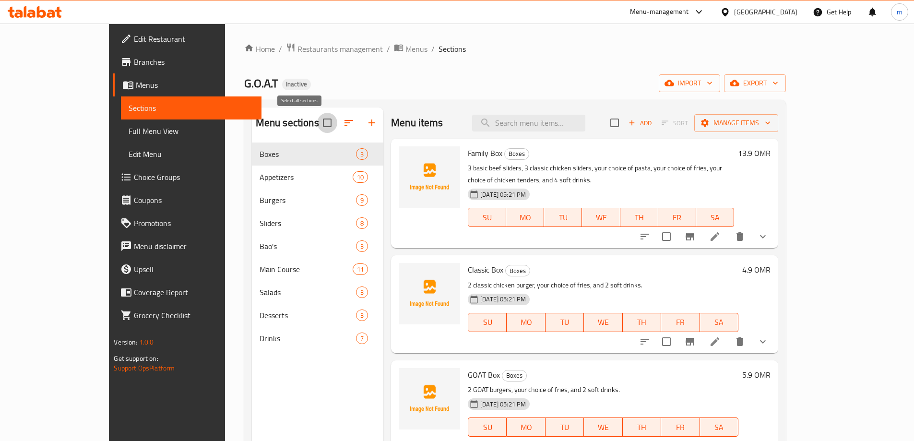
click at [317, 118] on input "checkbox" at bounding box center [327, 123] width 20 height 20
checkbox input "true"
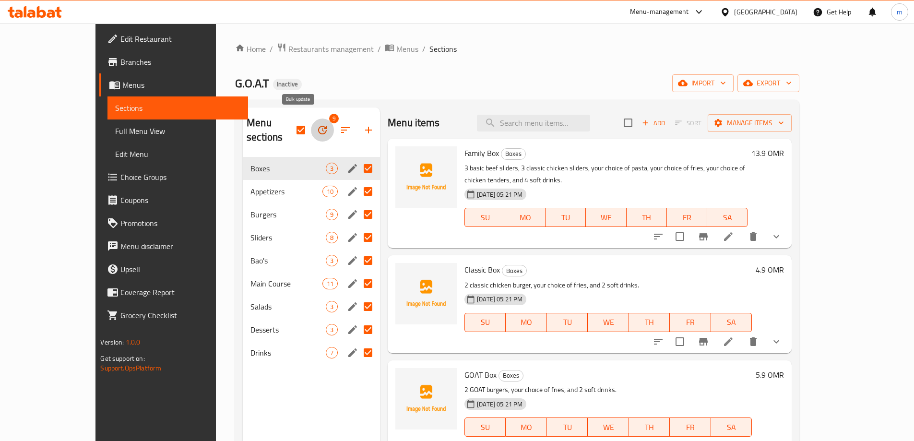
click at [317, 124] on icon "button" at bounding box center [323, 130] width 12 height 12
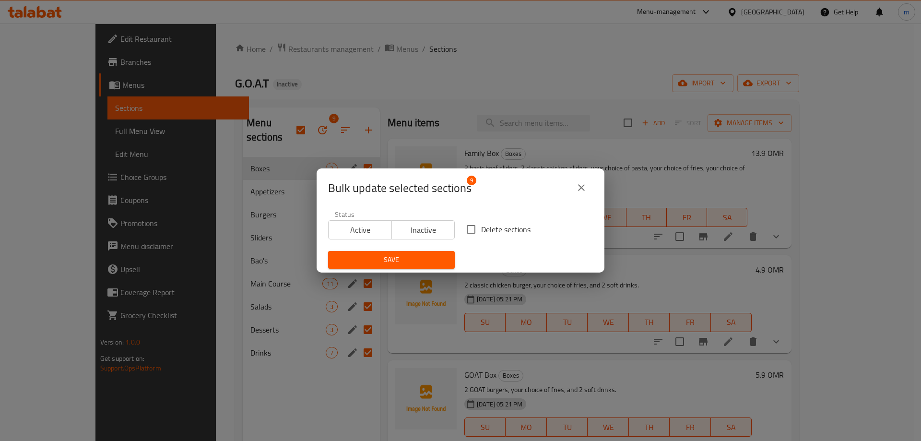
click at [474, 230] on input "Delete sections" at bounding box center [471, 229] width 20 height 20
checkbox input "true"
click at [434, 258] on span "Save" at bounding box center [391, 260] width 111 height 12
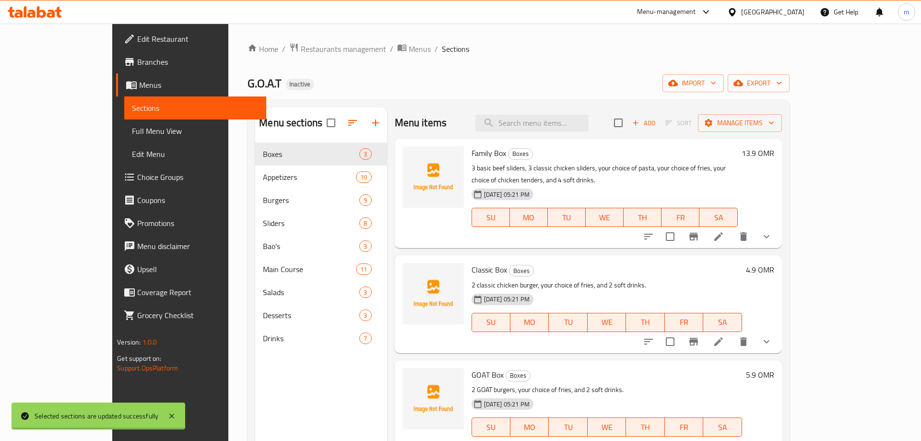
checkbox input "false"
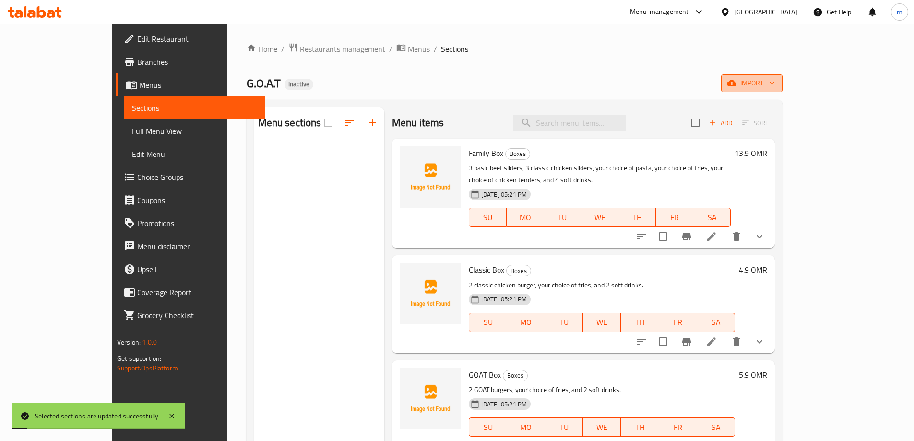
click at [775, 82] on span "import" at bounding box center [752, 83] width 46 height 12
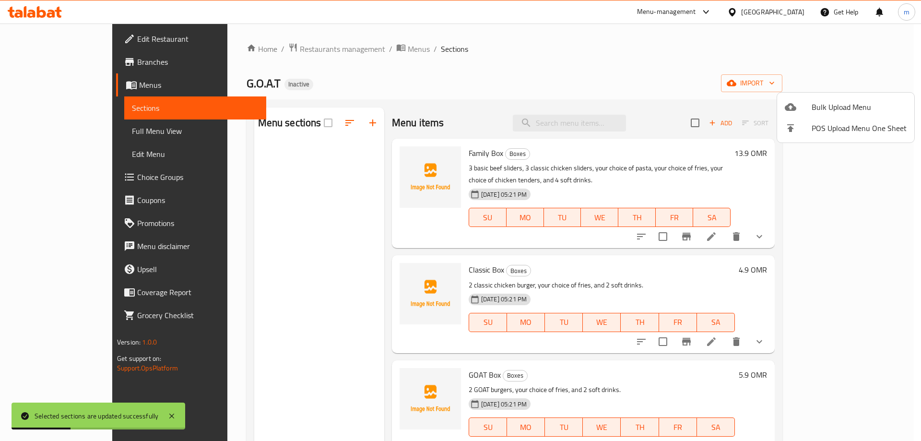
click at [767, 78] on div at bounding box center [460, 220] width 921 height 441
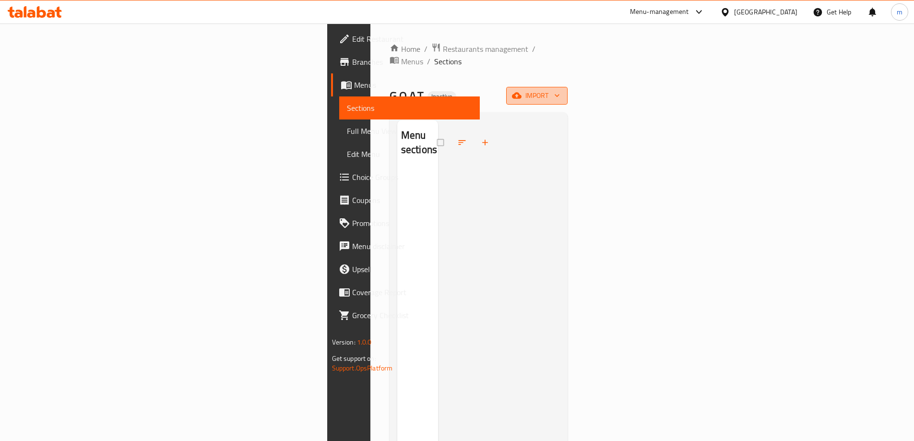
click at [560, 90] on span "import" at bounding box center [537, 96] width 46 height 12
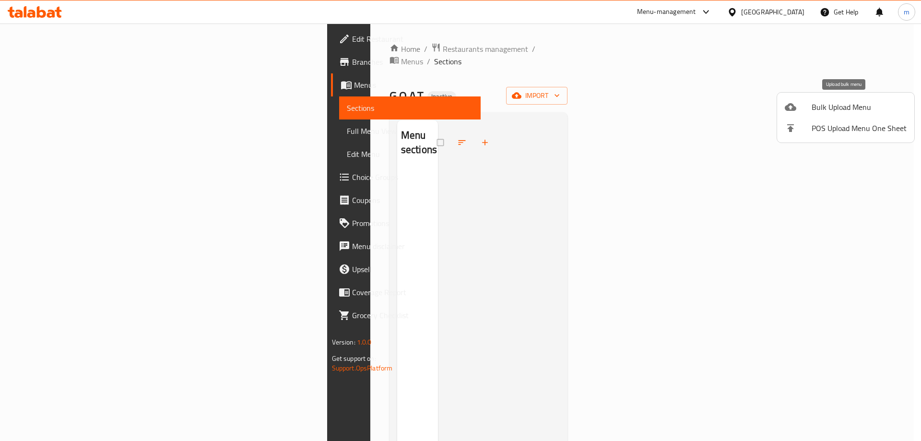
click at [798, 105] on div at bounding box center [798, 107] width 27 height 12
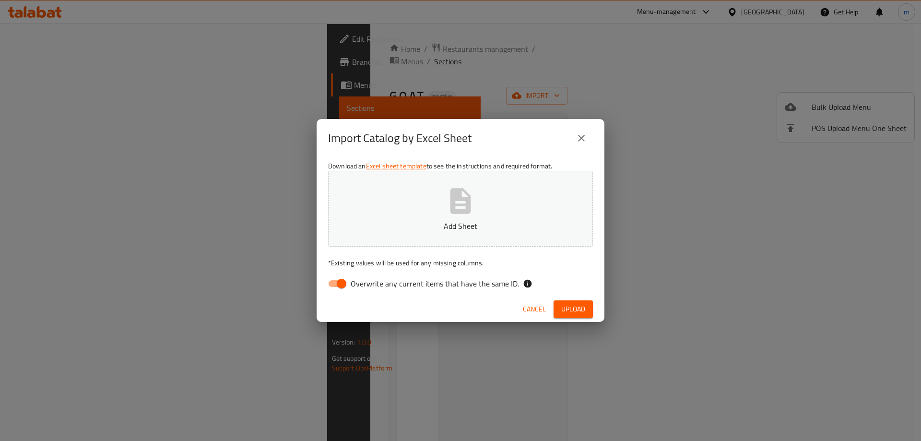
click at [432, 280] on span "Overwrite any current items that have the same ID." at bounding box center [435, 284] width 168 height 12
click at [369, 280] on input "Overwrite any current items that have the same ID." at bounding box center [341, 283] width 55 height 18
checkbox input "false"
click at [580, 305] on span "Upload" at bounding box center [573, 309] width 24 height 12
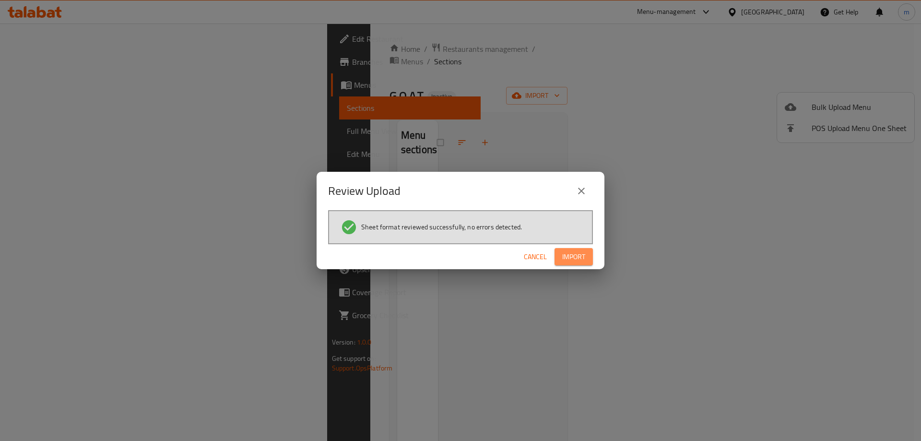
click at [570, 260] on span "Import" at bounding box center [573, 257] width 23 height 12
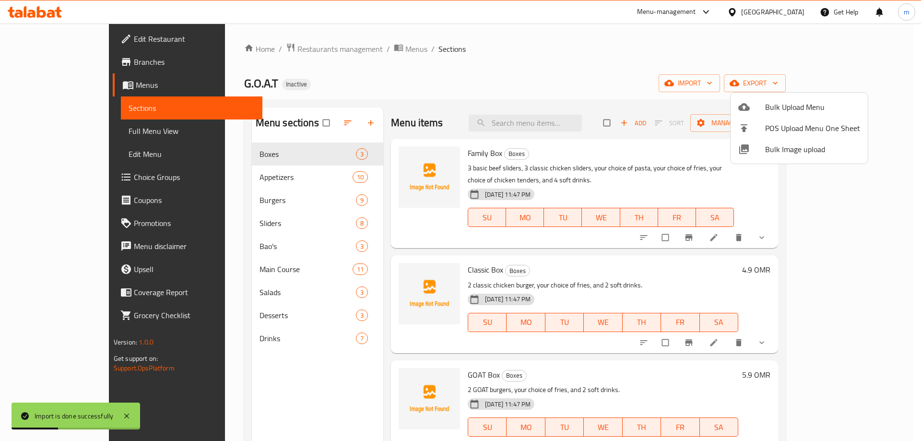
click at [71, 128] on div at bounding box center [460, 220] width 921 height 441
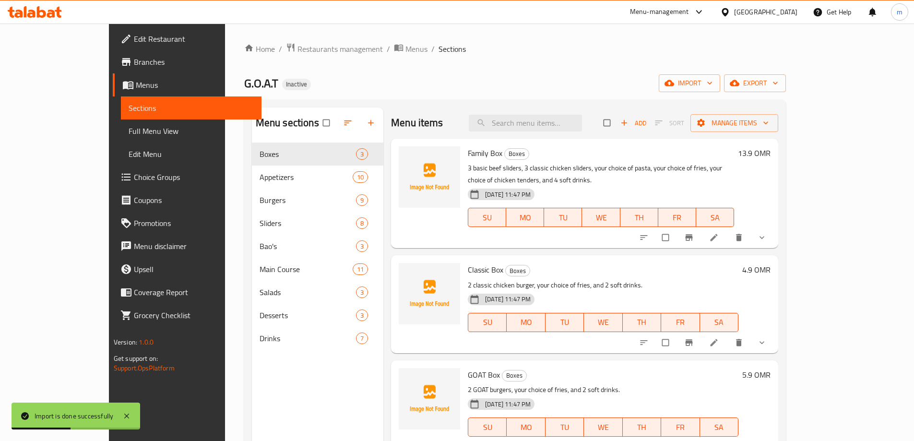
click at [129, 128] on span "Full Menu View" at bounding box center [191, 131] width 125 height 12
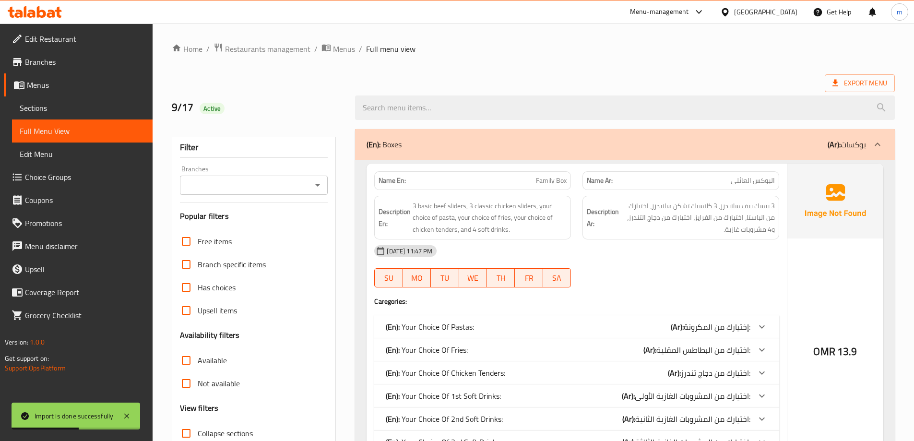
scroll to position [48, 0]
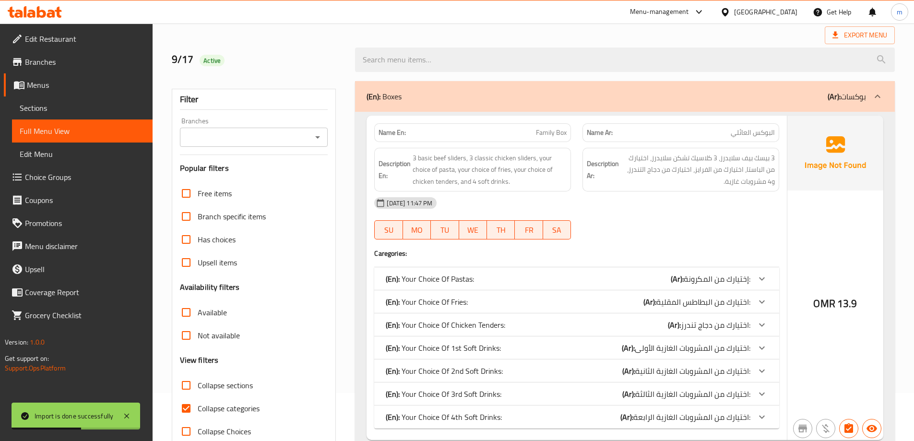
click at [224, 403] on span "Collapse categories" at bounding box center [229, 408] width 62 height 12
click at [198, 403] on input "Collapse categories" at bounding box center [186, 408] width 23 height 23
checkbox input "false"
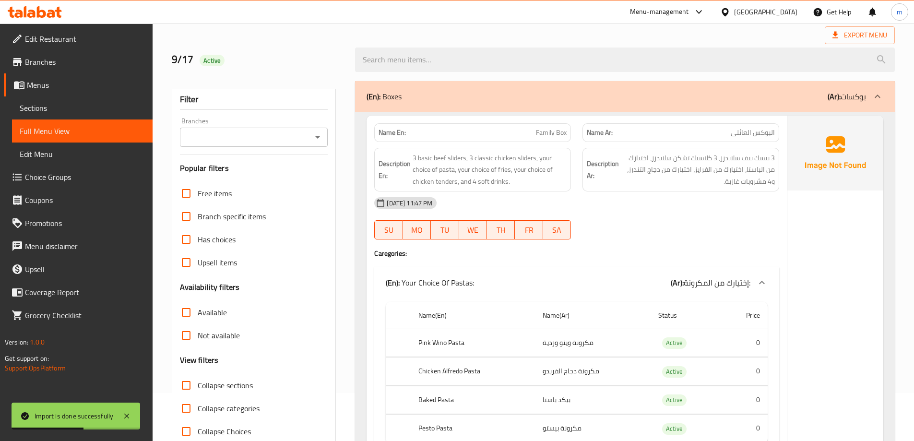
click at [193, 382] on input "Collapse sections" at bounding box center [186, 385] width 23 height 23
checkbox input "true"
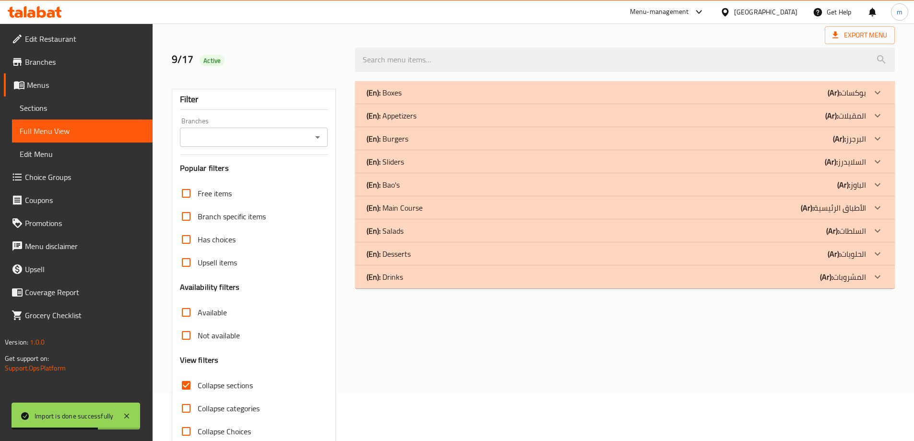
click at [833, 141] on b "(Ar):" at bounding box center [839, 138] width 13 height 14
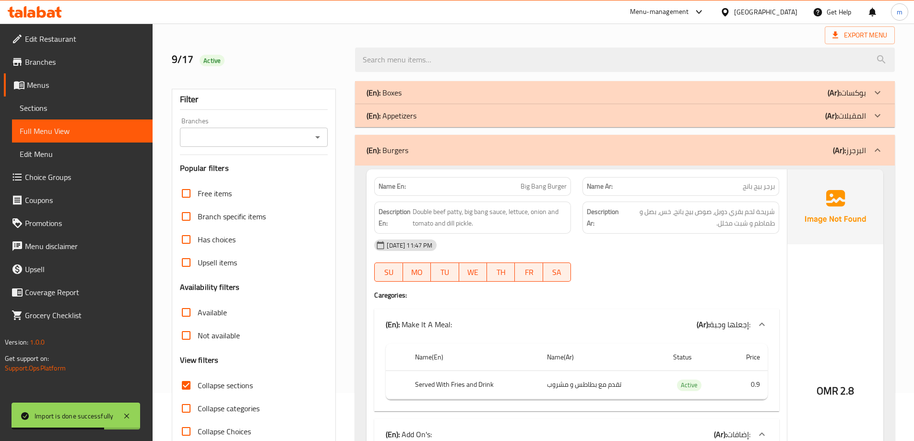
click at [846, 110] on p "(Ar): المقبلات" at bounding box center [845, 116] width 41 height 12
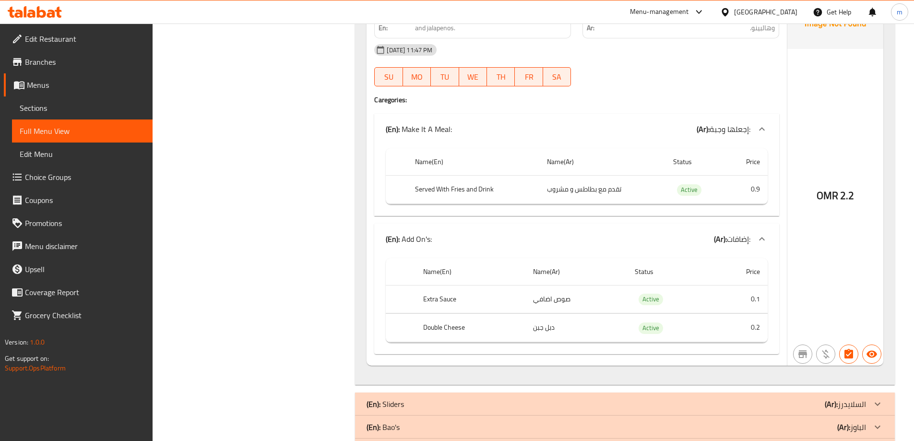
scroll to position [5481, 0]
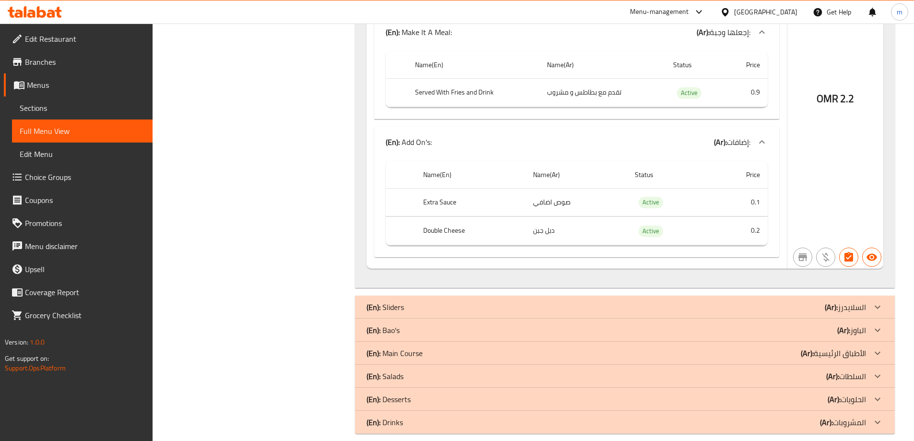
click at [819, 296] on div "(En): Sliders (Ar): السلايدرز" at bounding box center [625, 307] width 540 height 23
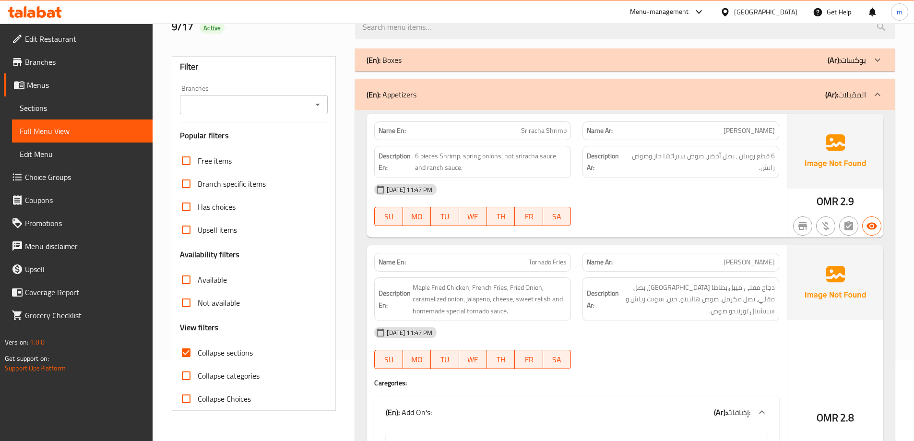
scroll to position [0, 0]
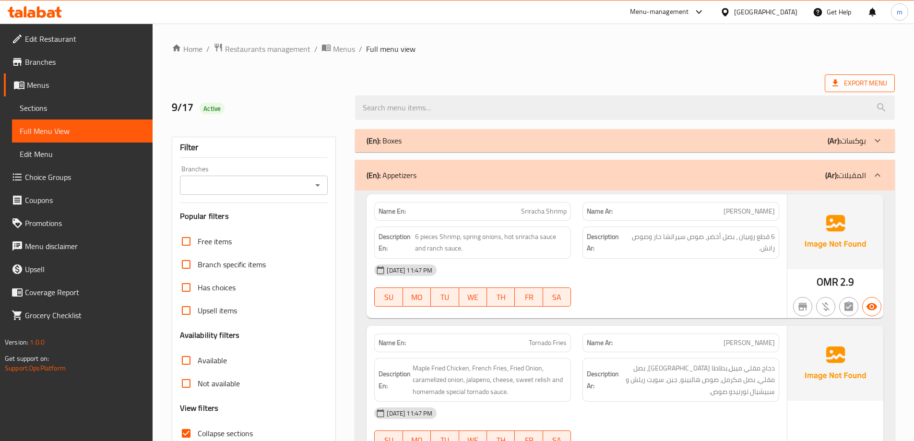
click at [859, 83] on span "Export Menu" at bounding box center [859, 83] width 55 height 12
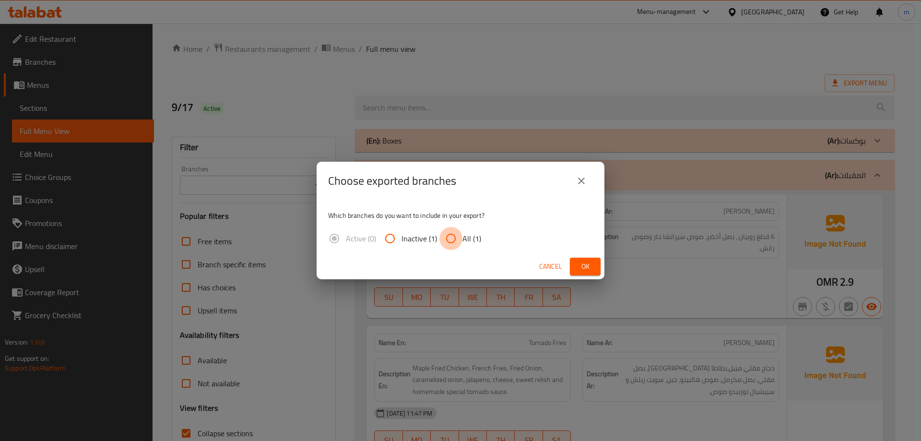
click at [452, 240] on input "All (1)" at bounding box center [450, 238] width 23 height 23
radio input "true"
click at [577, 256] on div "Cancel Ok" at bounding box center [461, 266] width 288 height 25
click at [580, 259] on button "Ok" at bounding box center [585, 267] width 31 height 18
